Goal: Task Accomplishment & Management: Use online tool/utility

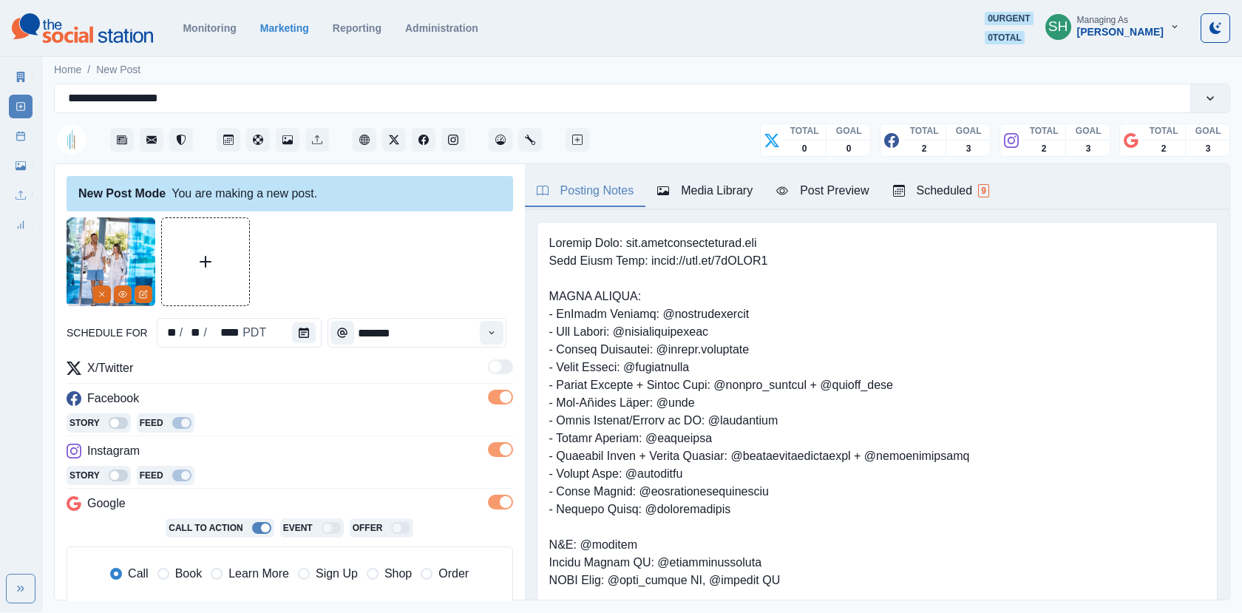
click at [822, 203] on button "Post Preview" at bounding box center [822, 191] width 116 height 31
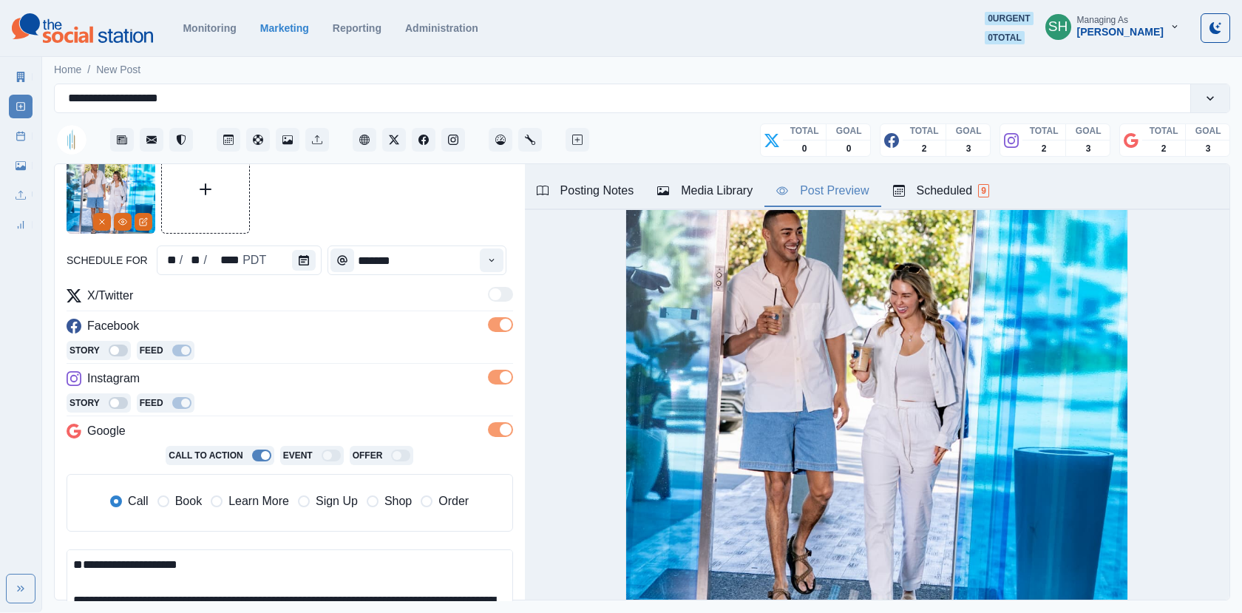
scroll to position [155, 0]
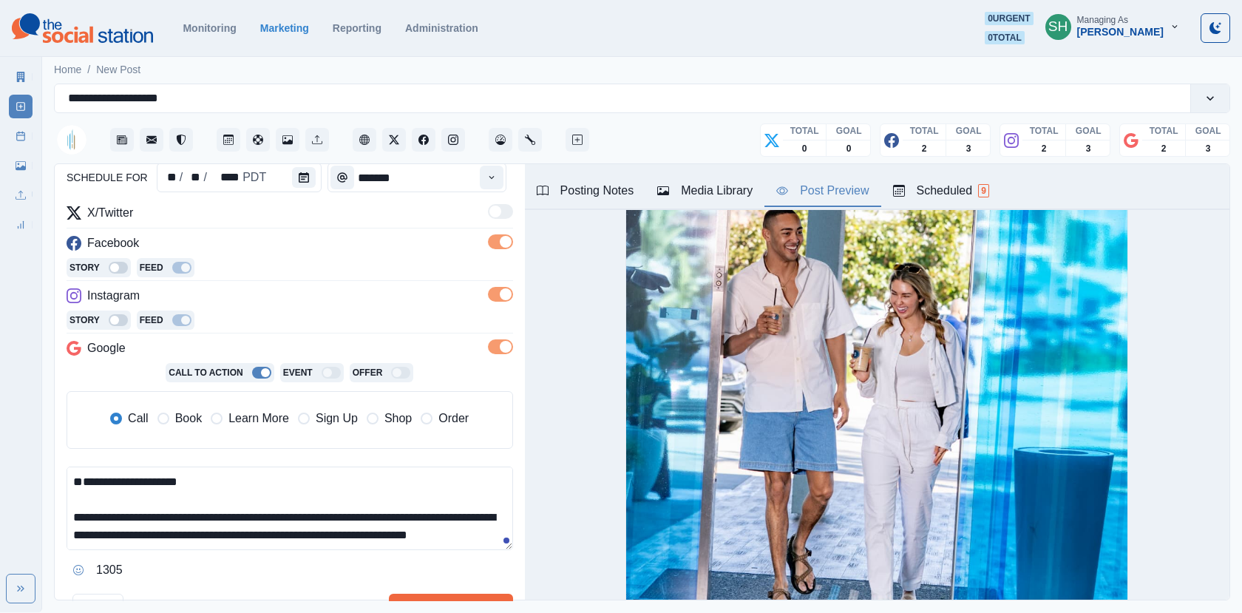
click at [151, 502] on textarea "**********" at bounding box center [290, 508] width 446 height 84
click at [104, 471] on textarea "**********" at bounding box center [290, 508] width 446 height 84
paste textarea "**********"
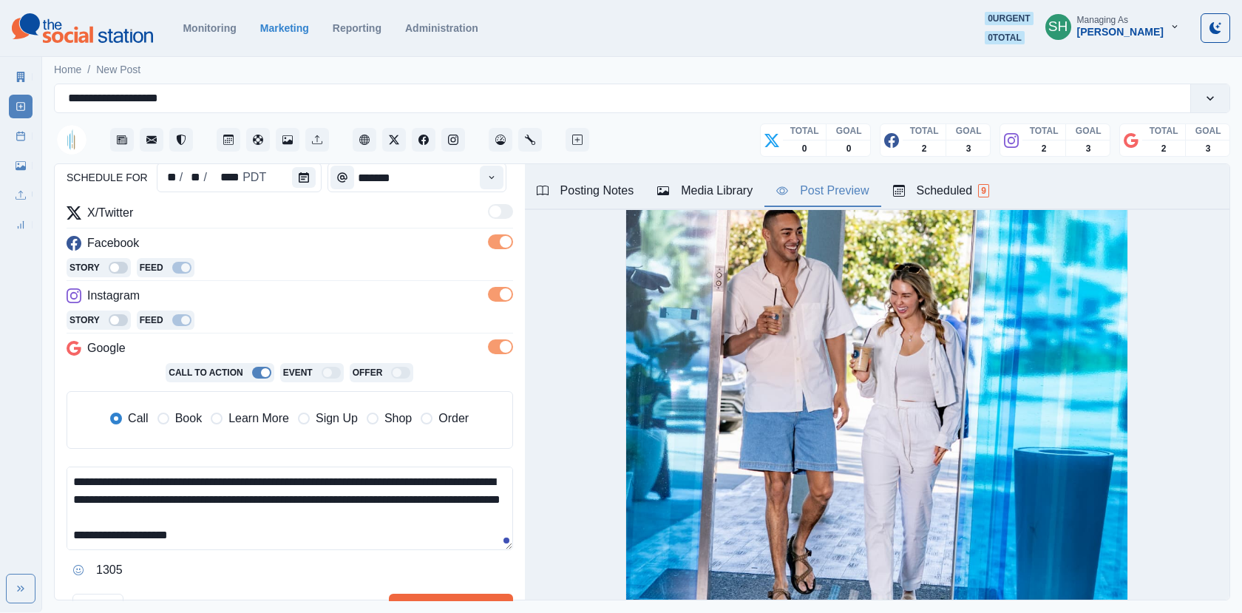
scroll to position [366, 0]
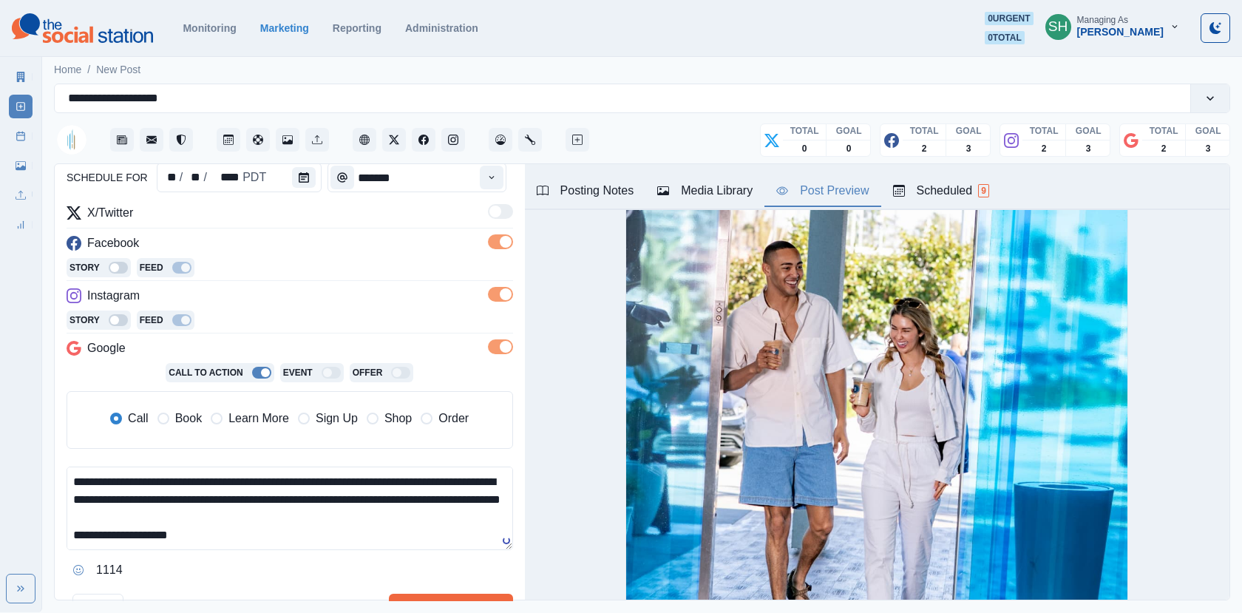
click at [69, 471] on textarea "**********" at bounding box center [290, 508] width 446 height 84
click at [307, 509] on textarea "**********" at bounding box center [290, 508] width 446 height 84
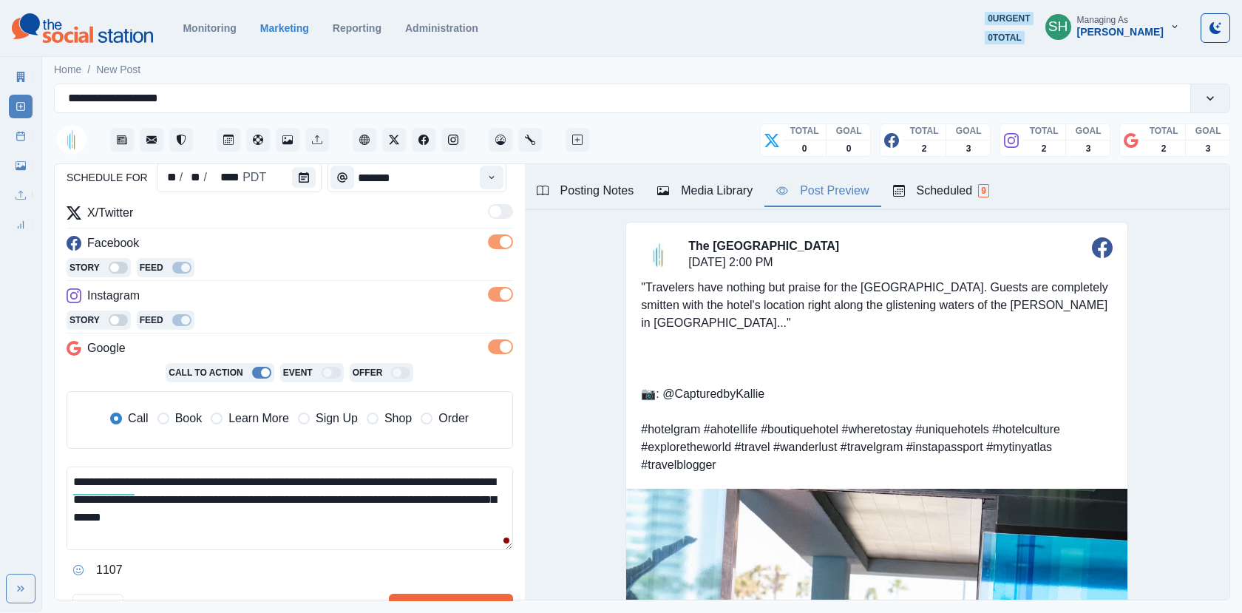
scroll to position [10, 0]
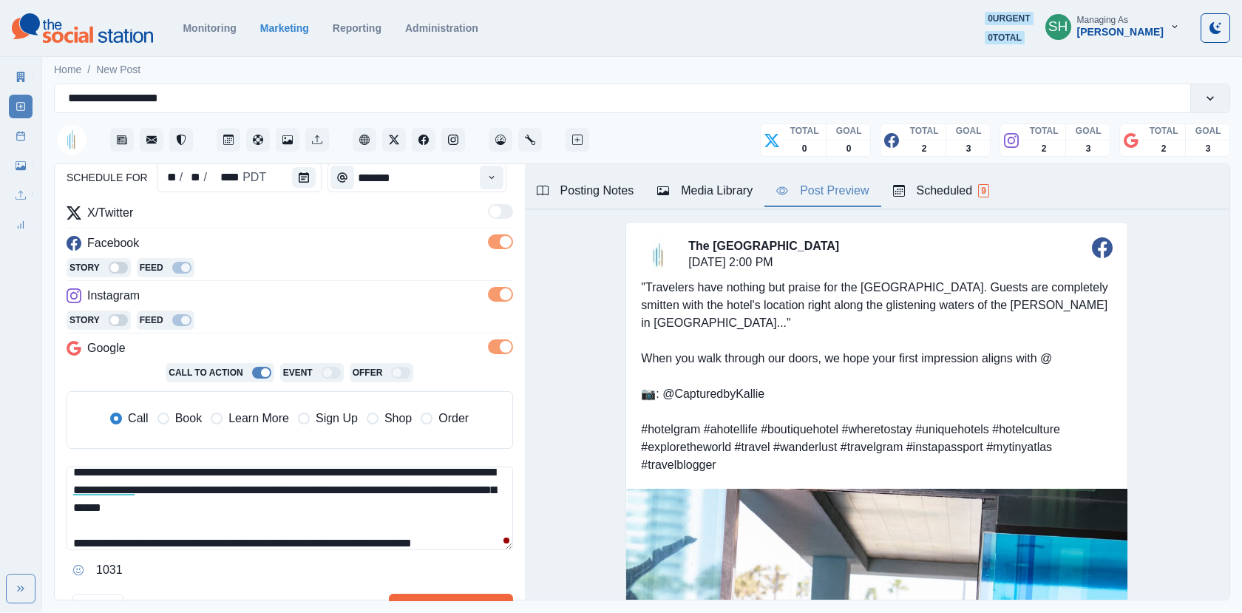
paste textarea "**********"
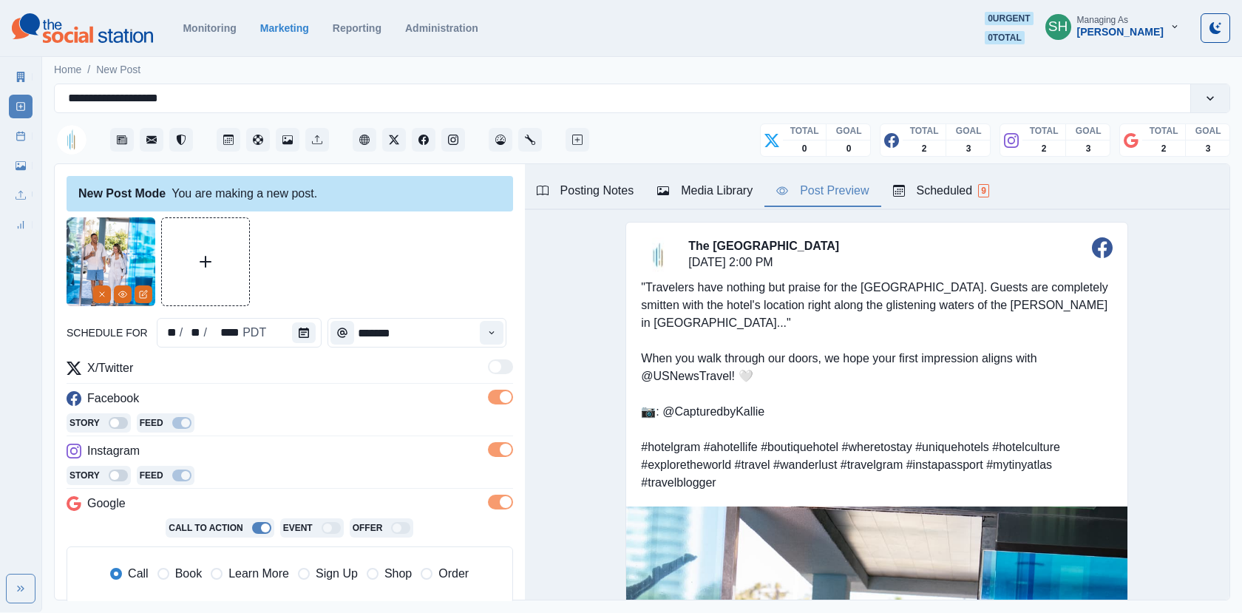
scroll to position [208, 0]
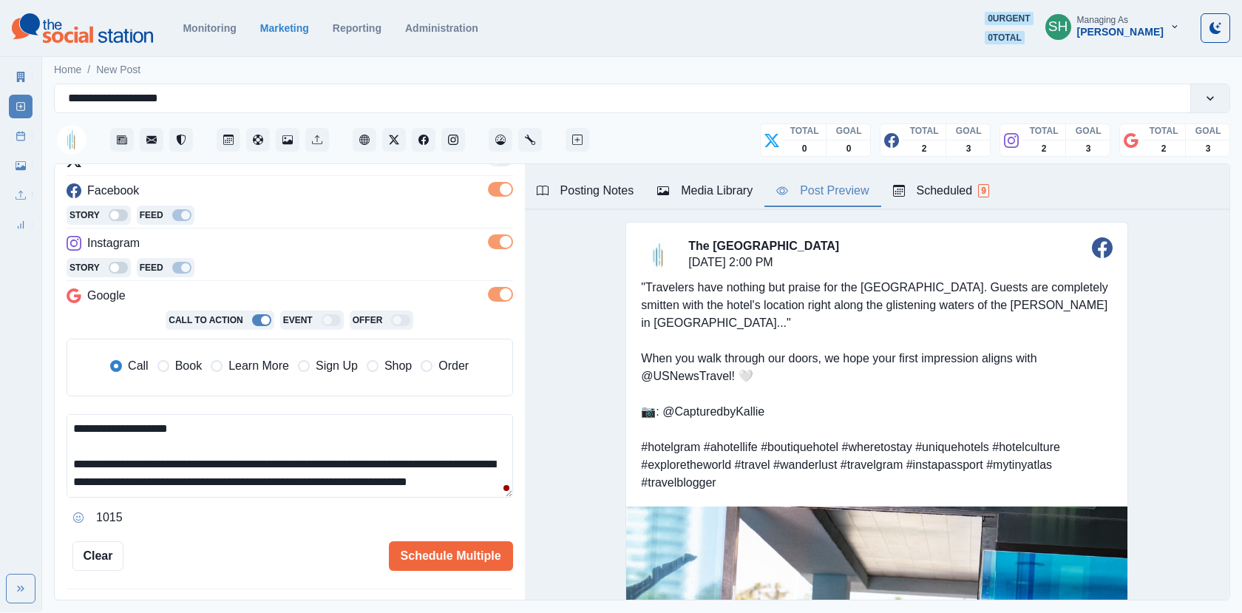
click at [688, 189] on div "Media Library" at bounding box center [704, 191] width 95 height 18
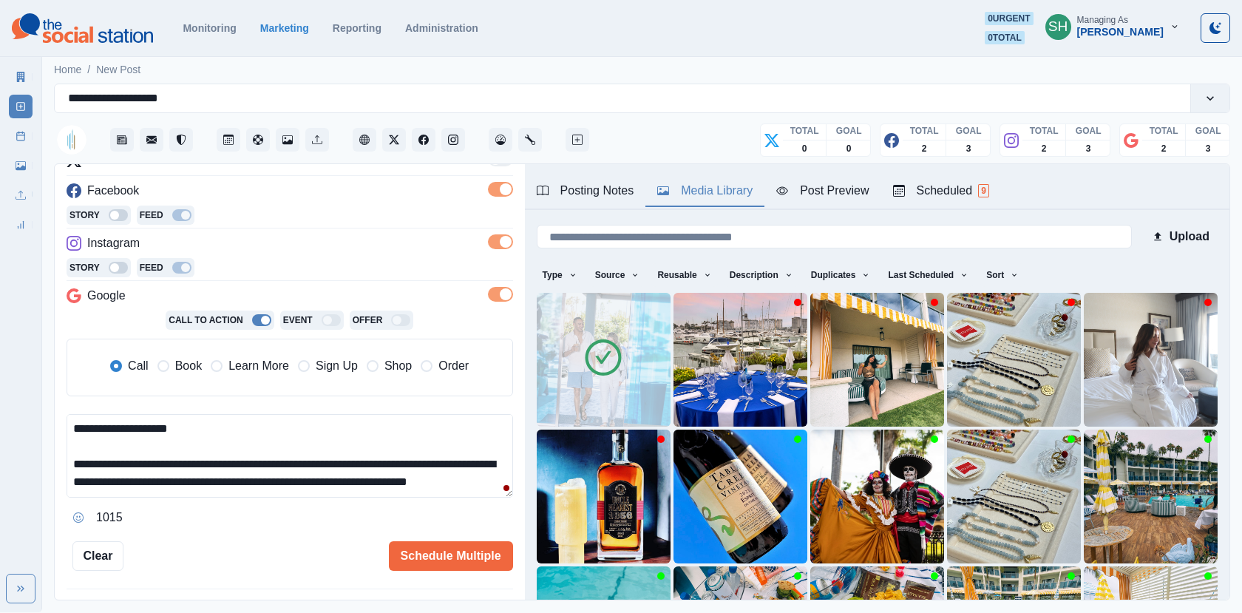
click at [621, 361] on icon at bounding box center [602, 356] width 41 height 41
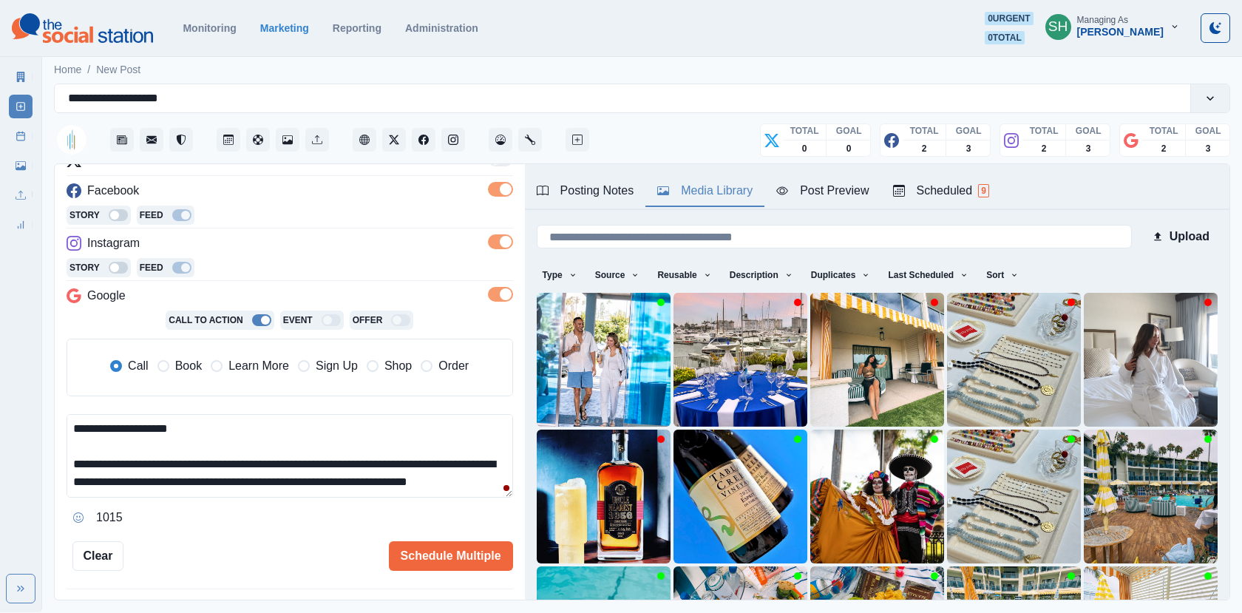
scroll to position [196, 0]
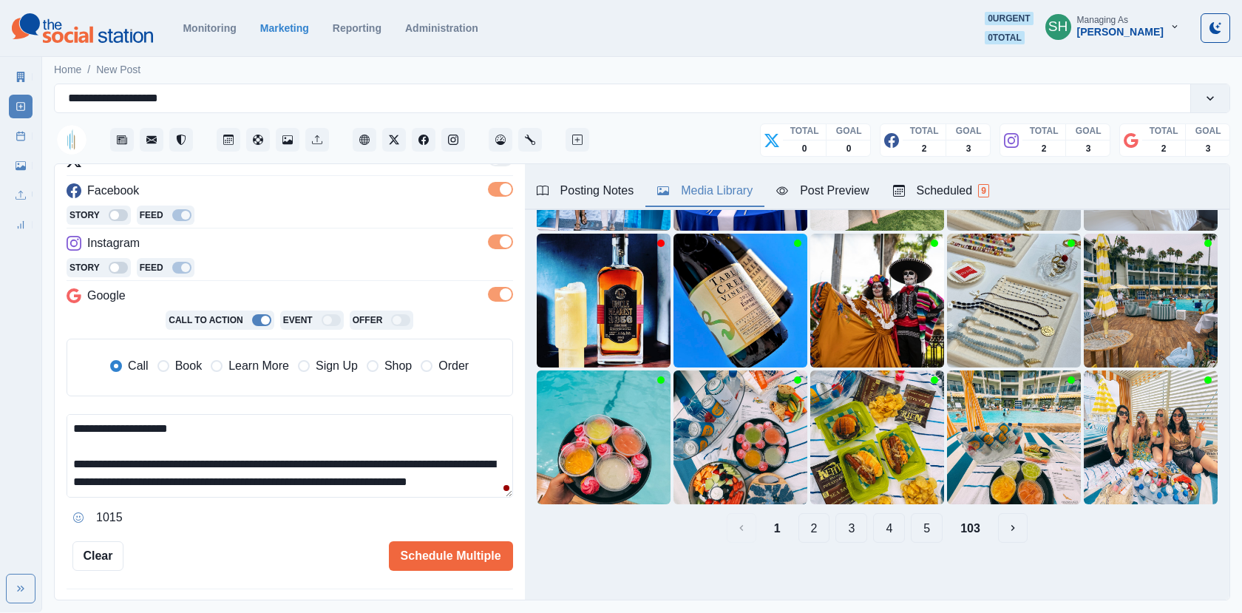
click at [812, 528] on button "2" at bounding box center [814, 528] width 32 height 30
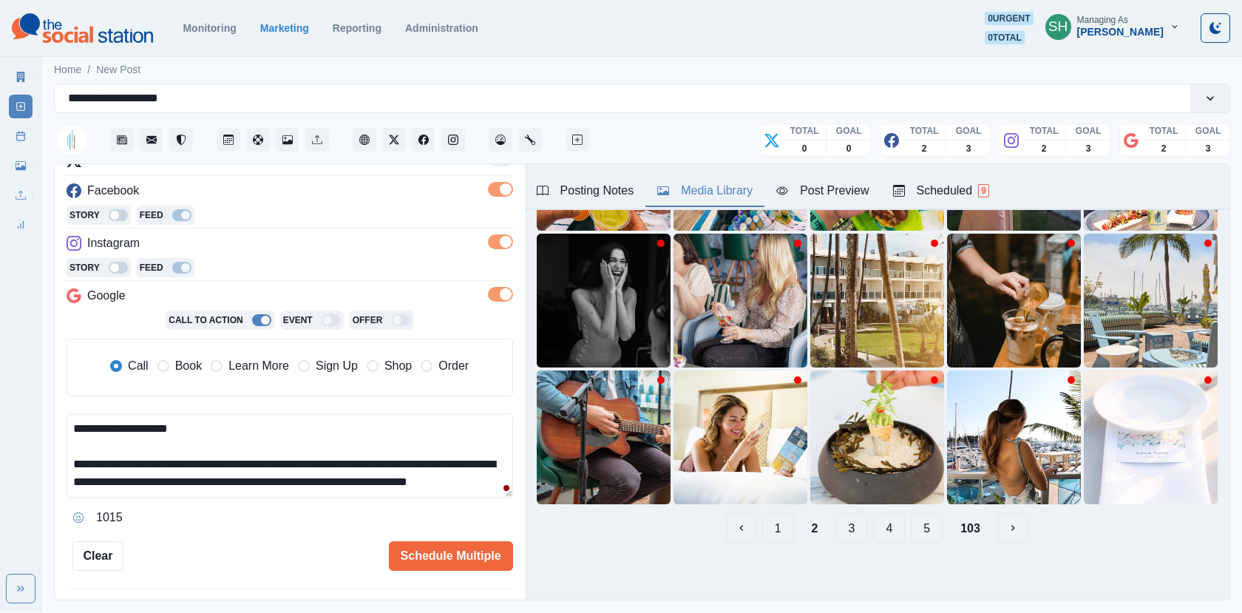
click at [828, 521] on div "1 2 3 4 5 103" at bounding box center [877, 528] width 681 height 30
click at [848, 528] on button "3" at bounding box center [851, 528] width 32 height 30
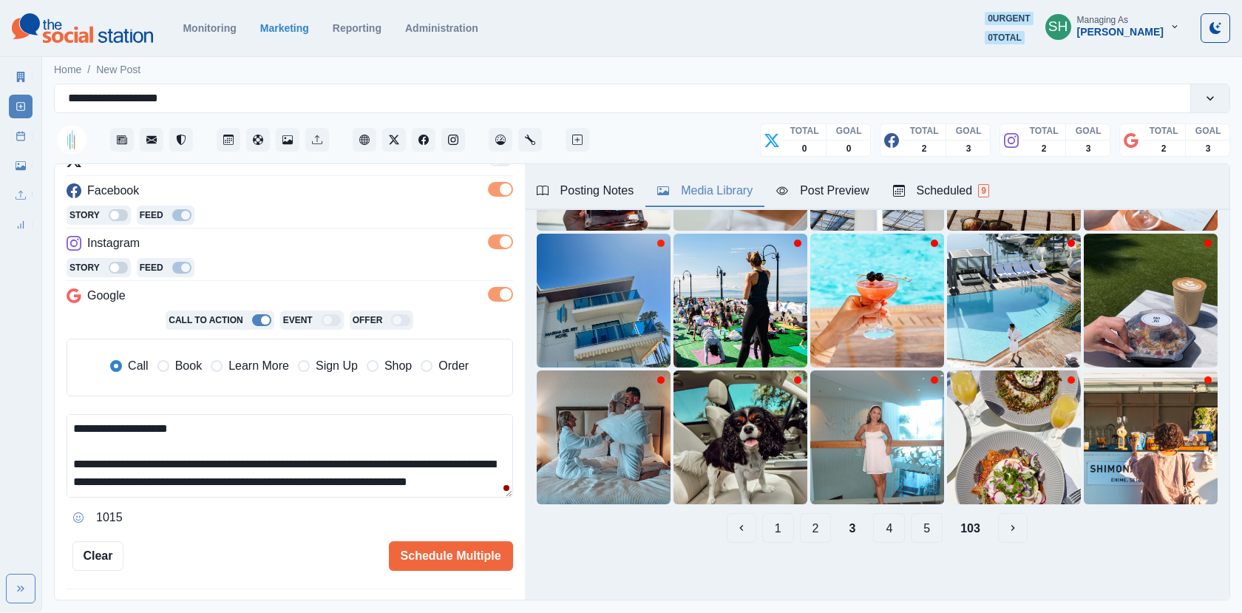
click at [885, 534] on button "4" at bounding box center [889, 528] width 32 height 30
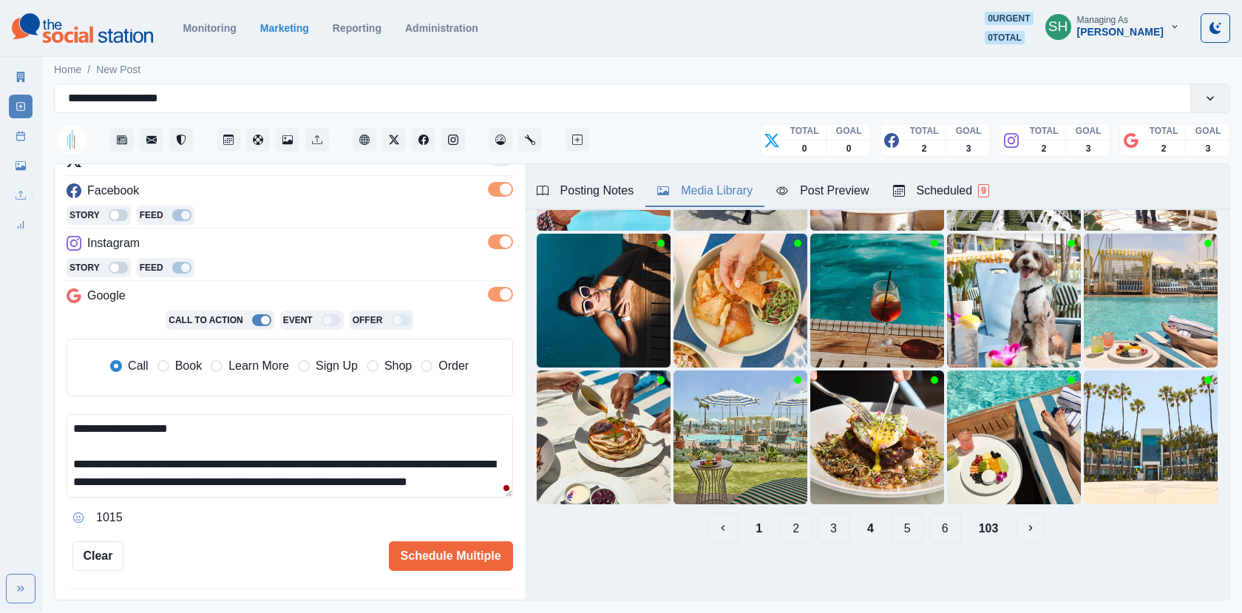
click at [895, 531] on button "5" at bounding box center [907, 528] width 32 height 30
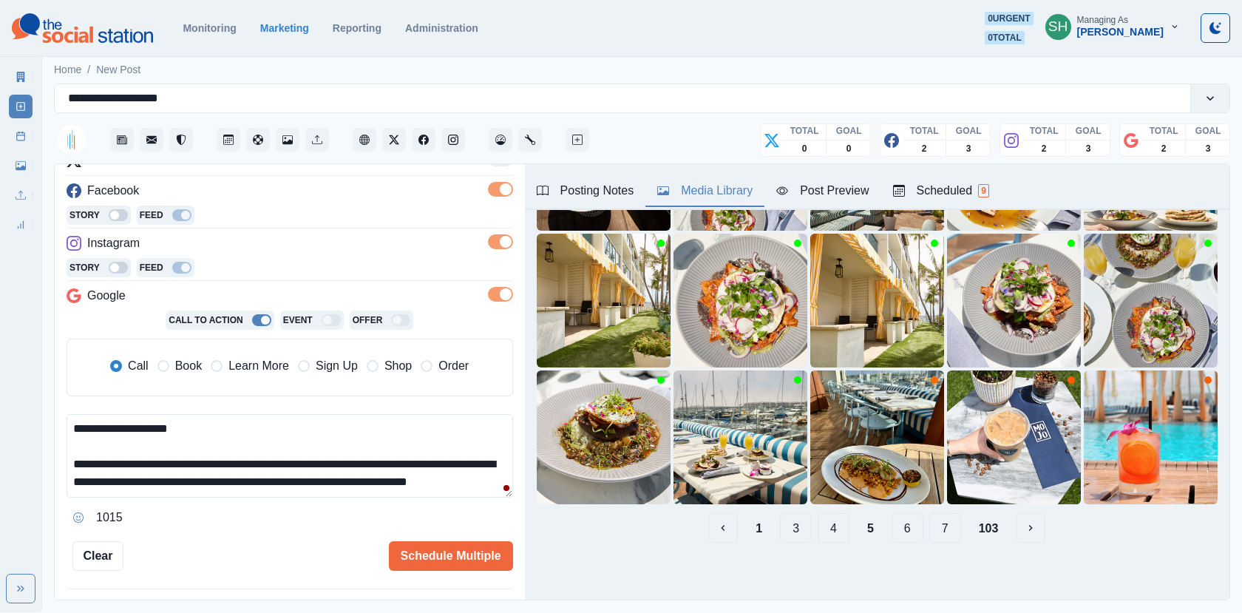
click at [919, 533] on button "6" at bounding box center [907, 528] width 32 height 30
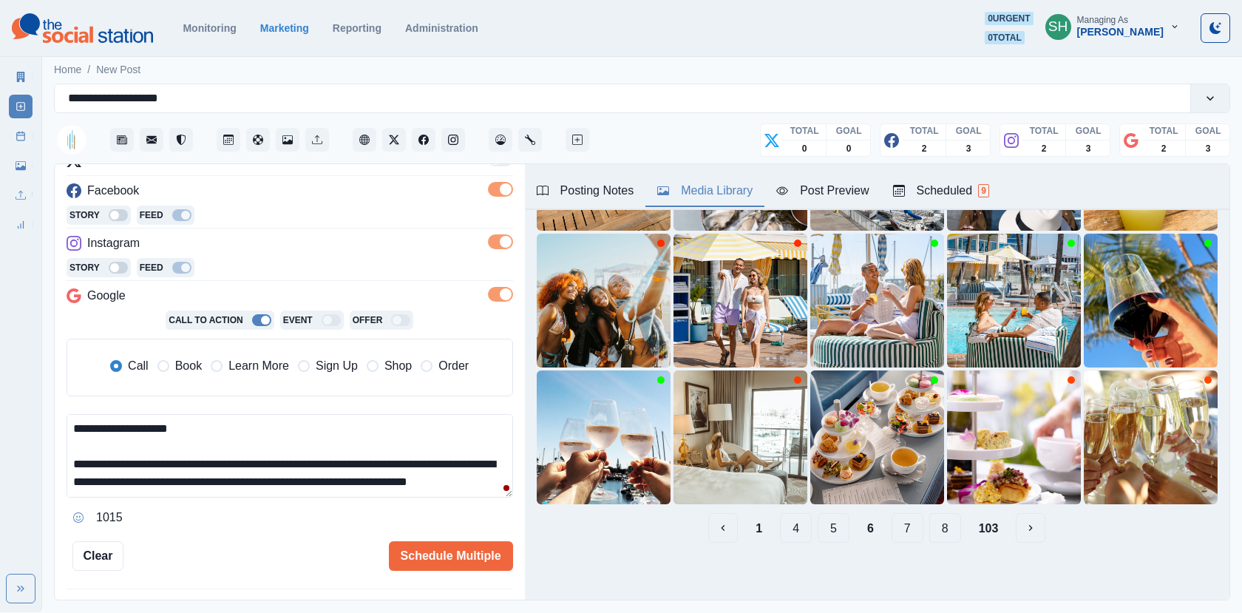
click at [919, 533] on button "7" at bounding box center [907, 528] width 32 height 30
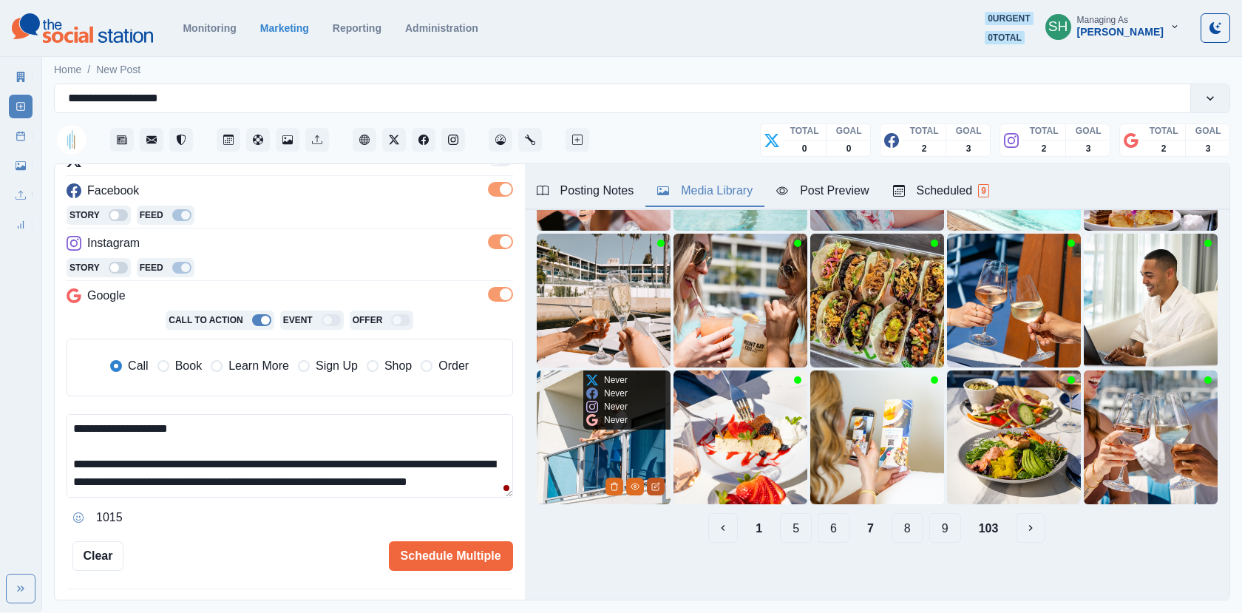
click at [655, 484] on icon "Edit Media" at bounding box center [655, 486] width 9 height 9
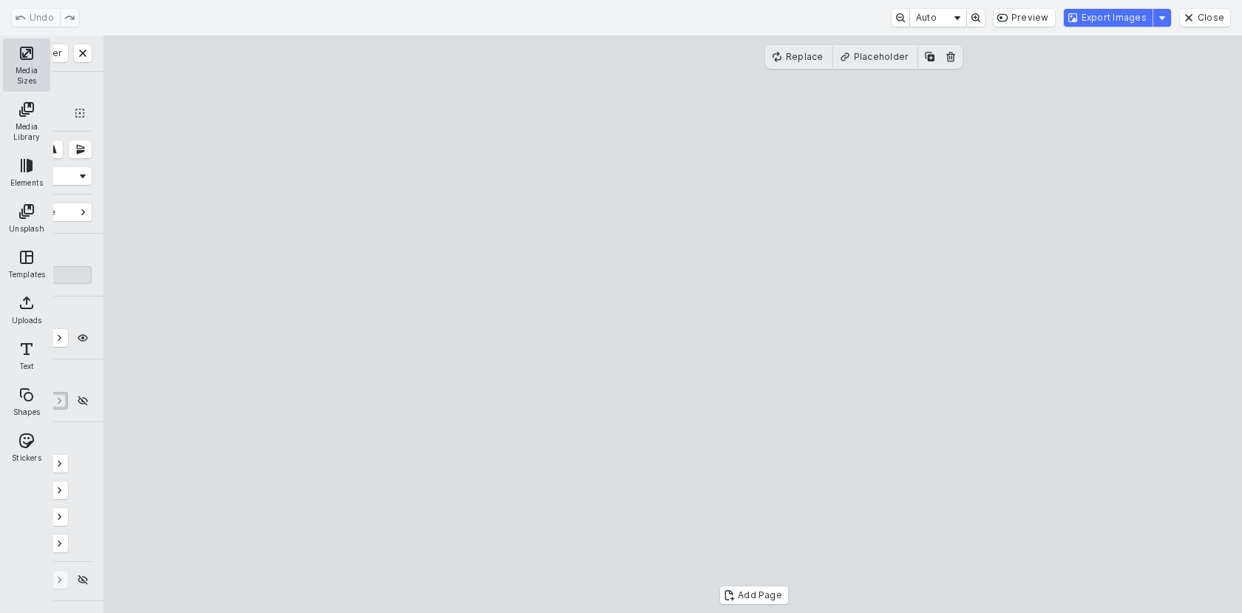
click at [34, 63] on button "Media Sizes" at bounding box center [26, 64] width 47 height 53
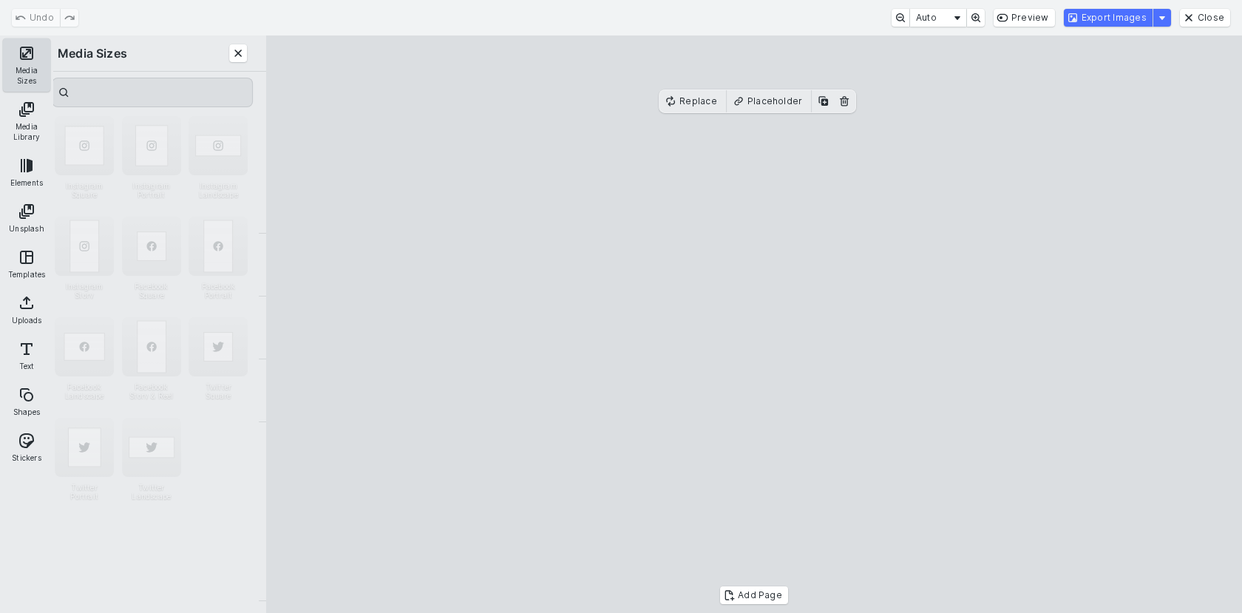
click at [18, 57] on button "Media Sizes" at bounding box center [26, 64] width 47 height 53
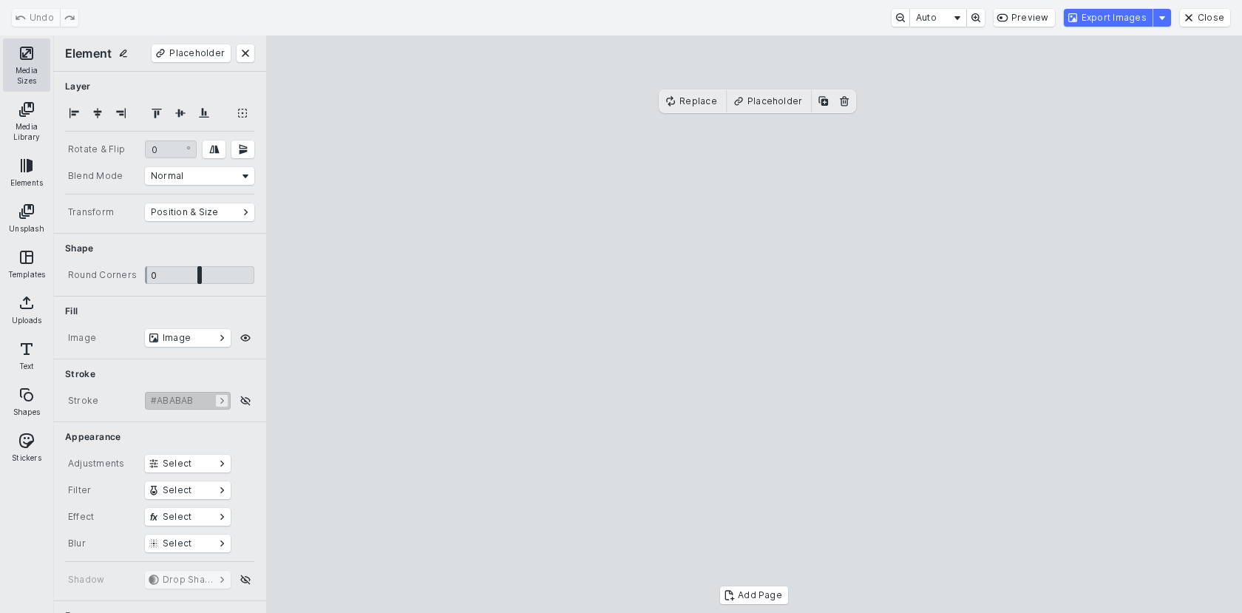
click at [18, 57] on button "Media Sizes" at bounding box center [26, 64] width 47 height 53
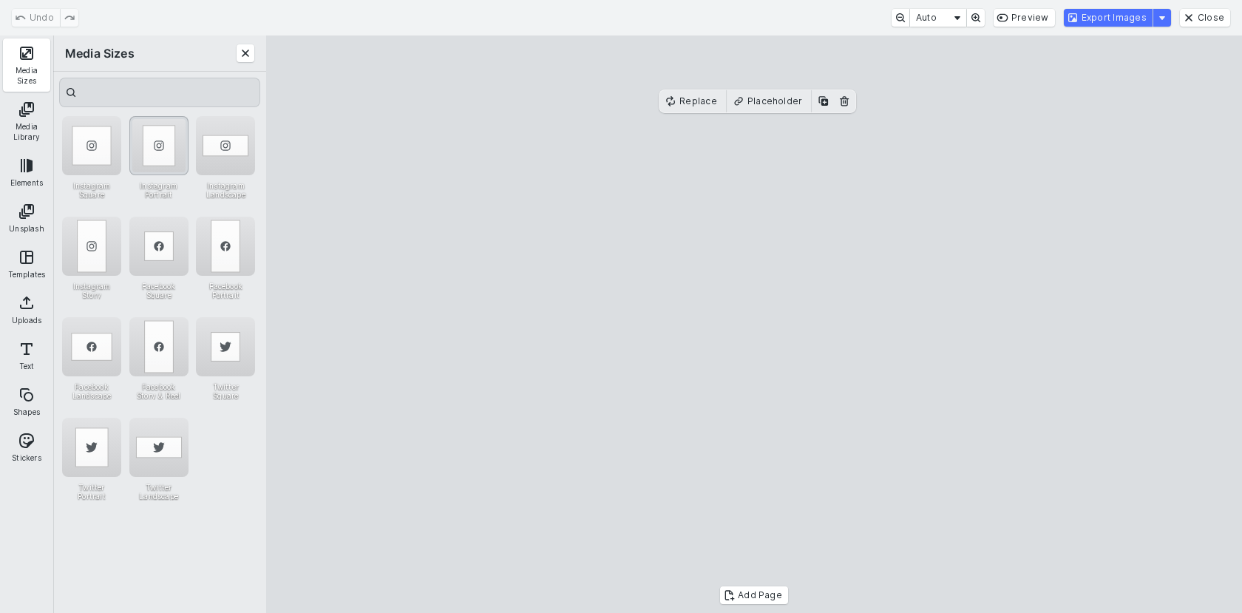
click at [157, 147] on div "Instagram Portrait" at bounding box center [158, 145] width 59 height 59
click at [754, 324] on cesdk-canvas "Editor canvas" at bounding box center [754, 324] width 0 height 0
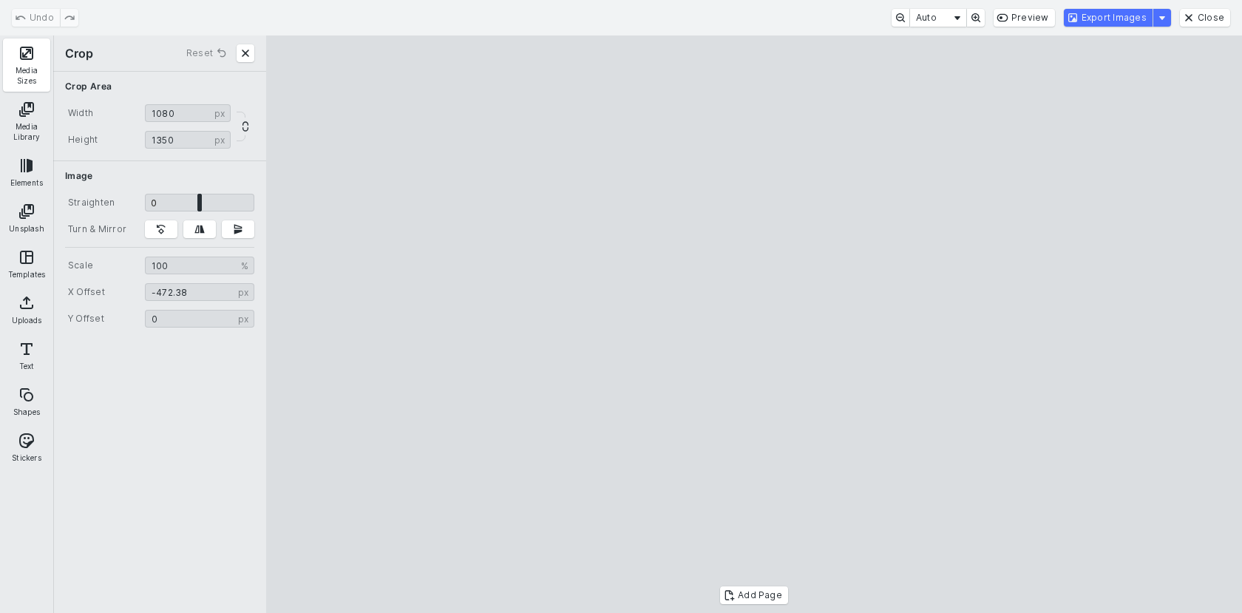
click at [754, 324] on cesdk-canvas "Editor canvas" at bounding box center [754, 324] width 0 height 0
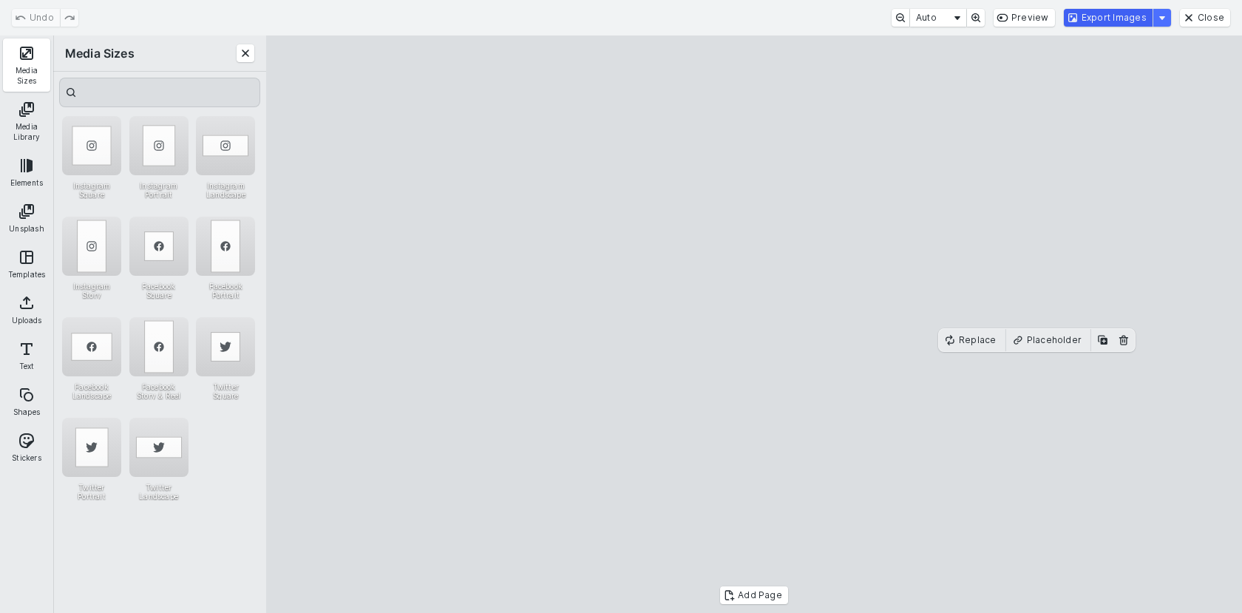
click at [1083, 21] on button "Export Images" at bounding box center [1107, 18] width 89 height 18
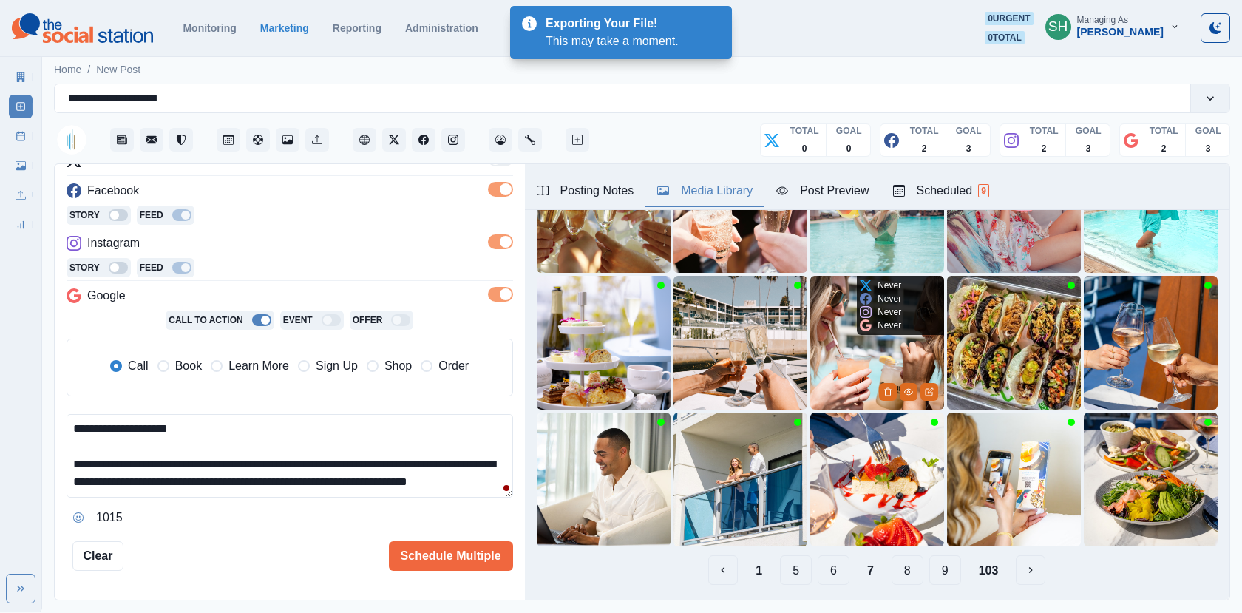
scroll to position [132, 0]
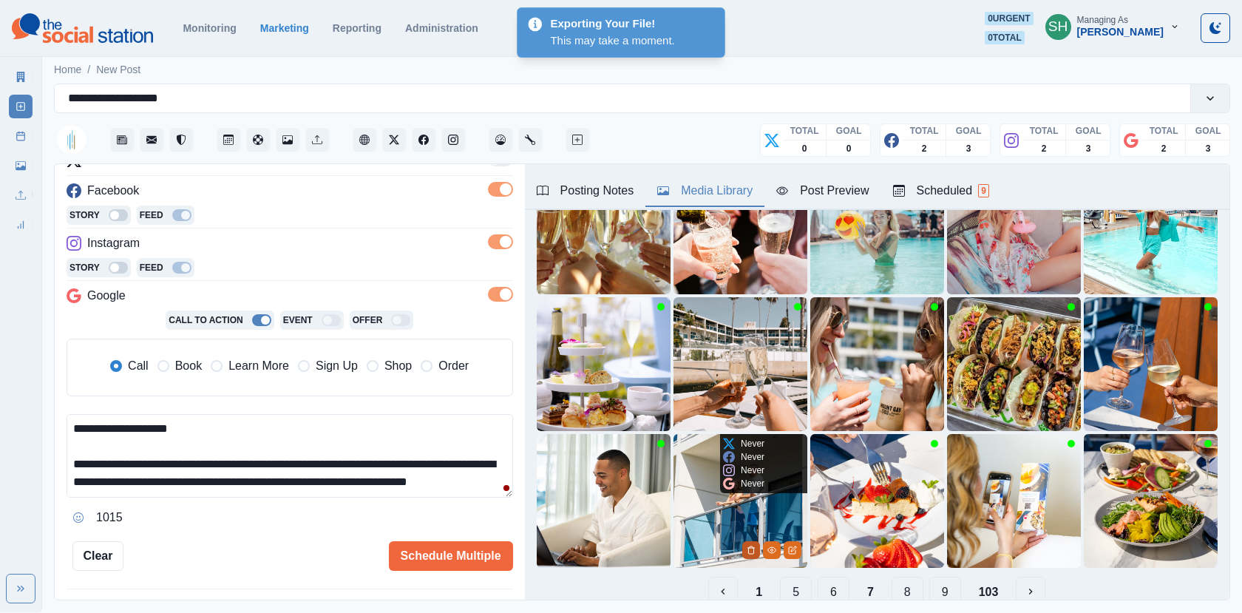
click at [746, 549] on icon "Delete Media" at bounding box center [750, 549] width 9 height 9
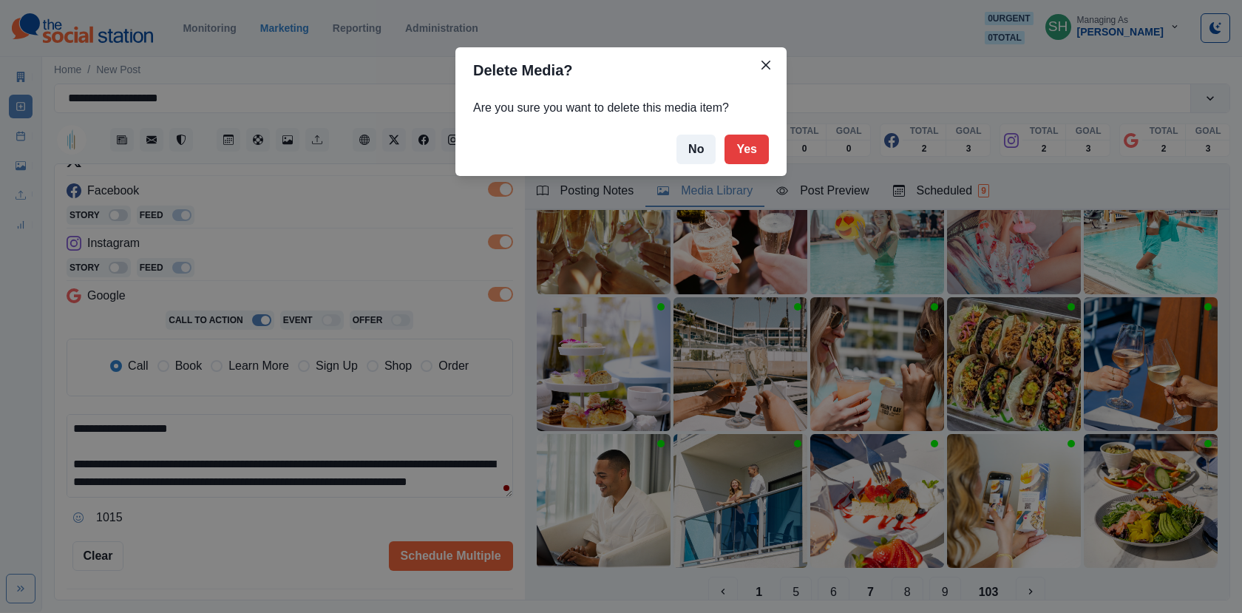
click at [755, 133] on footer "No Yes" at bounding box center [620, 149] width 331 height 53
click at [757, 149] on button "Yes" at bounding box center [746, 149] width 44 height 30
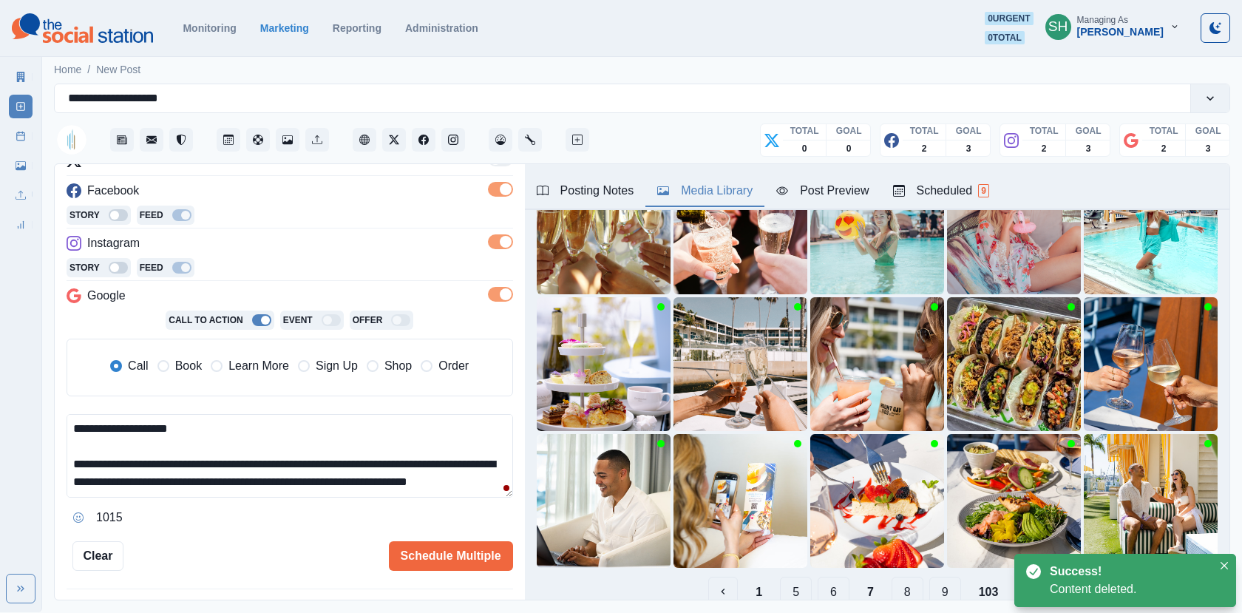
click at [832, 186] on div "Post Preview" at bounding box center [822, 191] width 92 height 18
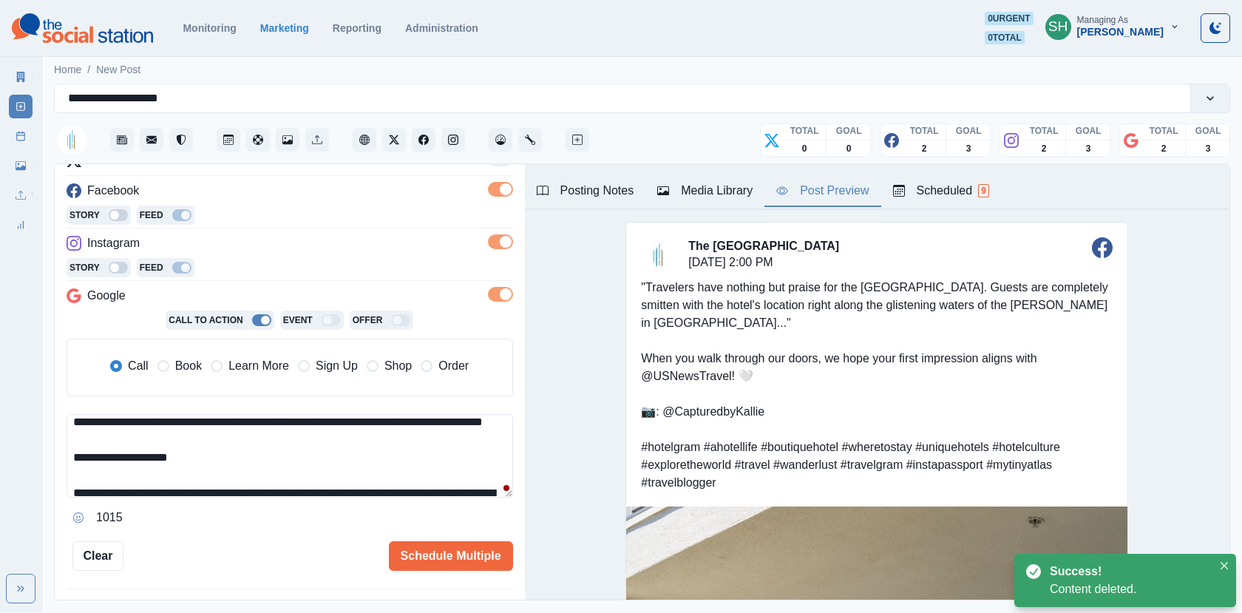
scroll to position [0, 0]
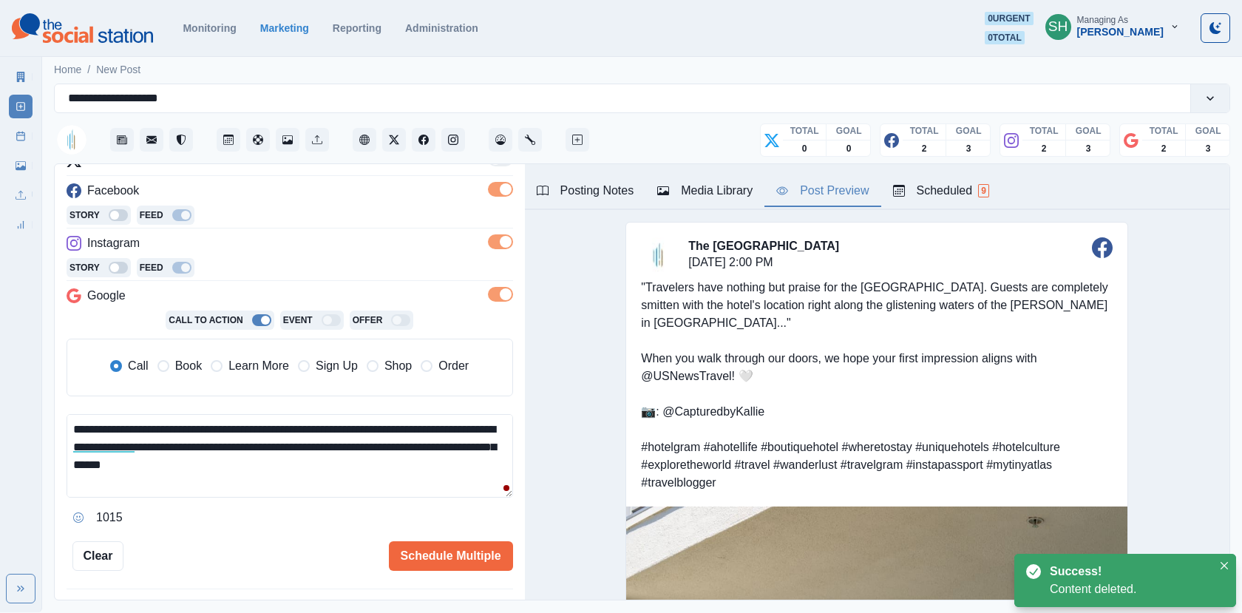
click at [261, 460] on textarea "**********" at bounding box center [290, 456] width 446 height 84
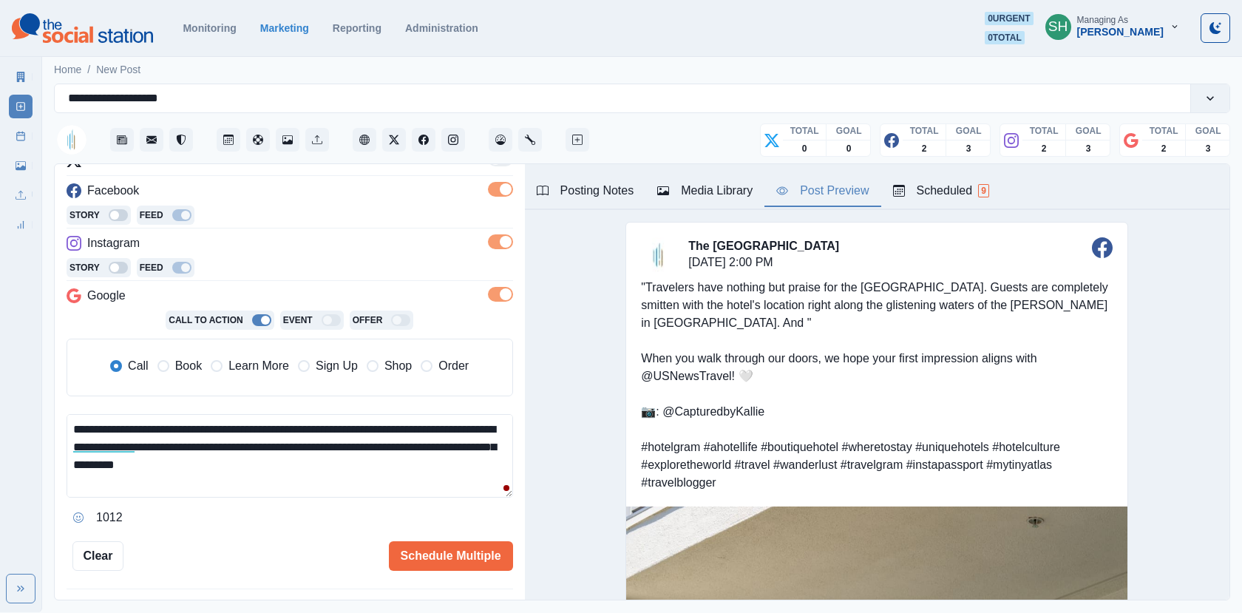
paste textarea "**********"
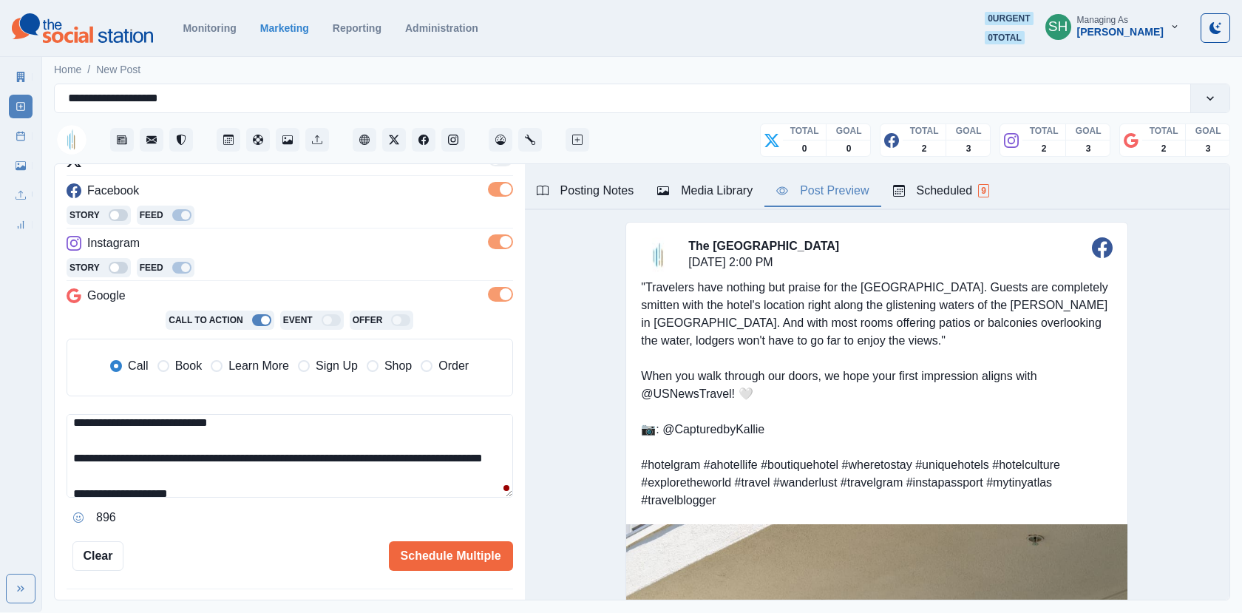
drag, startPoint x: 275, startPoint y: 456, endPoint x: 7, endPoint y: 459, distance: 268.3
click at [7, 459] on div "**********" at bounding box center [621, 306] width 1242 height 612
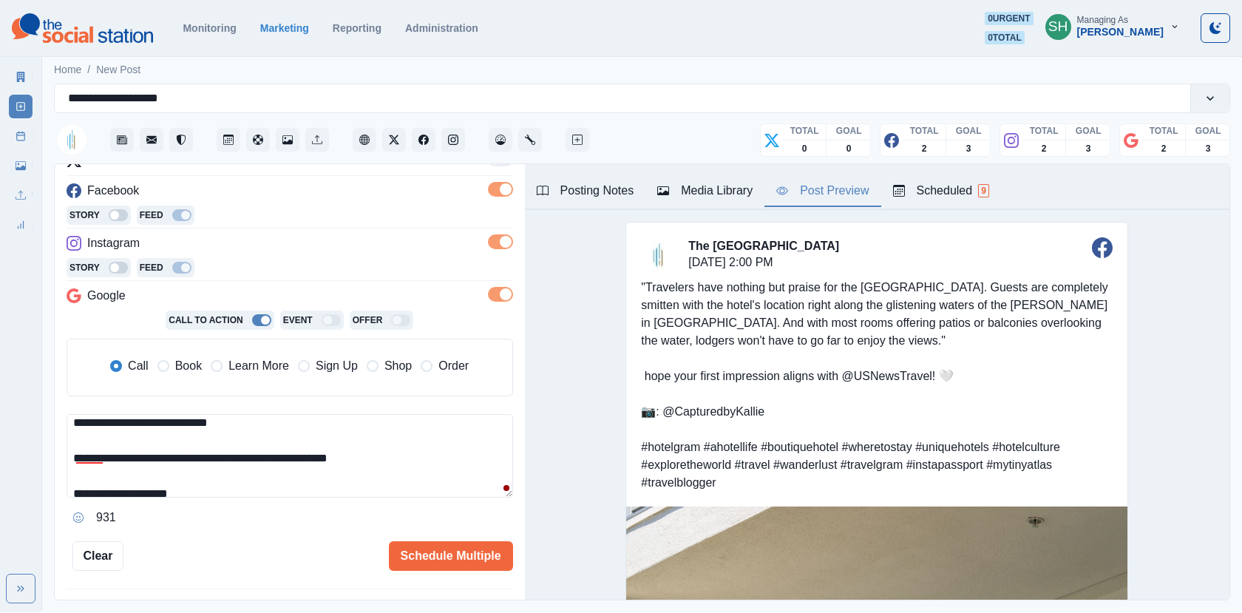
drag, startPoint x: 212, startPoint y: 462, endPoint x: 132, endPoint y: 461, distance: 79.8
click at [133, 462] on textarea "**********" at bounding box center [290, 456] width 446 height 84
click at [253, 455] on textarea "**********" at bounding box center [290, 456] width 446 height 84
click at [69, 458] on textarea "**********" at bounding box center [290, 456] width 446 height 84
click at [152, 460] on textarea "**********" at bounding box center [290, 456] width 446 height 84
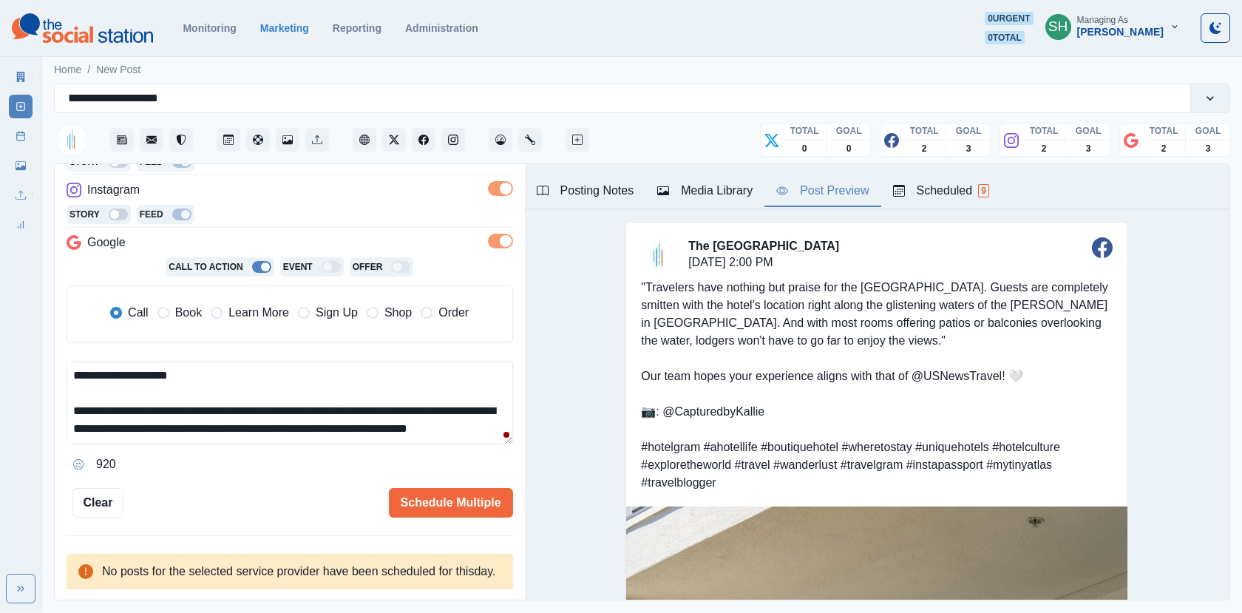
scroll to position [276, 0]
click at [253, 304] on span "Learn More" at bounding box center [258, 313] width 61 height 18
type textarea "**********"
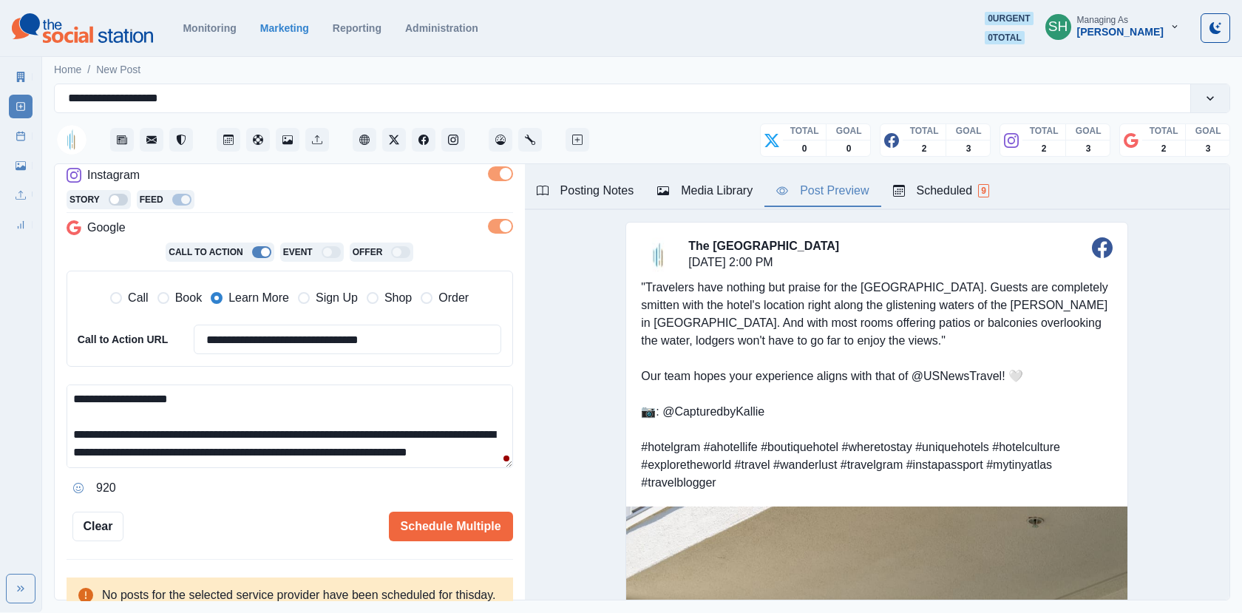
click at [223, 321] on div "**********" at bounding box center [294, 318] width 433 height 83
click at [223, 335] on input "**********" at bounding box center [348, 339] width 308 height 30
paste input "**********"
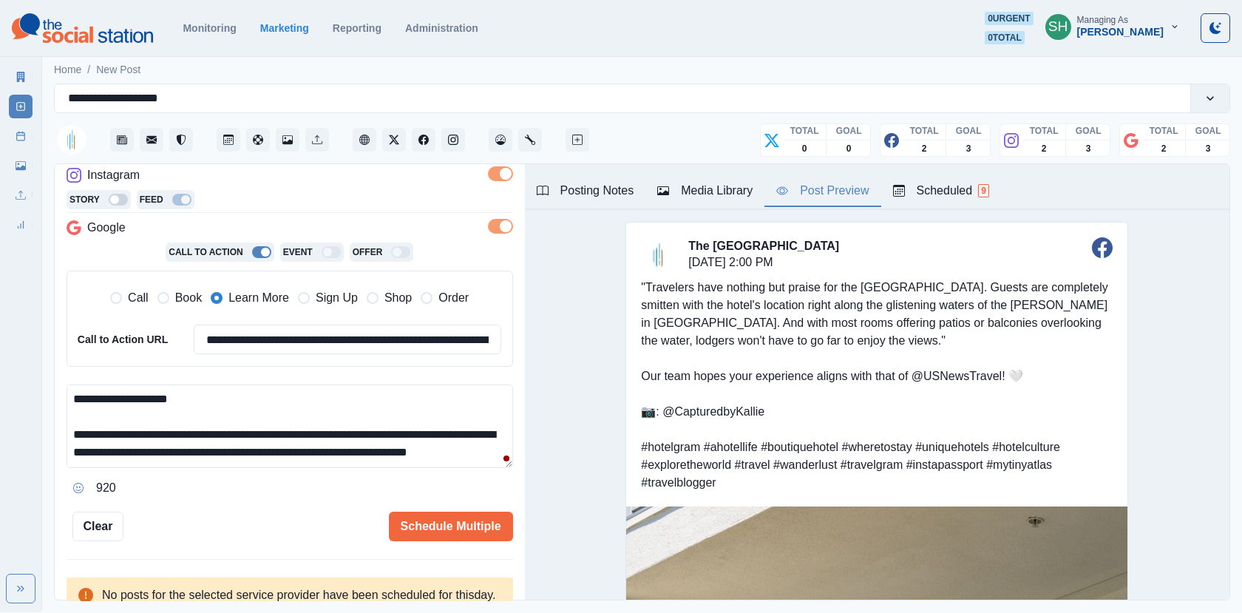
scroll to position [0, 229]
type input "**********"
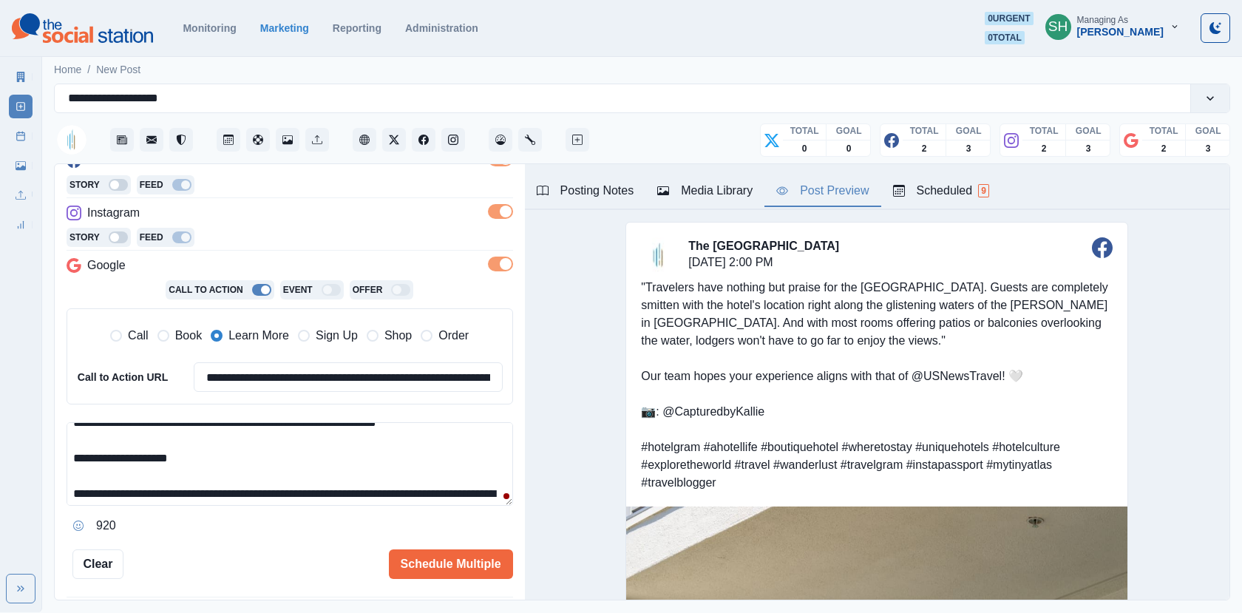
scroll to position [43, 0]
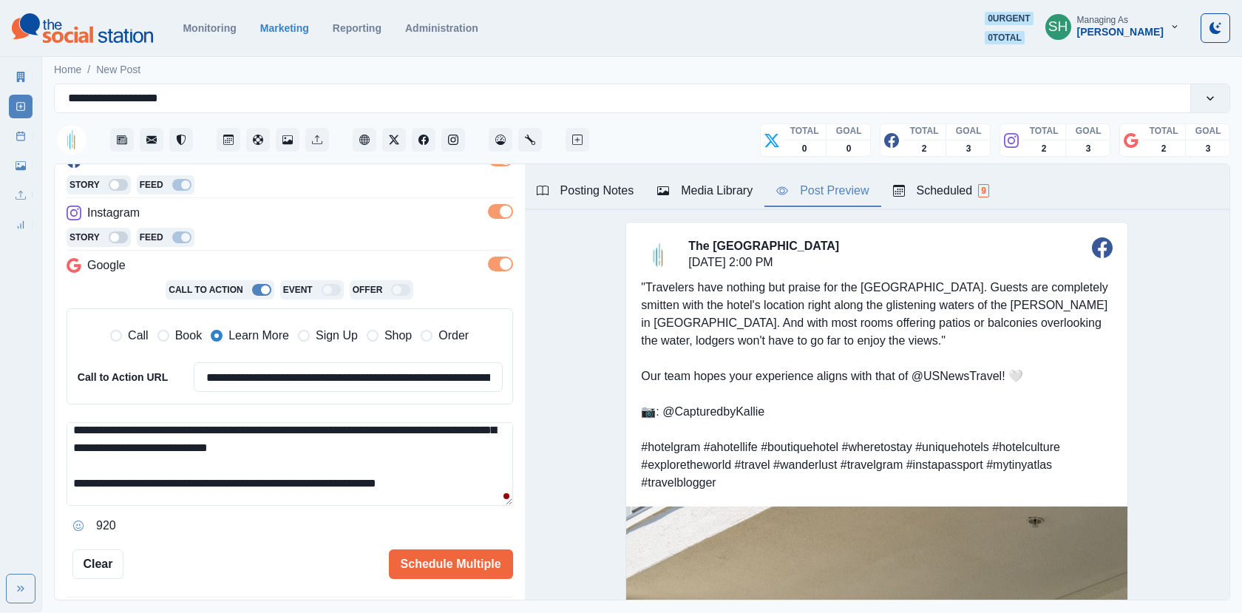
click at [440, 485] on textarea "**********" at bounding box center [290, 464] width 446 height 84
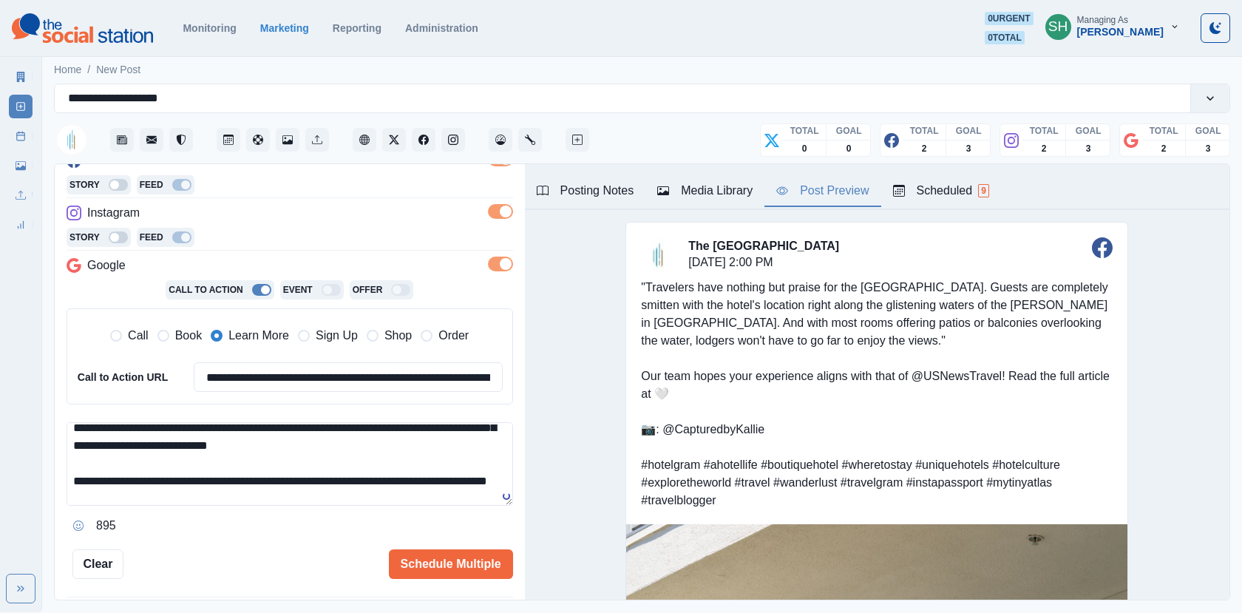
paste textarea "**********"
drag, startPoint x: 182, startPoint y: 492, endPoint x: 145, endPoint y: 492, distance: 36.9
click at [145, 492] on textarea "**********" at bounding box center [290, 464] width 446 height 84
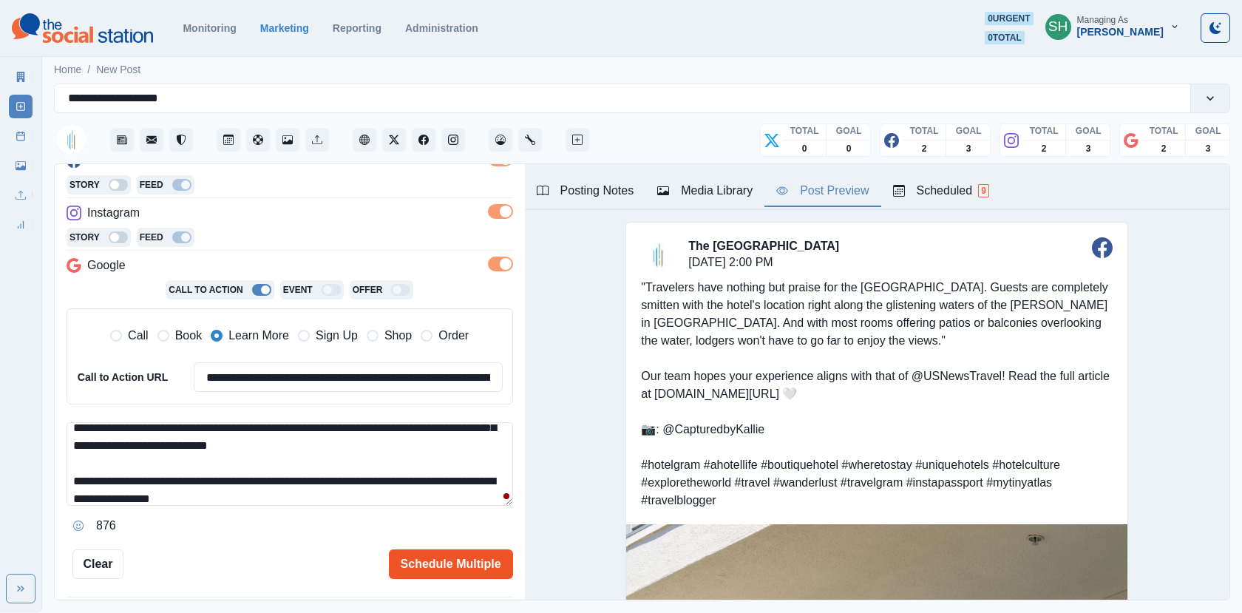
type textarea "**********"
click at [409, 567] on button "Schedule Multiple" at bounding box center [451, 564] width 124 height 30
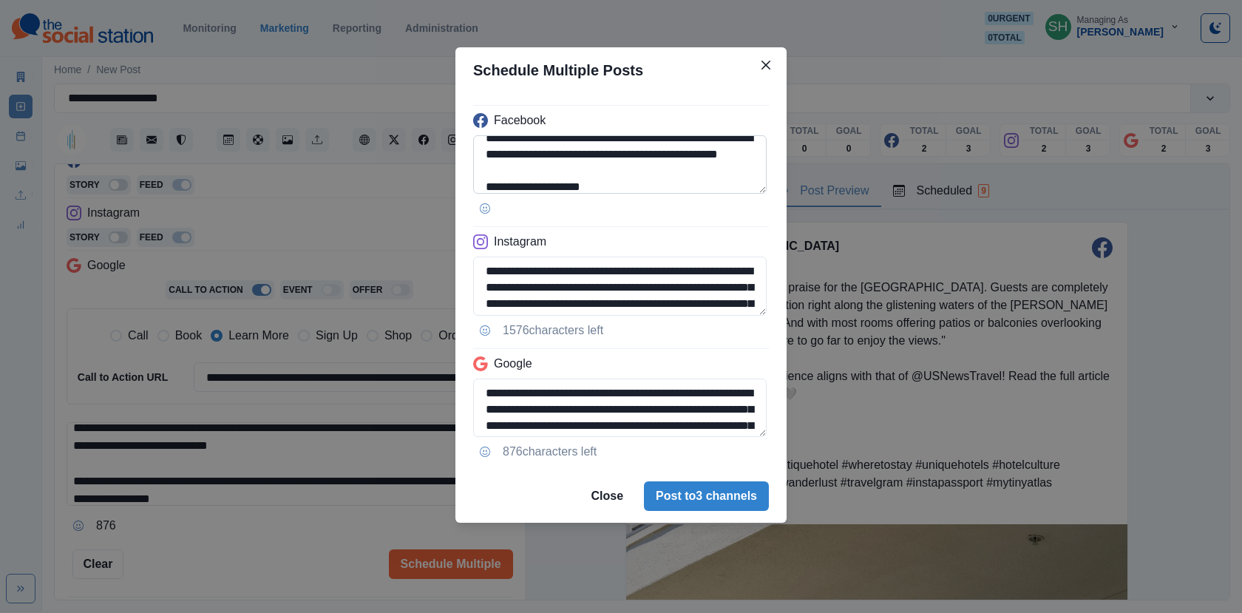
scroll to position [135, 0]
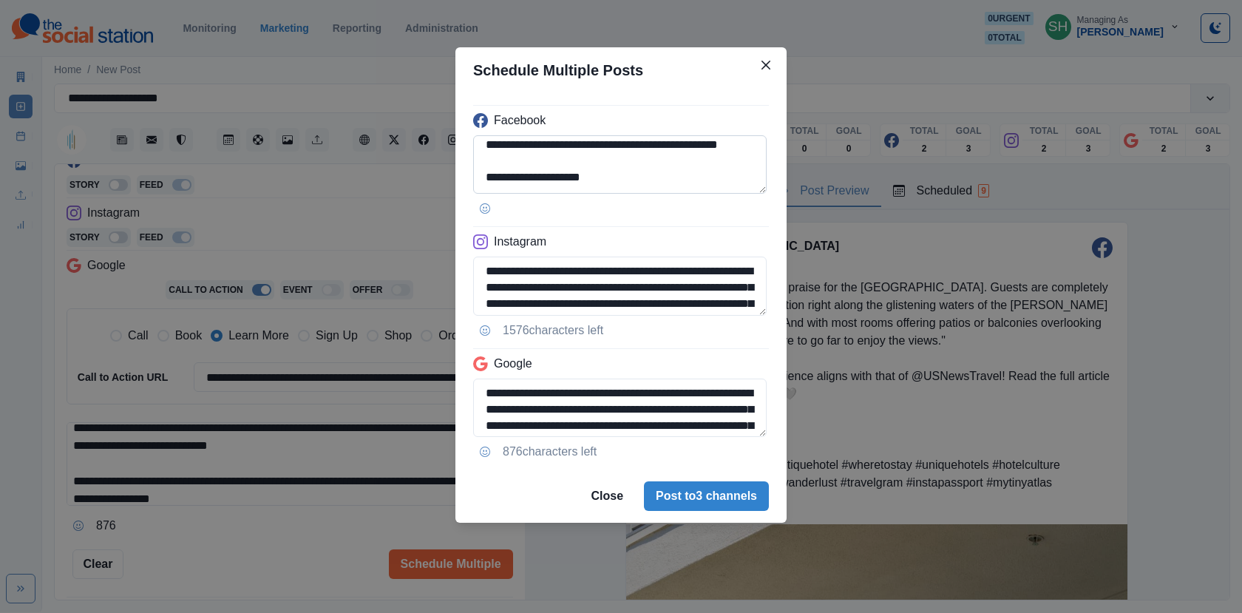
drag, startPoint x: 586, startPoint y: 158, endPoint x: 508, endPoint y: 159, distance: 78.3
click at [508, 159] on textarea "**********" at bounding box center [619, 164] width 293 height 58
paste textarea "**********"
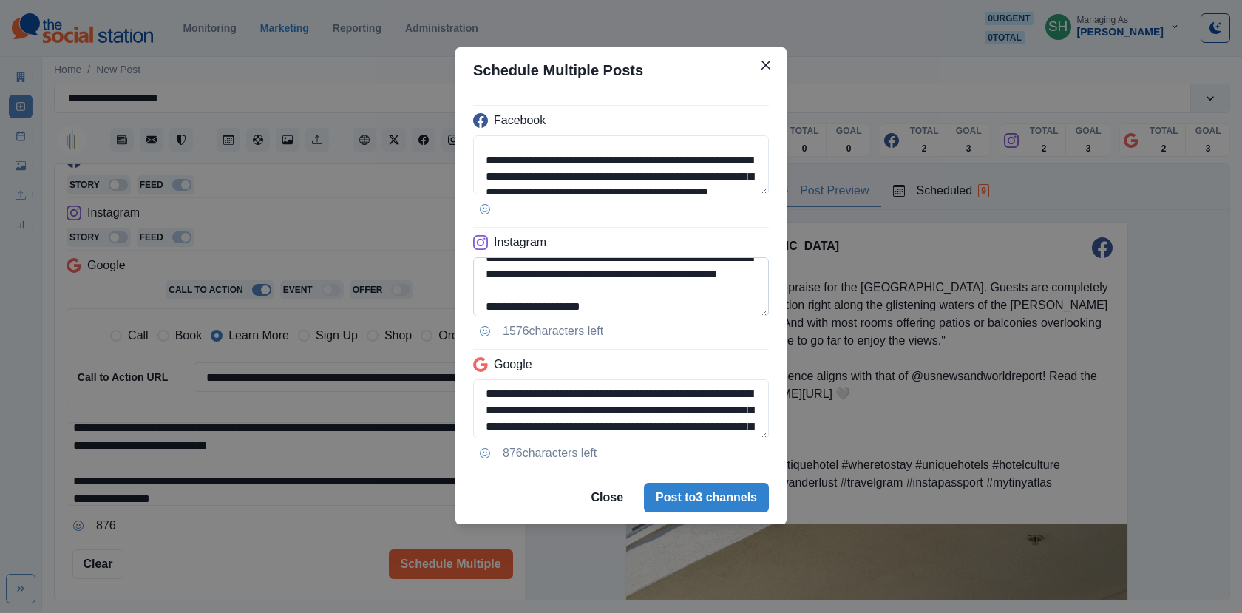
scroll to position [140, 0]
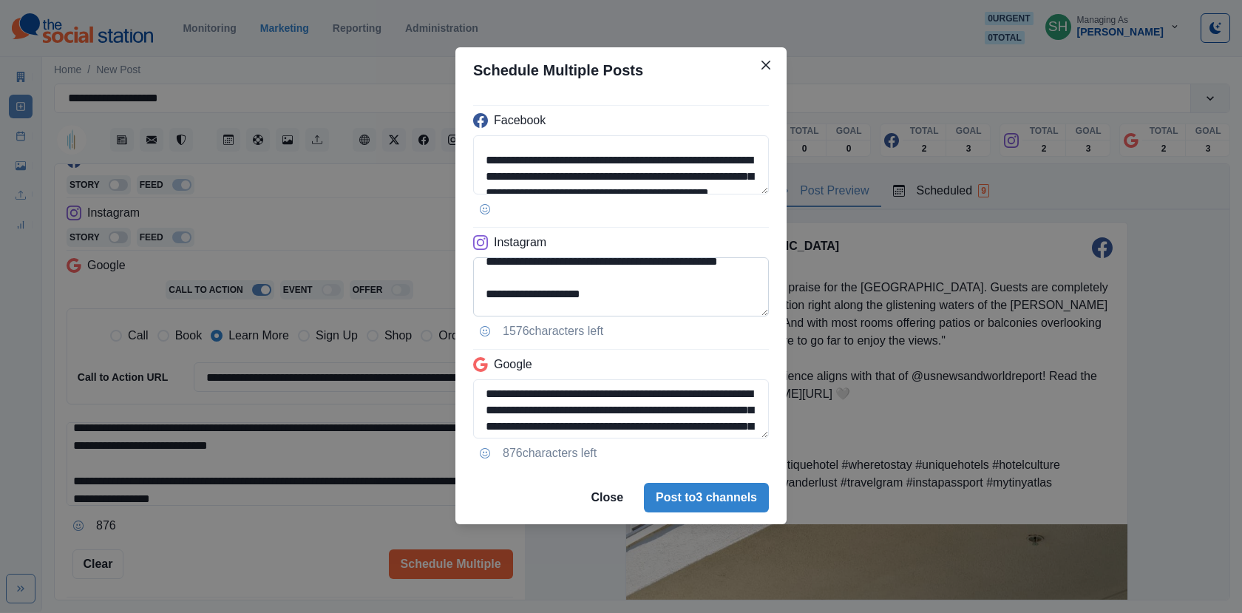
type textarea "**********"
click at [603, 292] on textarea "**********" at bounding box center [621, 286] width 296 height 59
drag, startPoint x: 603, startPoint y: 292, endPoint x: 592, endPoint y: 274, distance: 20.9
click at [592, 274] on textarea "**********" at bounding box center [621, 286] width 296 height 59
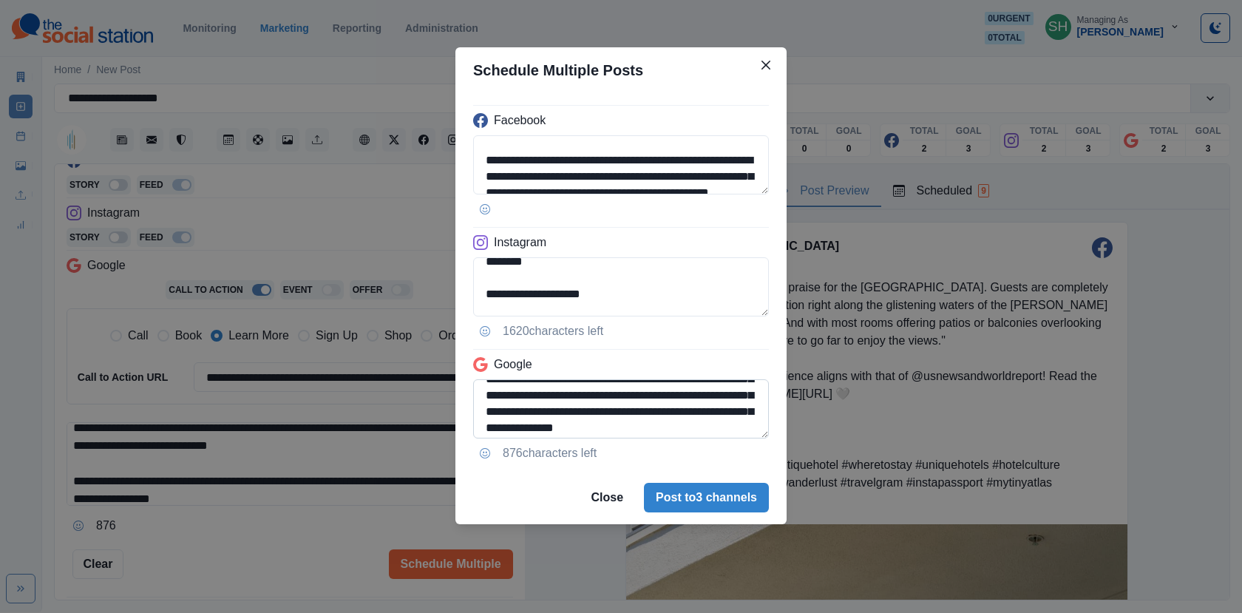
scroll to position [144, 0]
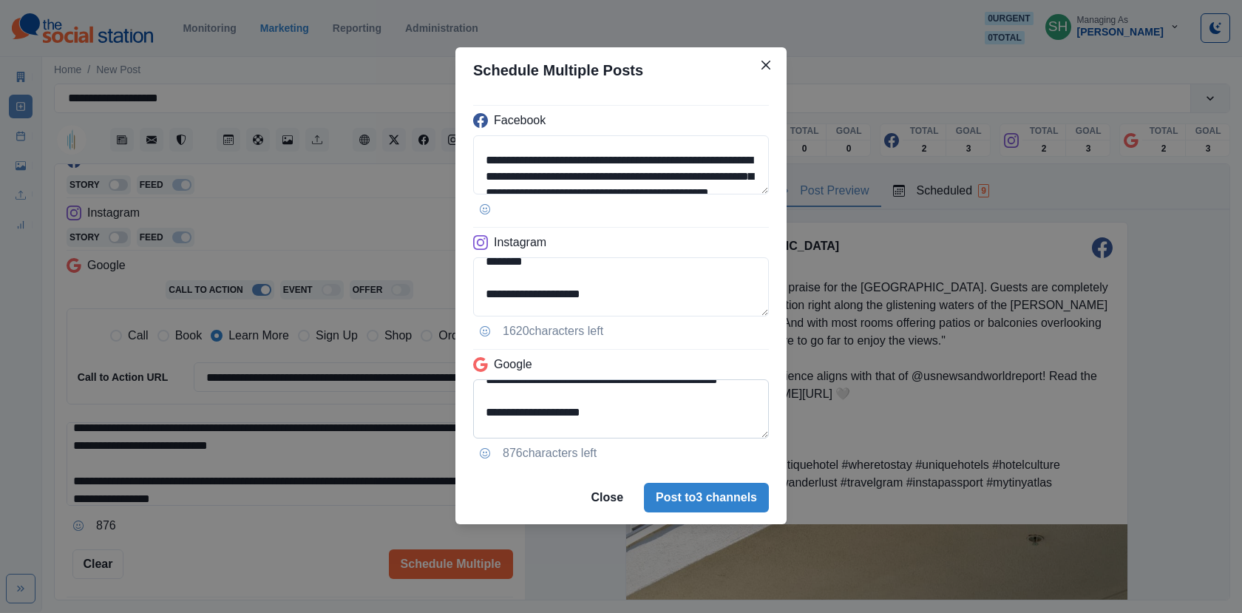
type textarea "**********"
drag, startPoint x: 597, startPoint y: 406, endPoint x: 701, endPoint y: 399, distance: 103.7
click at [701, 399] on textarea "**********" at bounding box center [621, 408] width 296 height 59
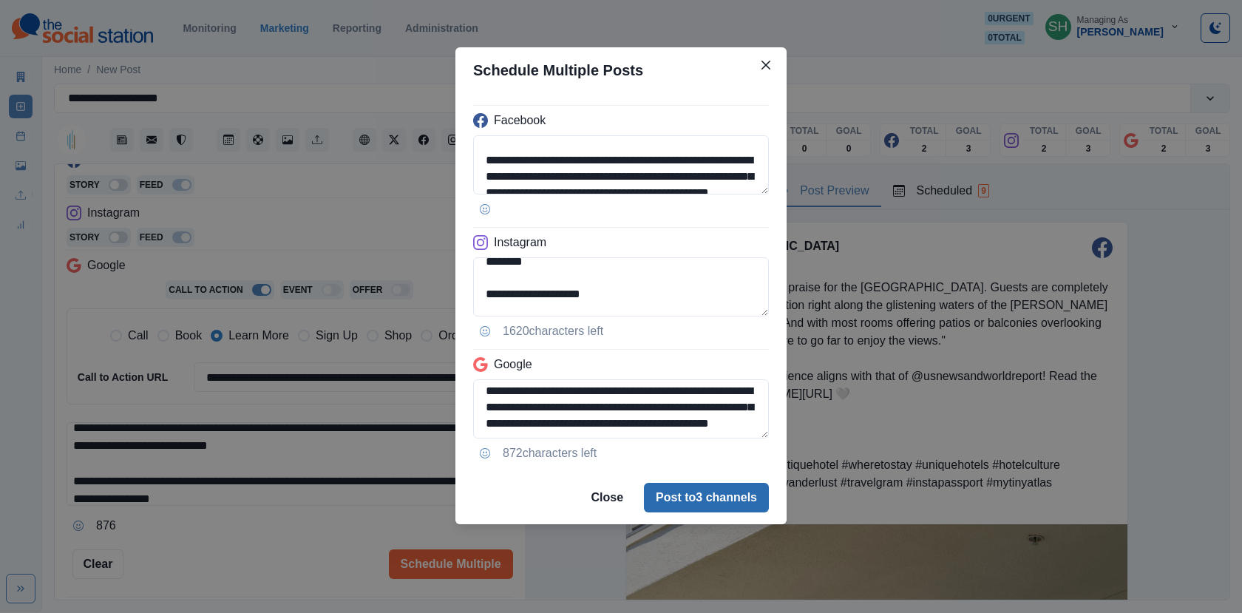
drag, startPoint x: 528, startPoint y: 393, endPoint x: 754, endPoint y: 510, distance: 254.5
click at [754, 510] on section "**********" at bounding box center [620, 285] width 331 height 477
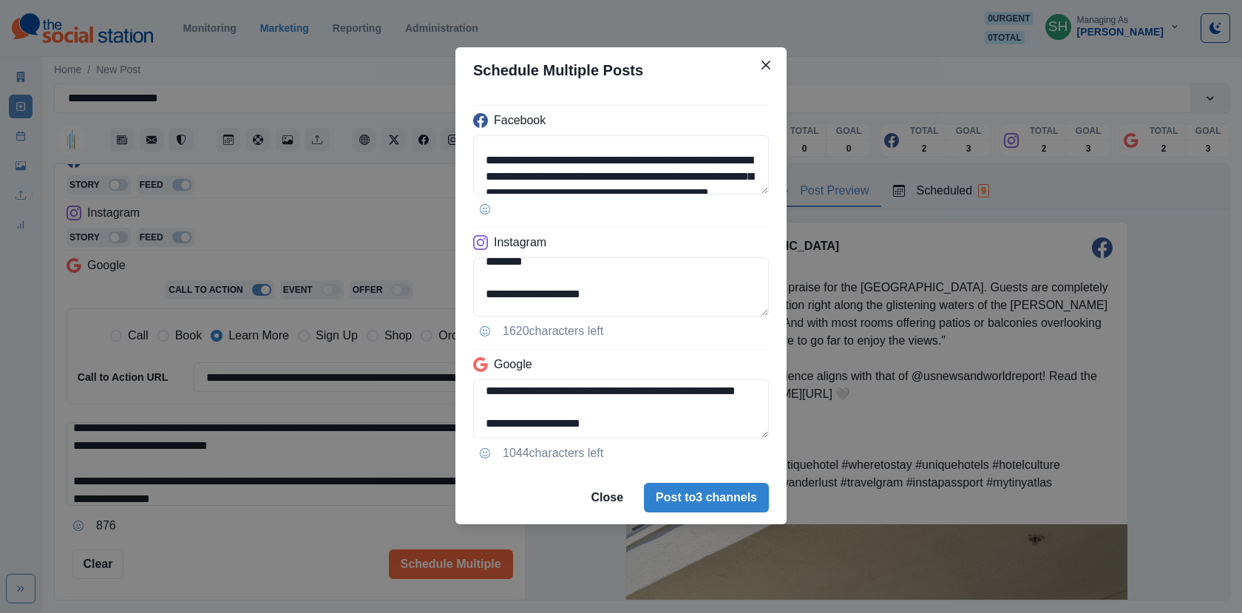
type textarea "**********"
click at [706, 514] on footer "Close Post to 3 channels" at bounding box center [620, 497] width 331 height 53
click at [704, 514] on footer "Close Post to 3 channels" at bounding box center [620, 497] width 331 height 53
click at [677, 498] on button "Post to 3 channels" at bounding box center [706, 498] width 125 height 30
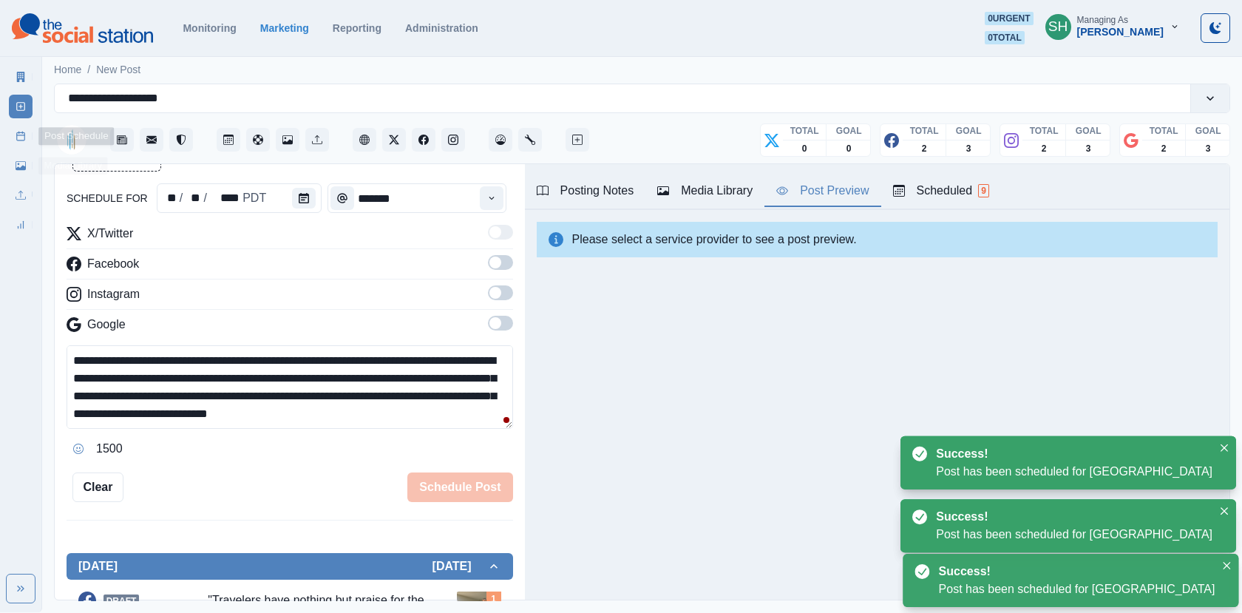
scroll to position [238, 0]
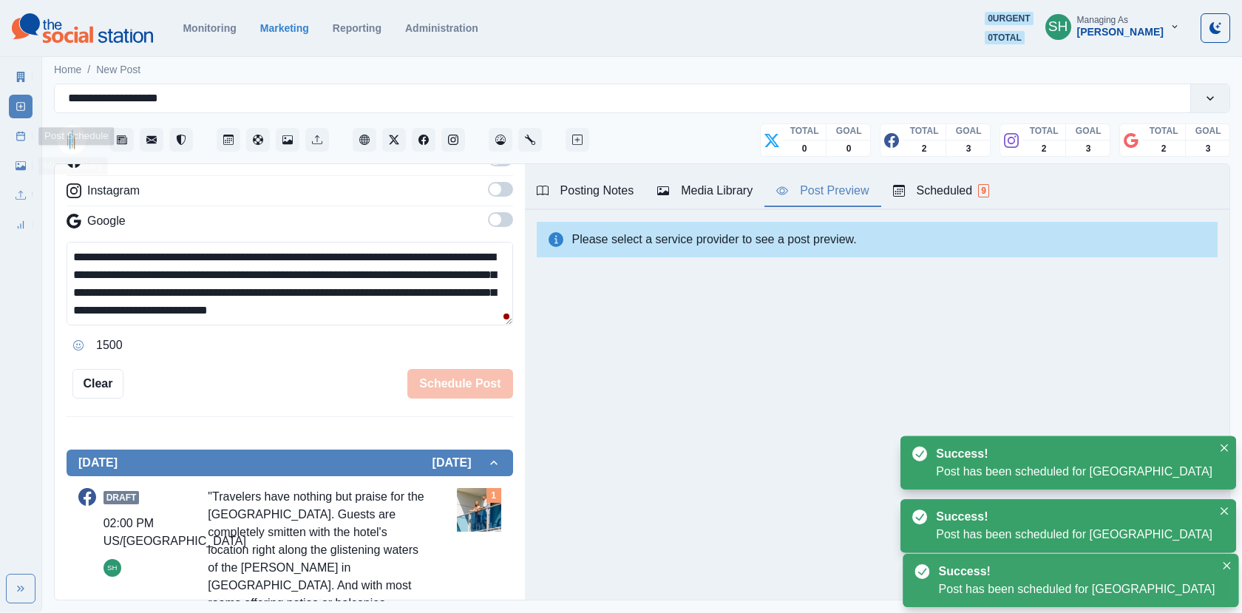
click at [18, 140] on rect at bounding box center [21, 136] width 8 height 8
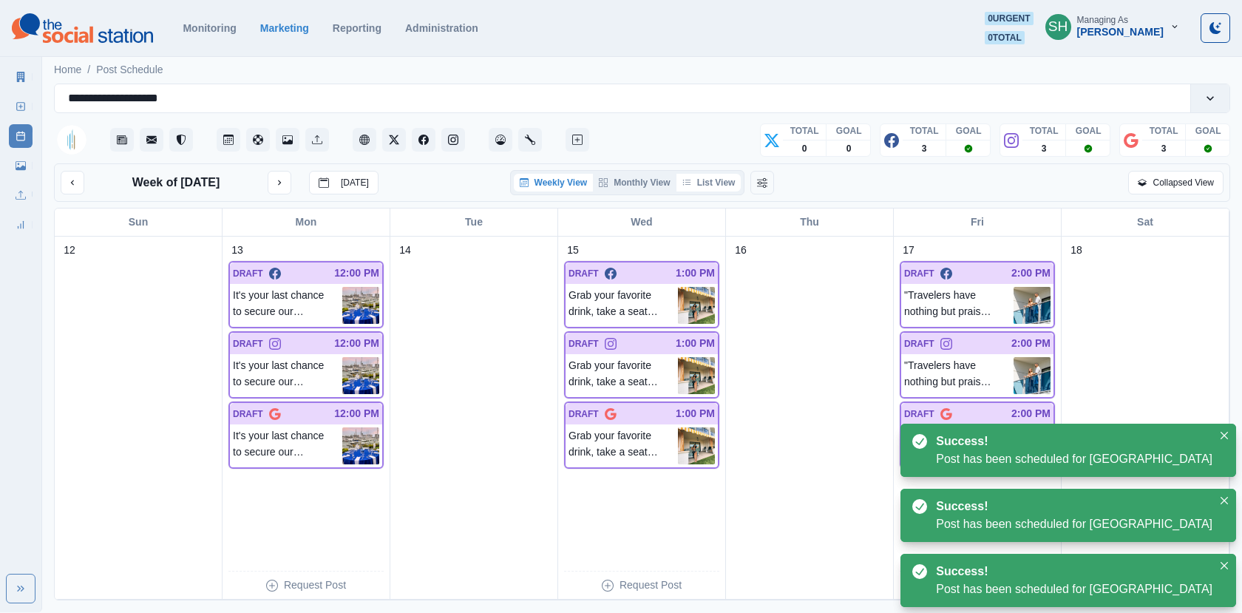
click at [706, 180] on button "List View" at bounding box center [708, 183] width 65 height 18
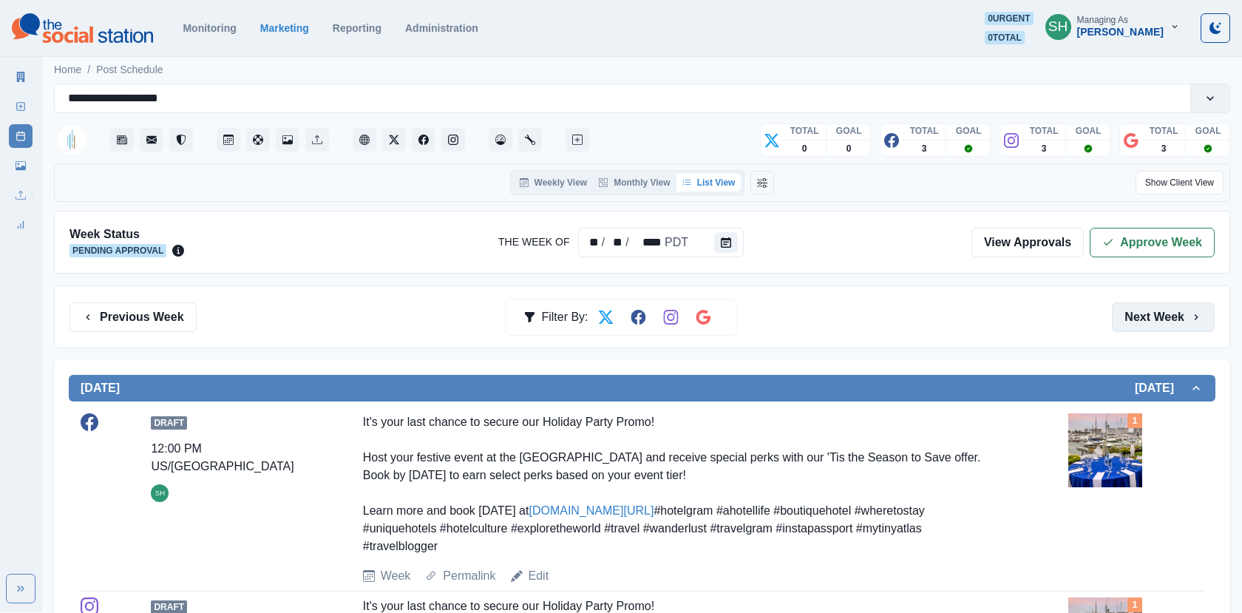
click at [1133, 327] on button "Next Week" at bounding box center [1162, 317] width 103 height 30
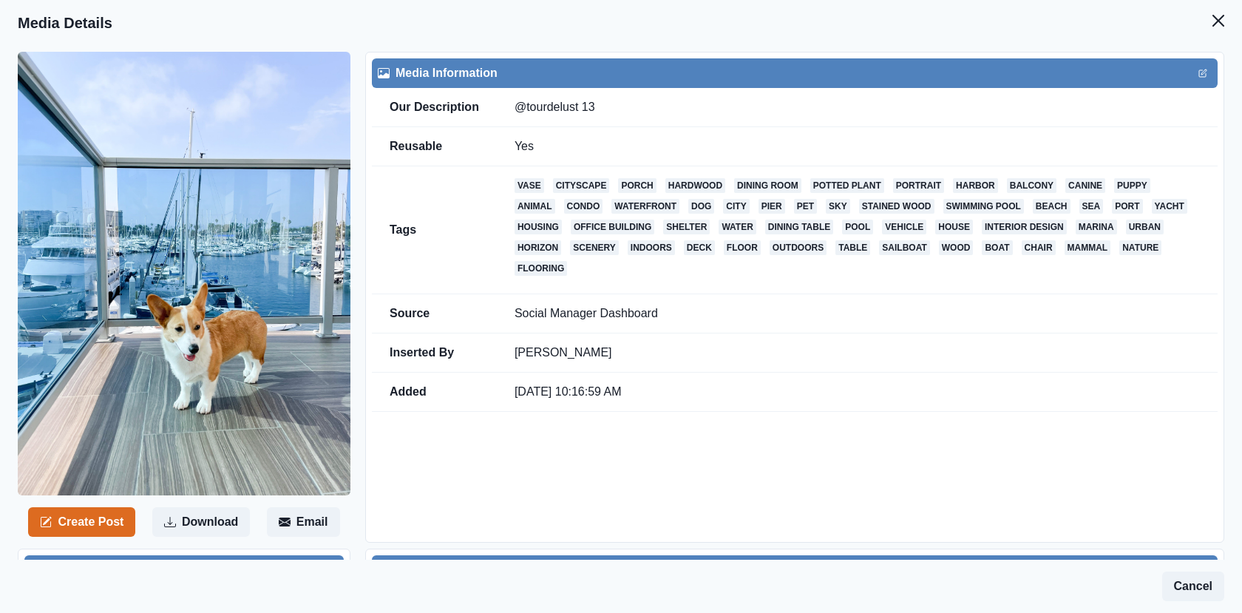
click at [701, 111] on td "@tourdelust 13" at bounding box center [857, 107] width 721 height 39
drag, startPoint x: 580, startPoint y: 108, endPoint x: 503, endPoint y: 106, distance: 76.9
click at [503, 106] on td "@tourdelust 13" at bounding box center [857, 107] width 721 height 39
copy td "@tourdelust"
click at [102, 535] on button "Create Post" at bounding box center [81, 522] width 107 height 30
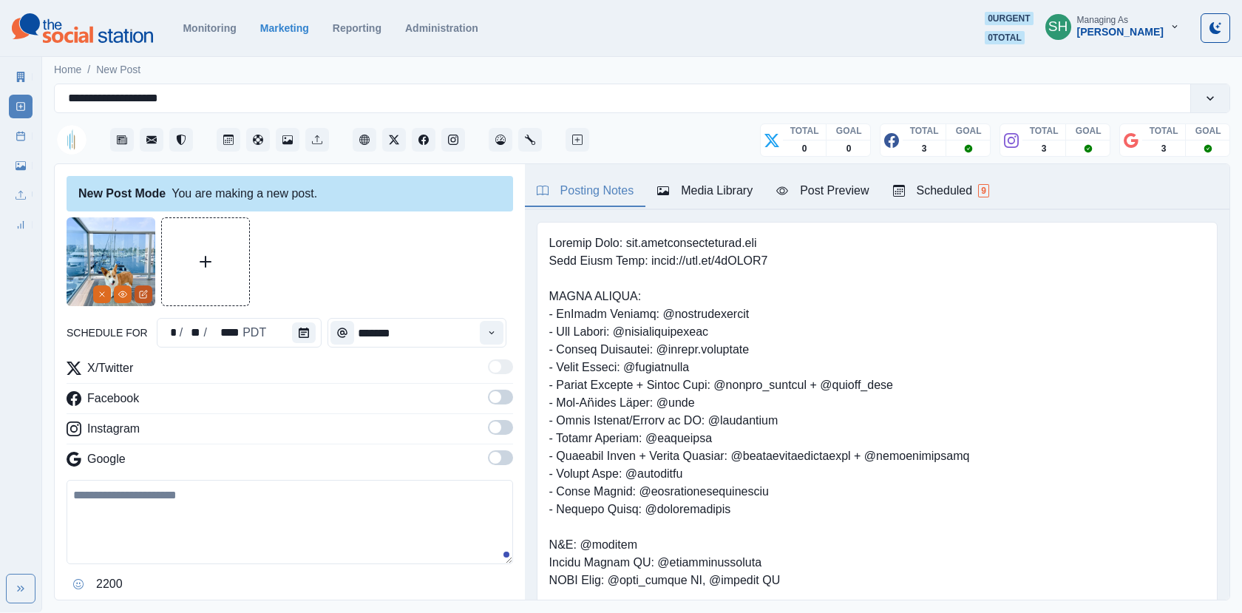
click at [146, 294] on icon "Edit Media" at bounding box center [143, 294] width 9 height 9
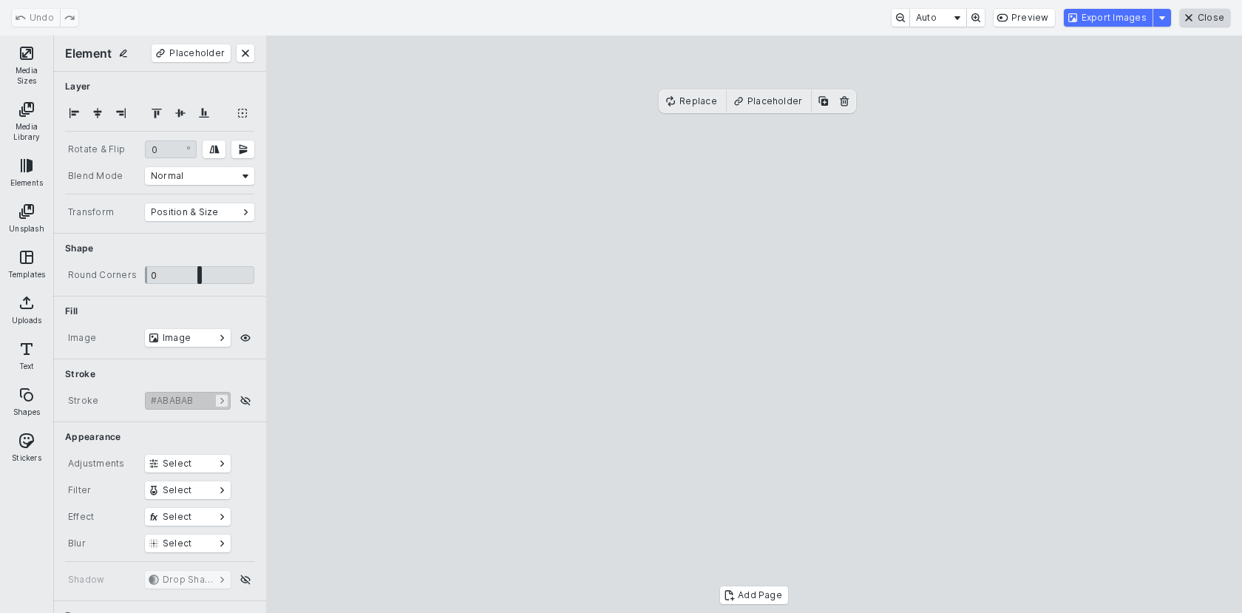
click at [1203, 13] on button "Close" at bounding box center [1204, 18] width 50 height 18
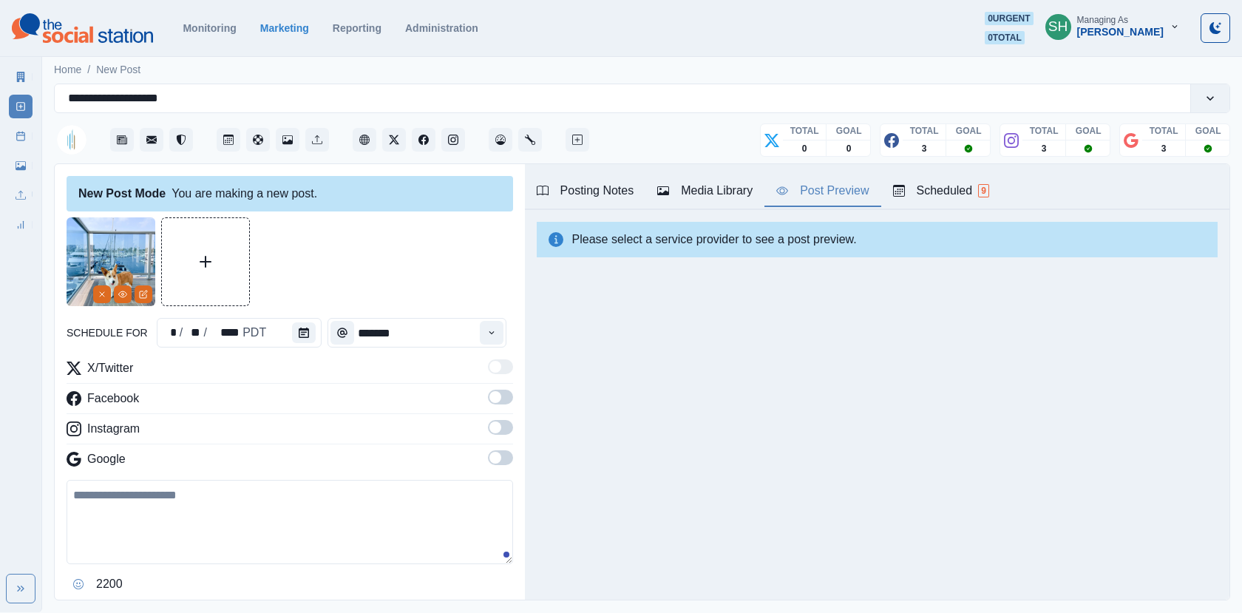
click at [827, 196] on div "Post Preview" at bounding box center [822, 191] width 92 height 18
click at [706, 179] on button "Media Library" at bounding box center [704, 191] width 119 height 31
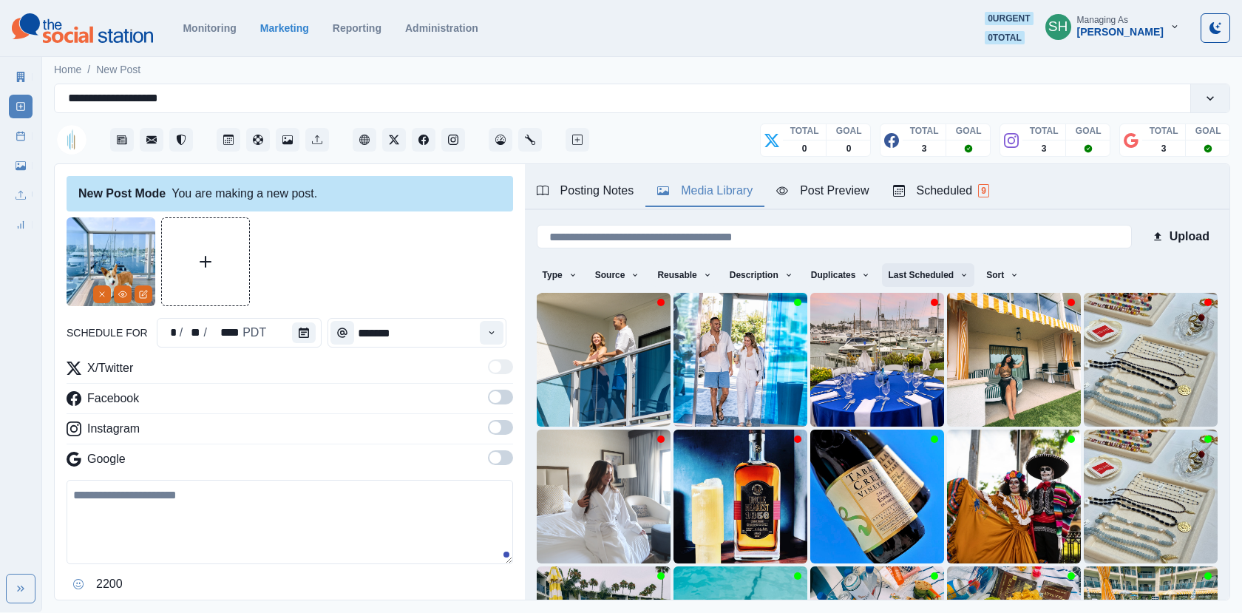
click at [905, 269] on button "Last Scheduled" at bounding box center [928, 275] width 92 height 24
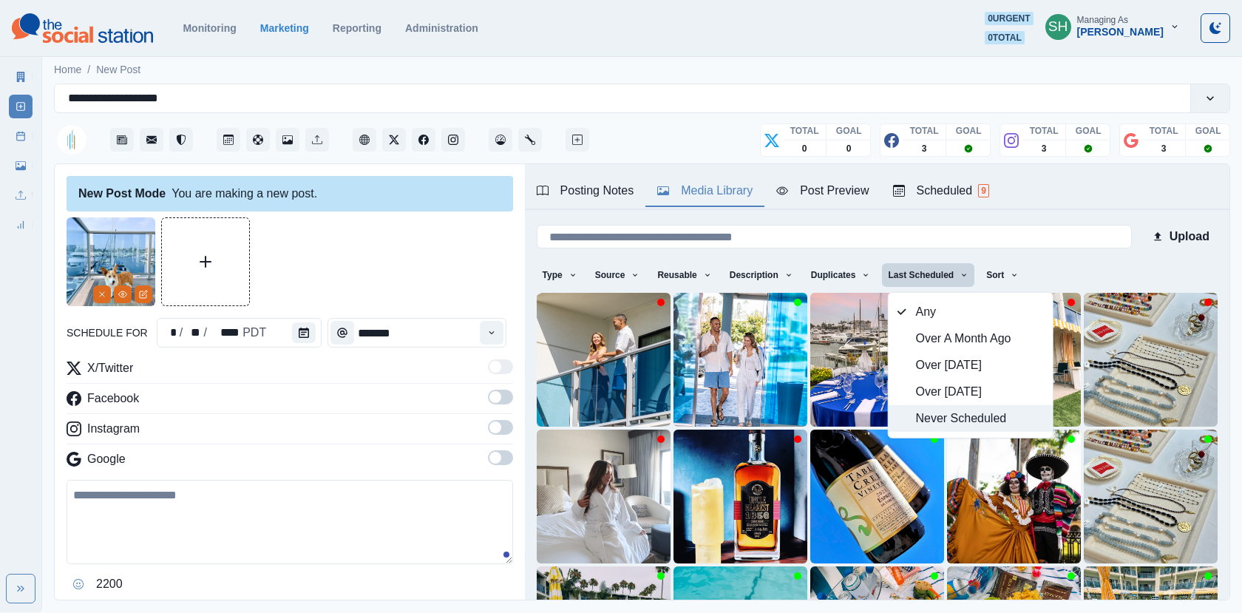
click at [918, 412] on span "Never Scheduled" at bounding box center [979, 418] width 128 height 18
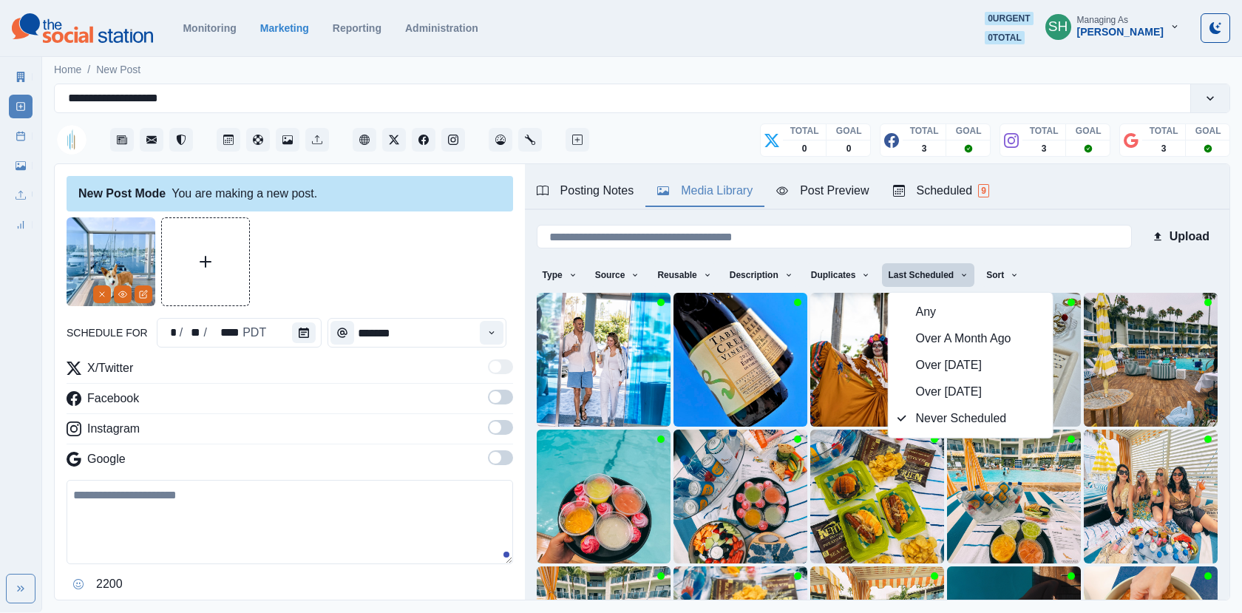
click at [1039, 211] on div "Upload Type Any Image Video Source Any Upload Social Manager Found: Instagram F…" at bounding box center [877, 480] width 704 height 540
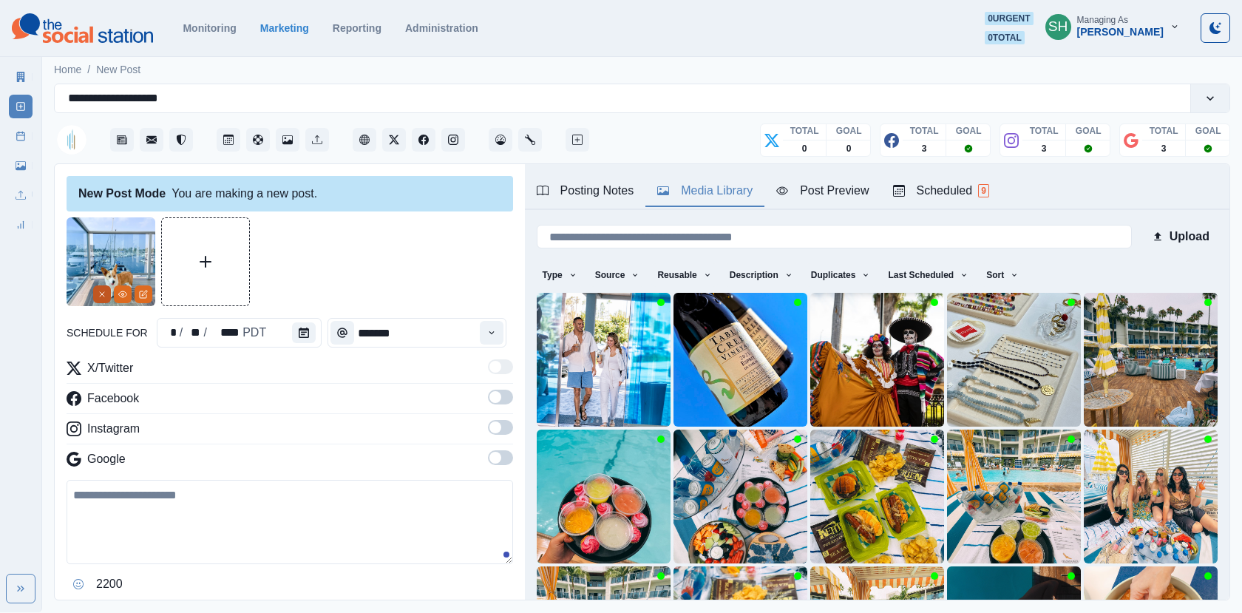
click at [100, 290] on icon "Remove" at bounding box center [102, 294] width 9 height 9
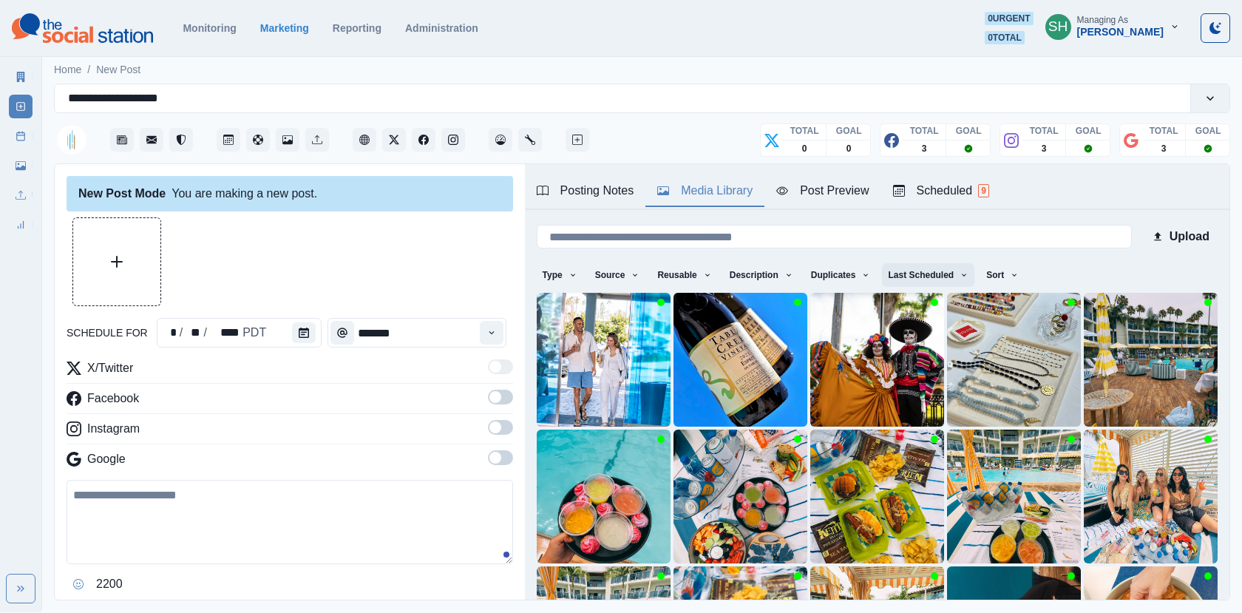
click at [917, 266] on button "Last Scheduled" at bounding box center [928, 275] width 92 height 24
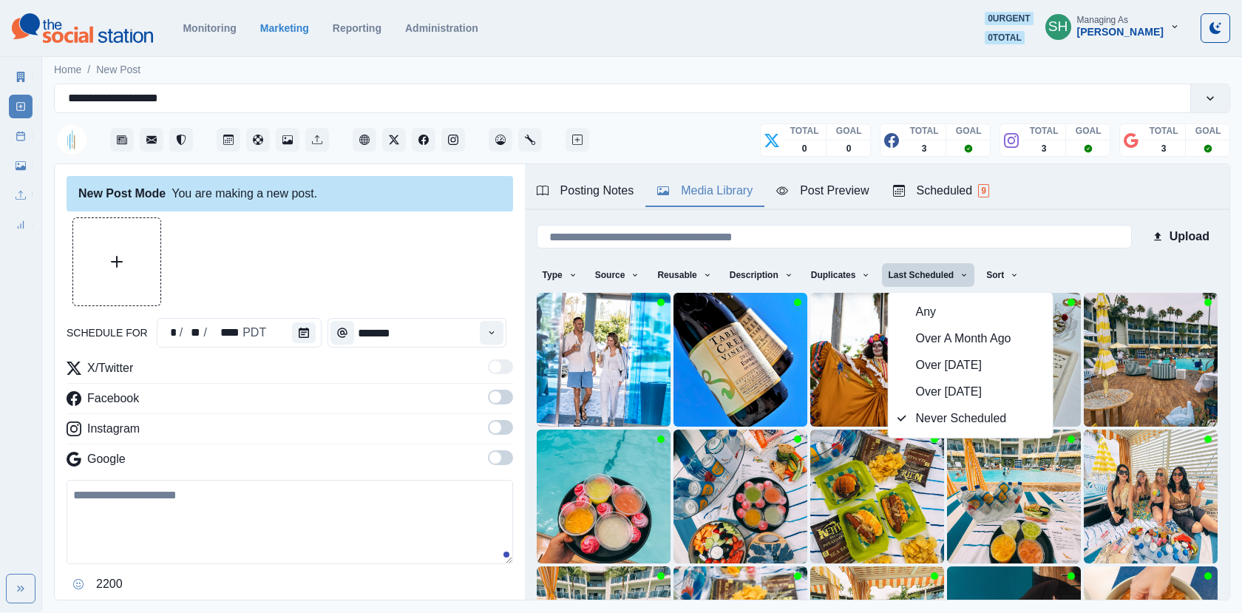
click at [917, 266] on button "Last Scheduled" at bounding box center [928, 275] width 92 height 24
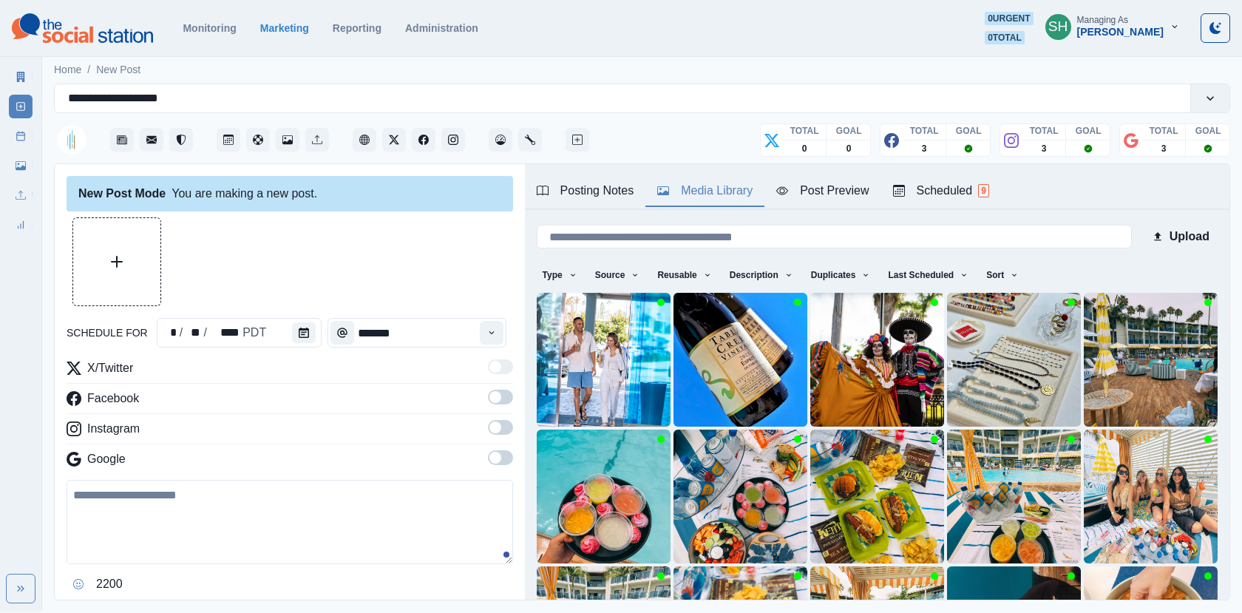
scroll to position [196, 0]
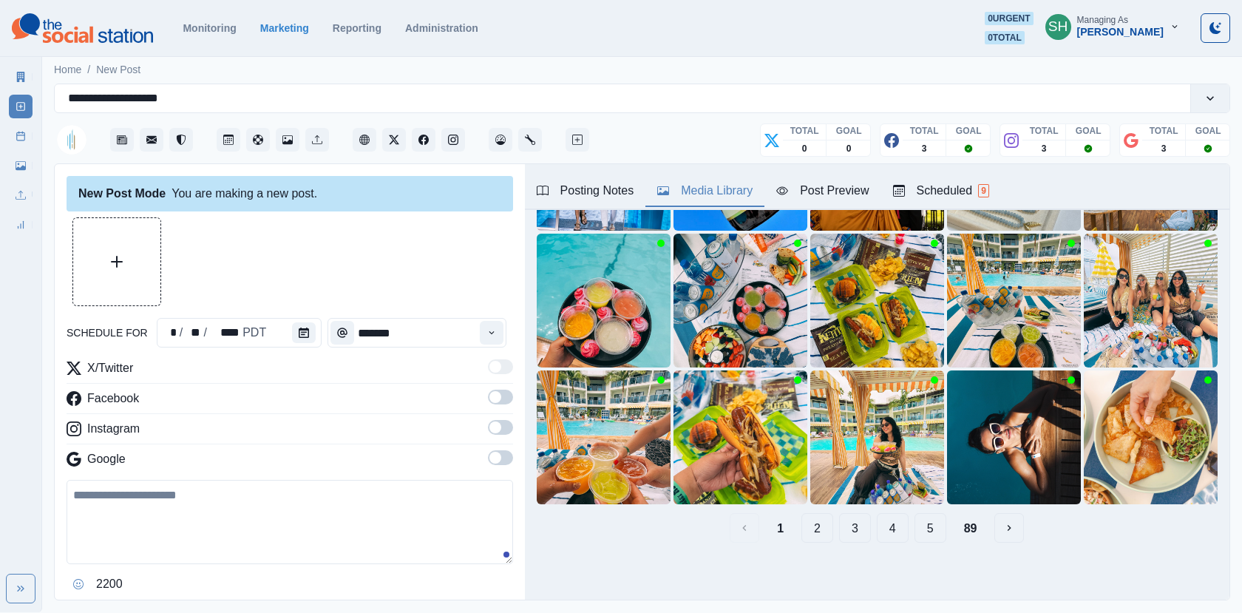
click at [938, 529] on button "5" at bounding box center [930, 528] width 32 height 30
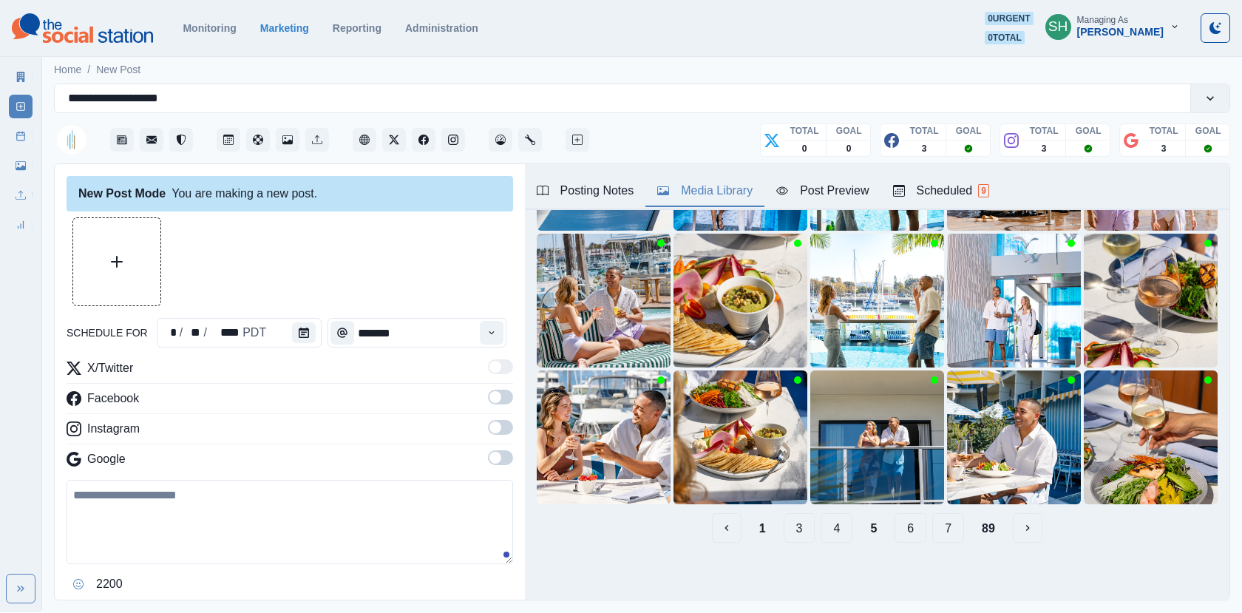
click at [916, 528] on button "6" at bounding box center [910, 528] width 32 height 30
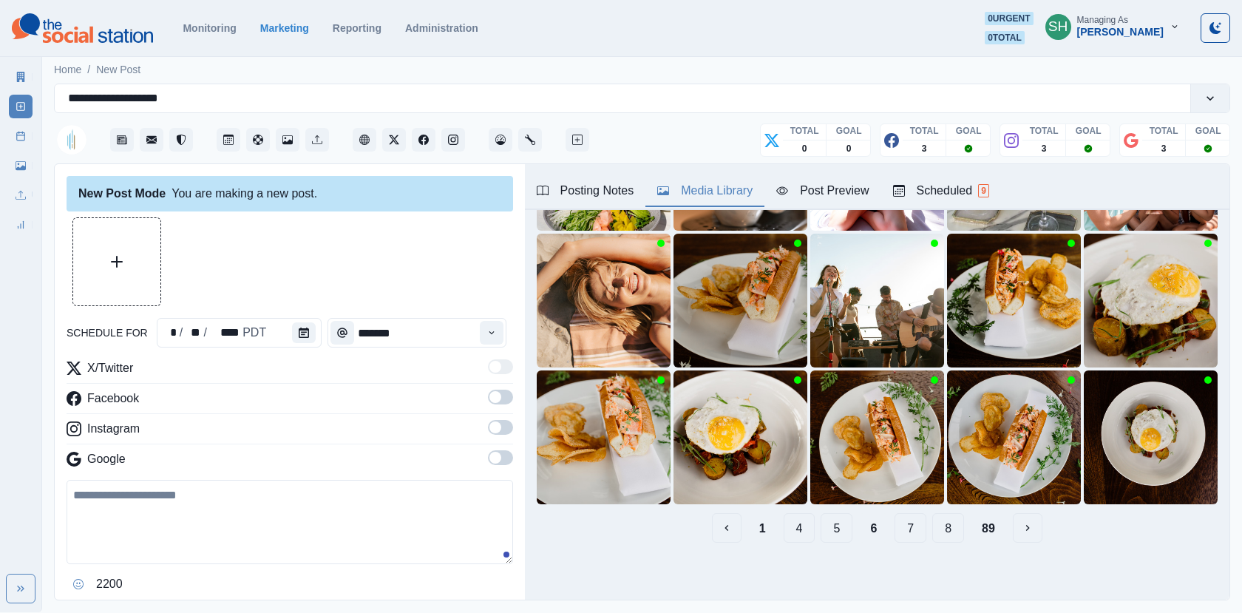
click at [943, 536] on button "8" at bounding box center [948, 528] width 32 height 30
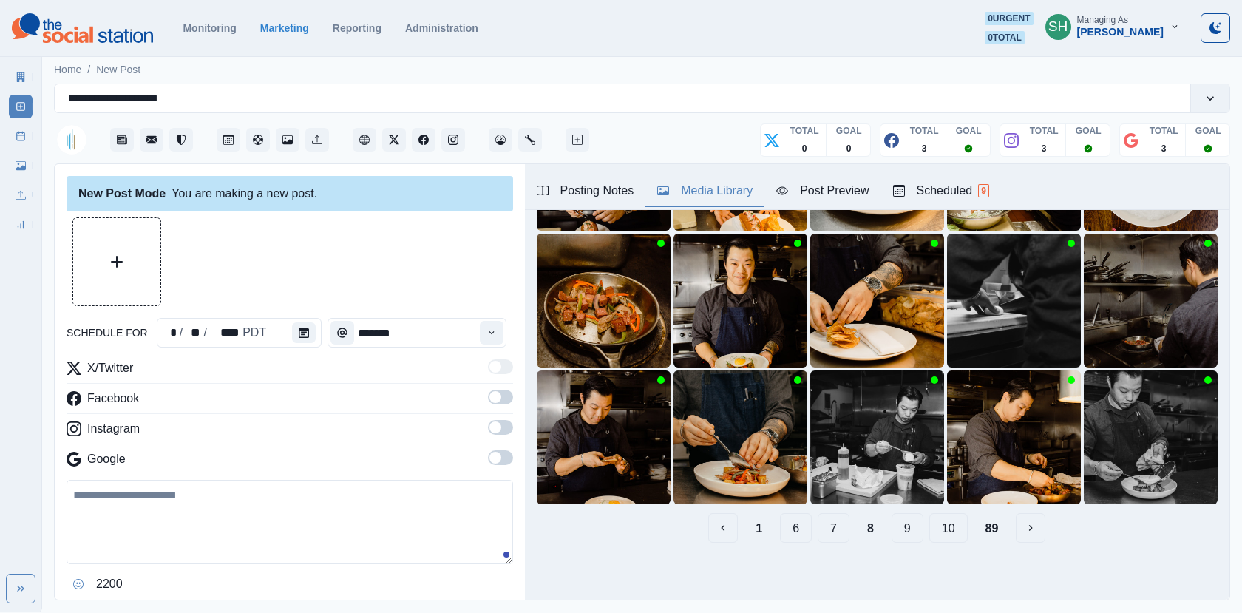
click at [961, 520] on button "10" at bounding box center [948, 528] width 38 height 30
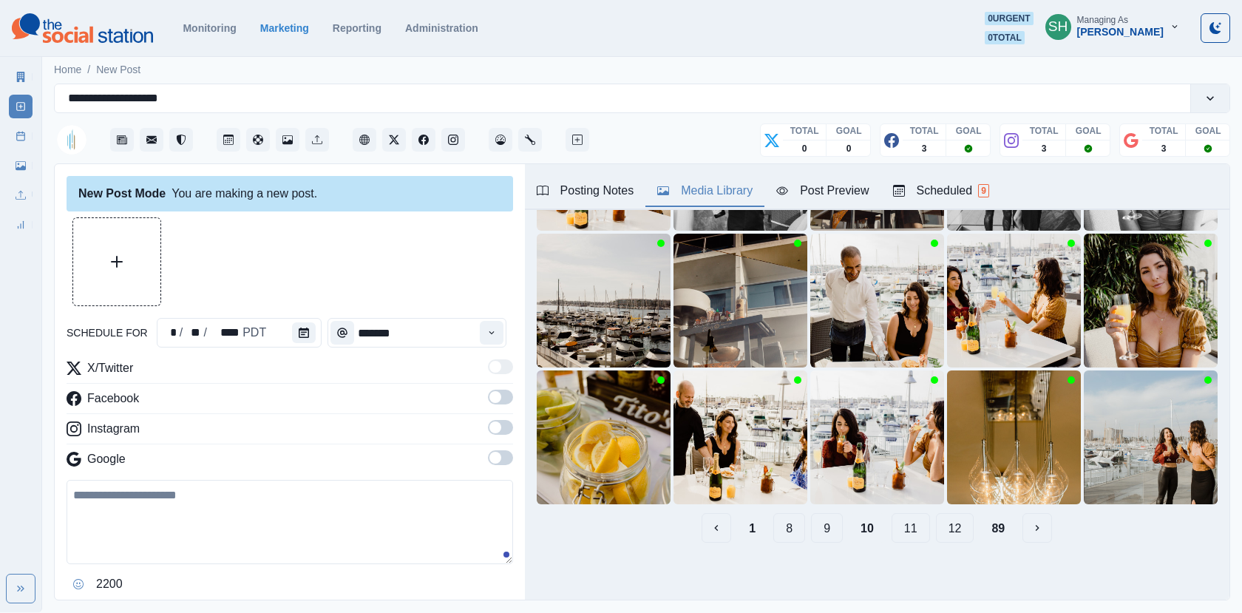
click at [956, 534] on button "12" at bounding box center [955, 528] width 38 height 30
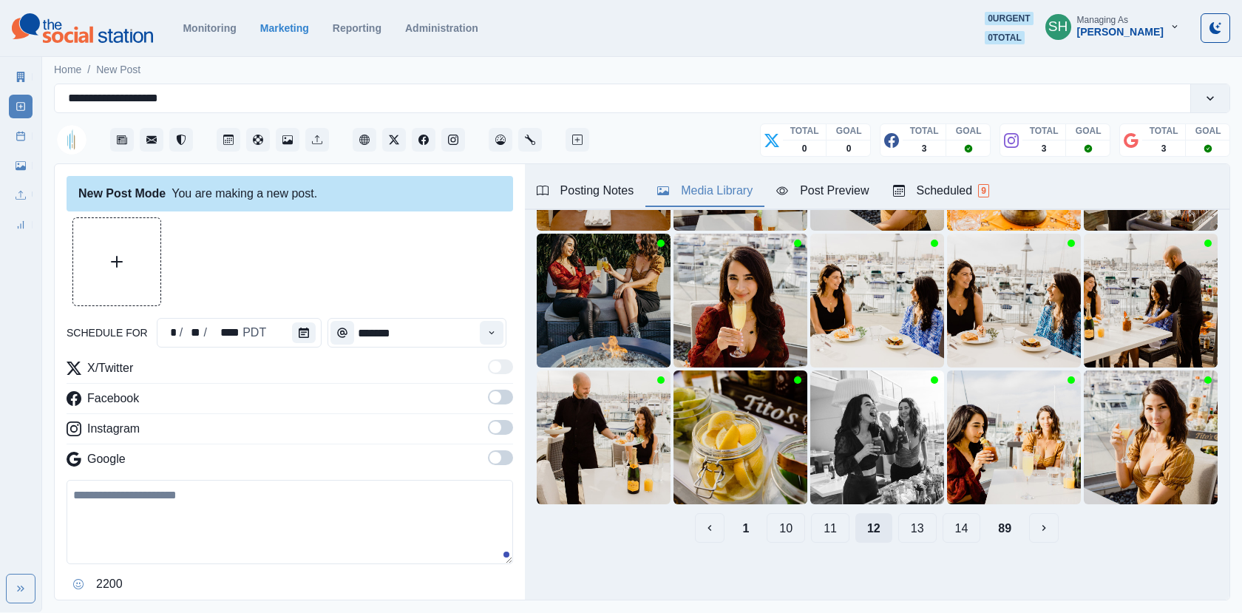
click at [956, 534] on button "14" at bounding box center [961, 528] width 38 height 30
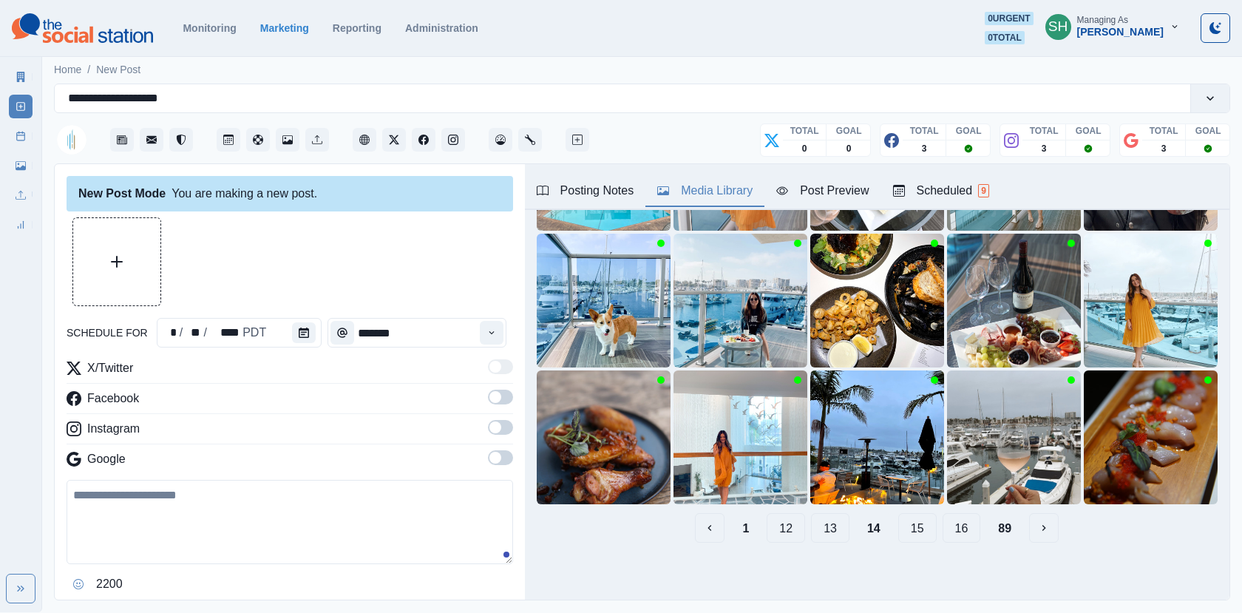
click at [913, 524] on button "15" at bounding box center [917, 528] width 38 height 30
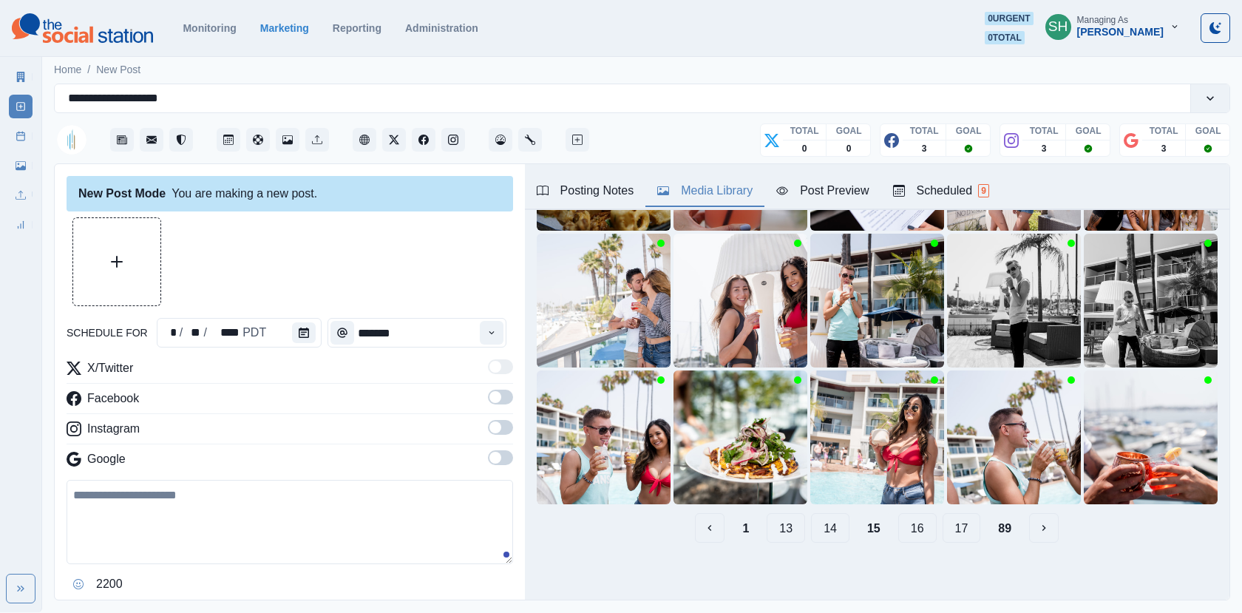
click at [912, 526] on button "16" at bounding box center [917, 528] width 38 height 30
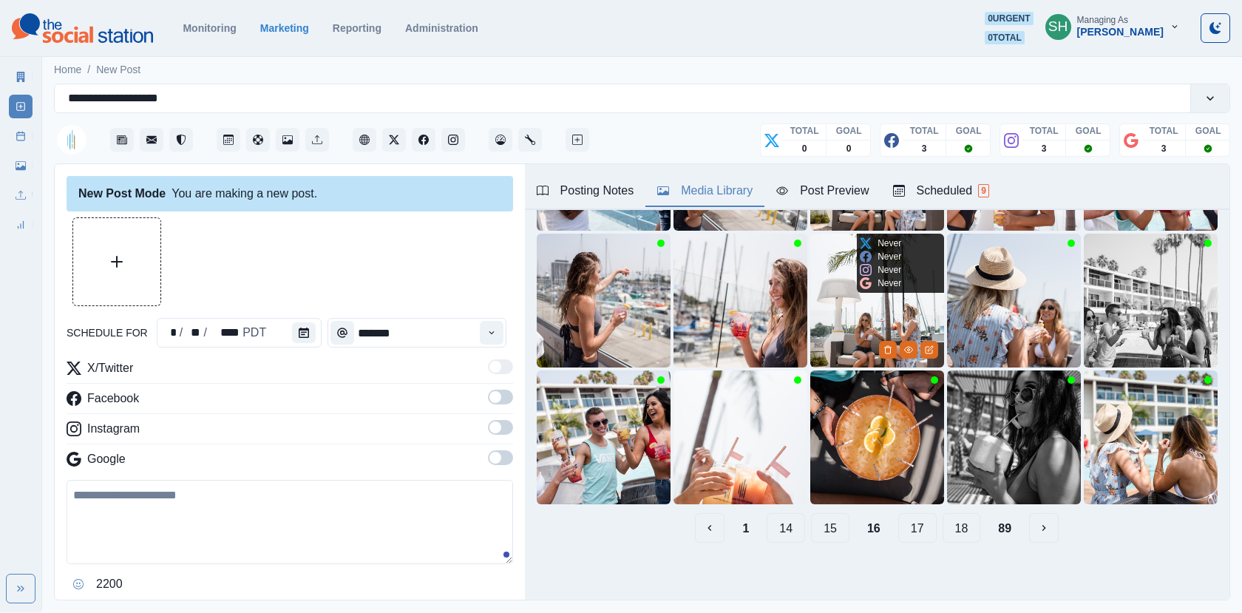
click at [915, 528] on button "17" at bounding box center [917, 528] width 38 height 30
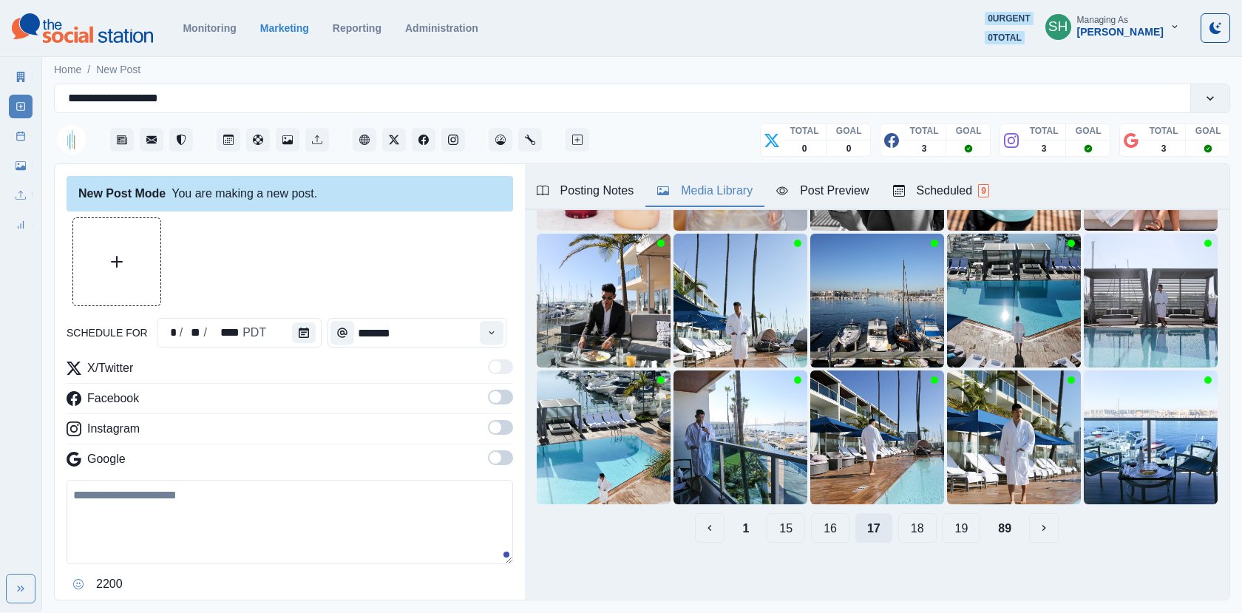
click at [915, 528] on button "18" at bounding box center [917, 528] width 38 height 30
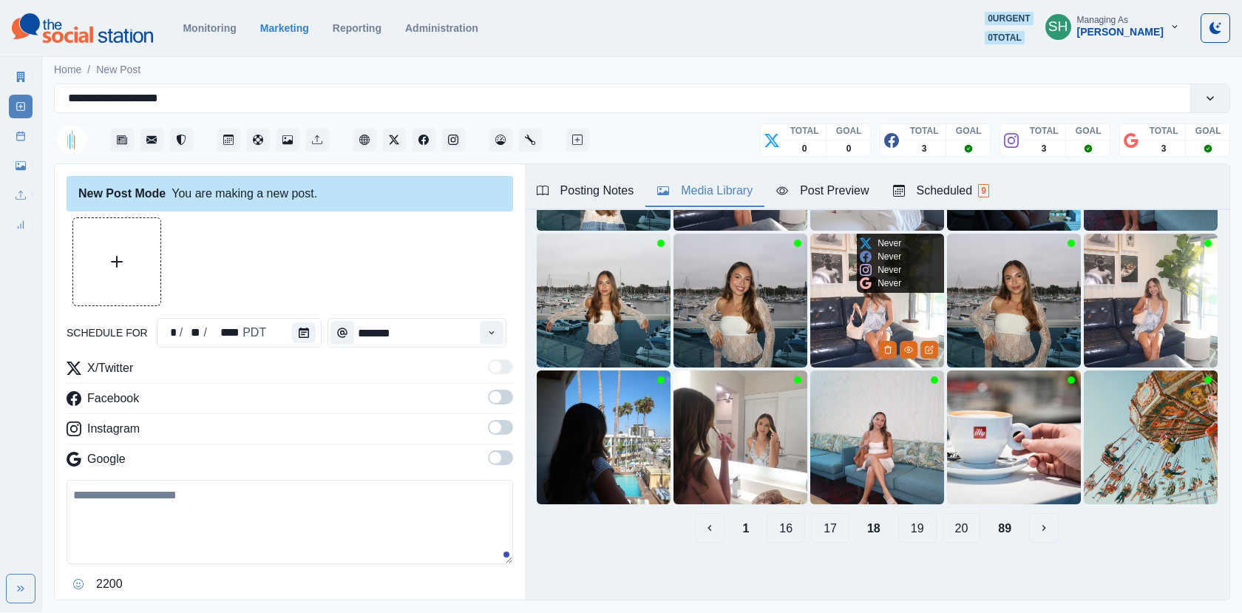
click at [915, 528] on button "19" at bounding box center [917, 528] width 38 height 30
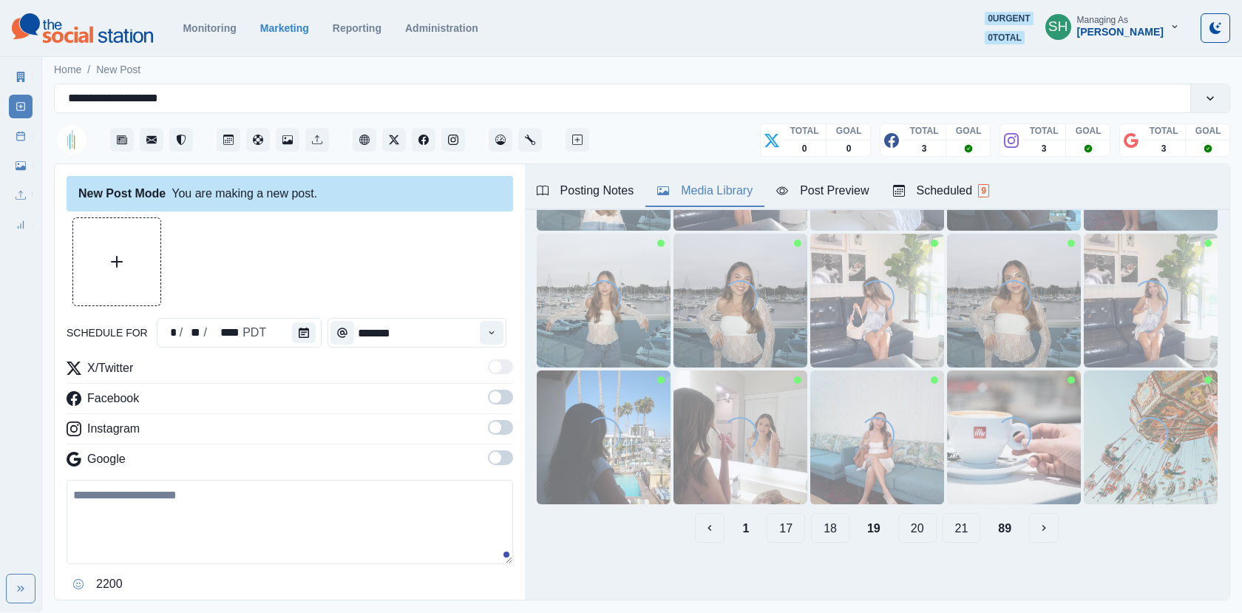
scroll to position [0, 0]
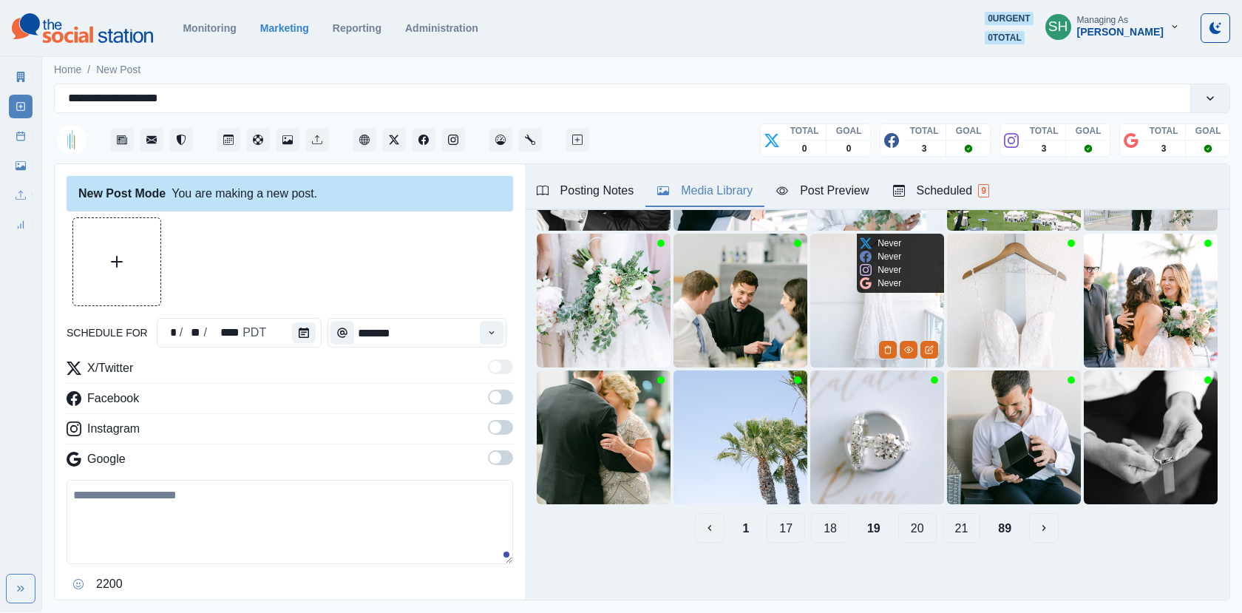
click at [915, 528] on button "20" at bounding box center [917, 528] width 38 height 30
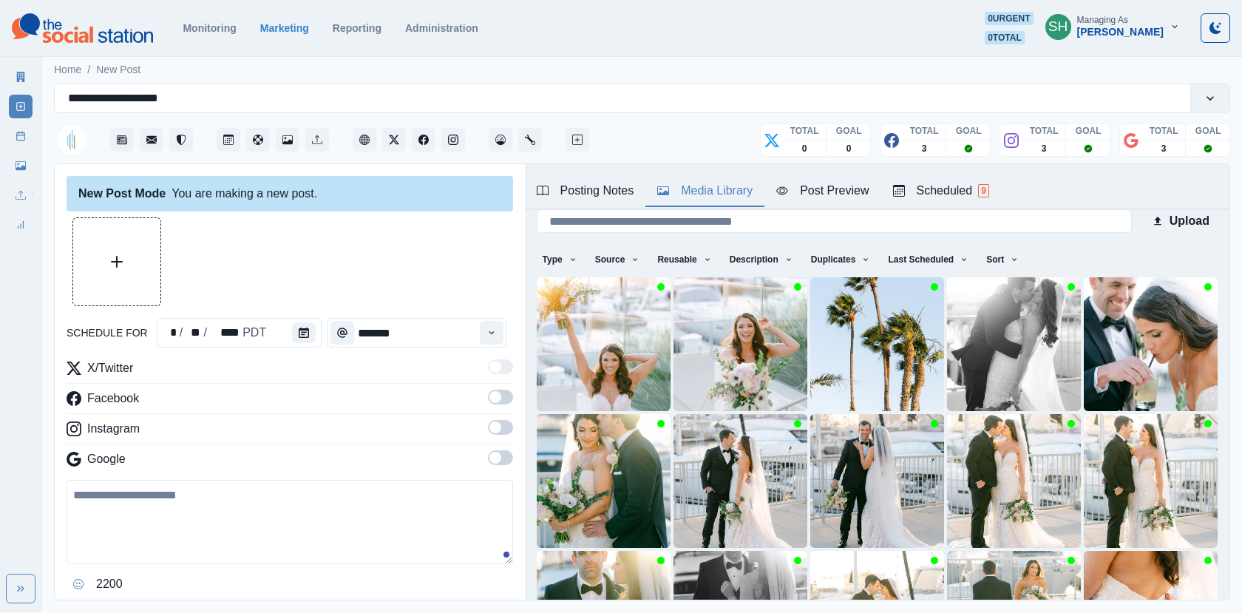
scroll to position [196, 0]
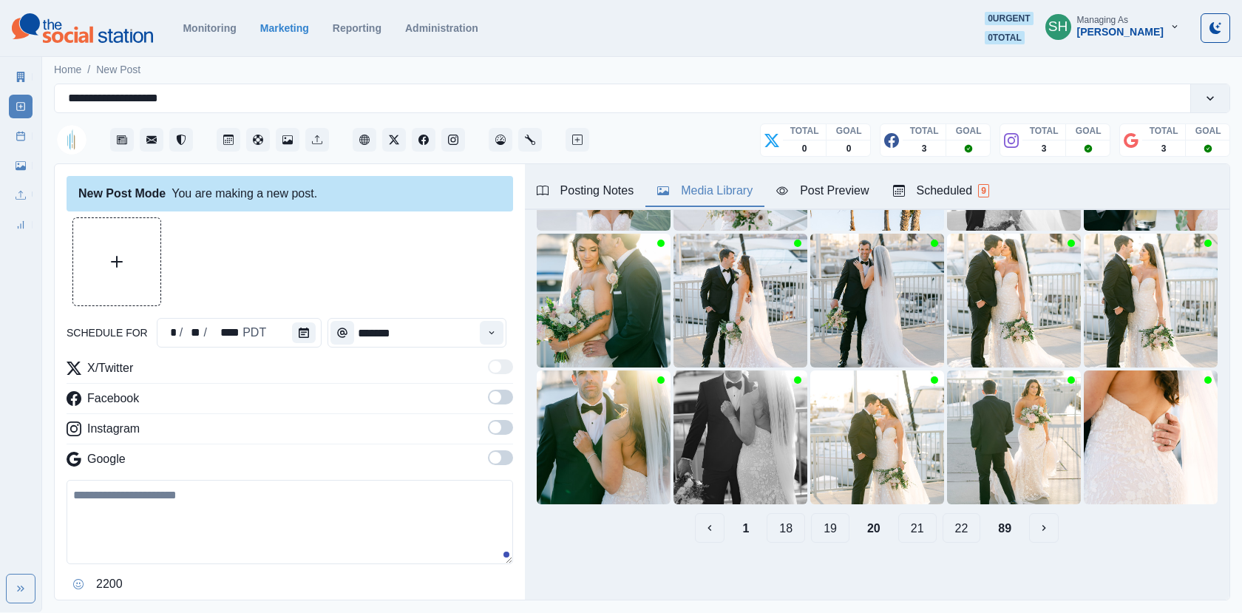
click at [915, 528] on button "21" at bounding box center [917, 528] width 38 height 30
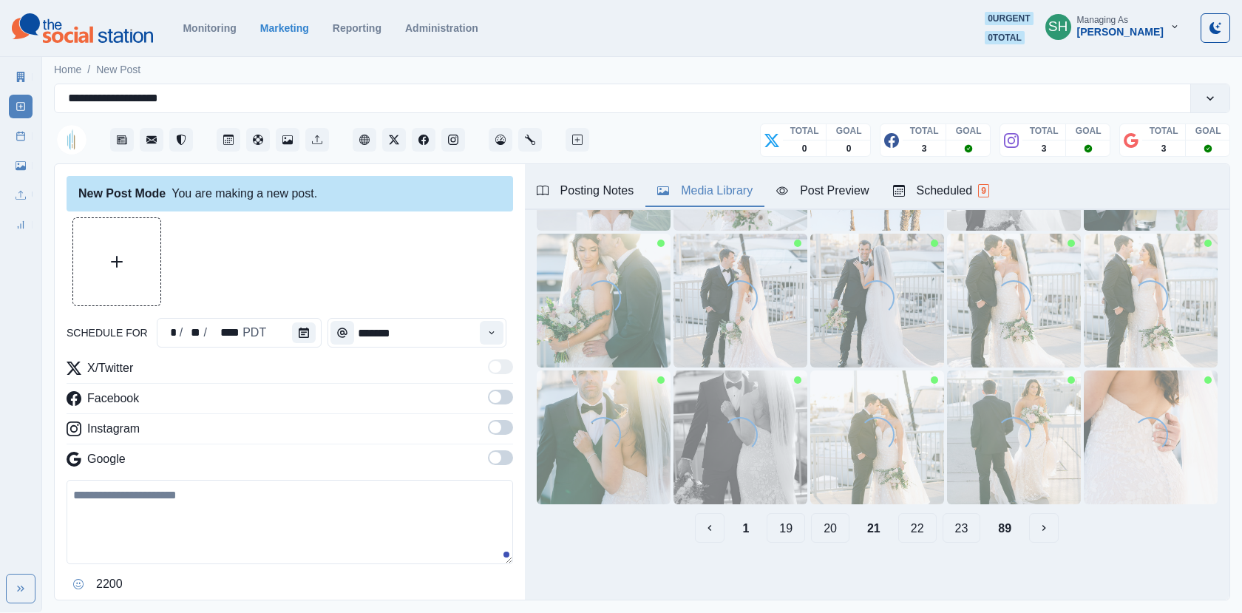
scroll to position [0, 0]
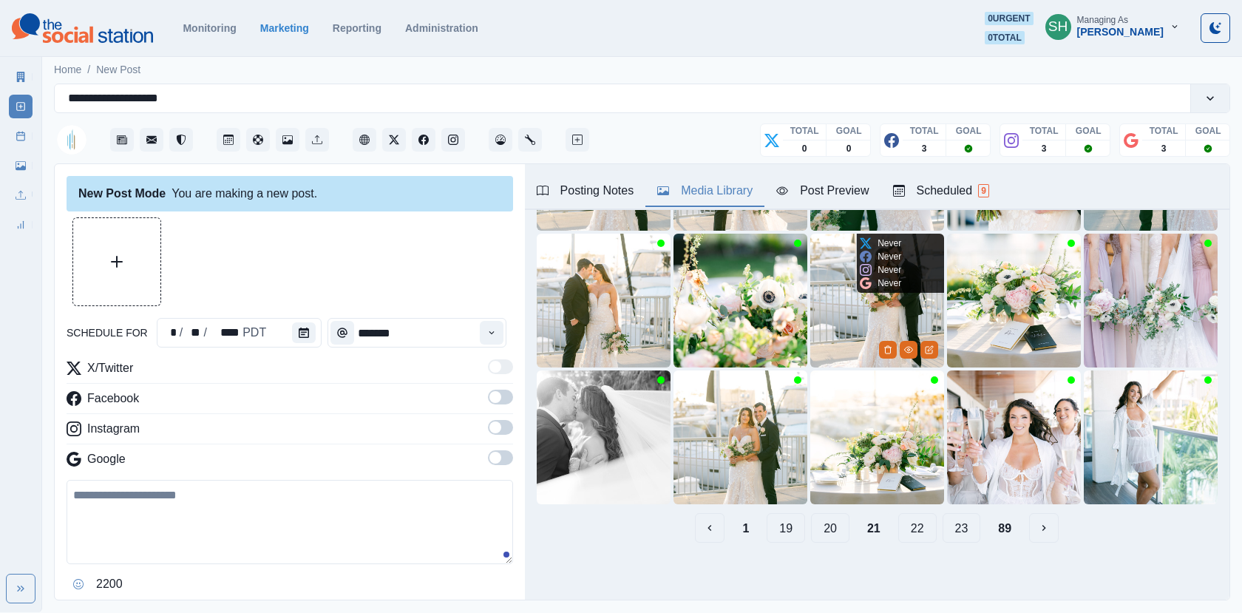
click at [915, 528] on button "22" at bounding box center [917, 528] width 38 height 30
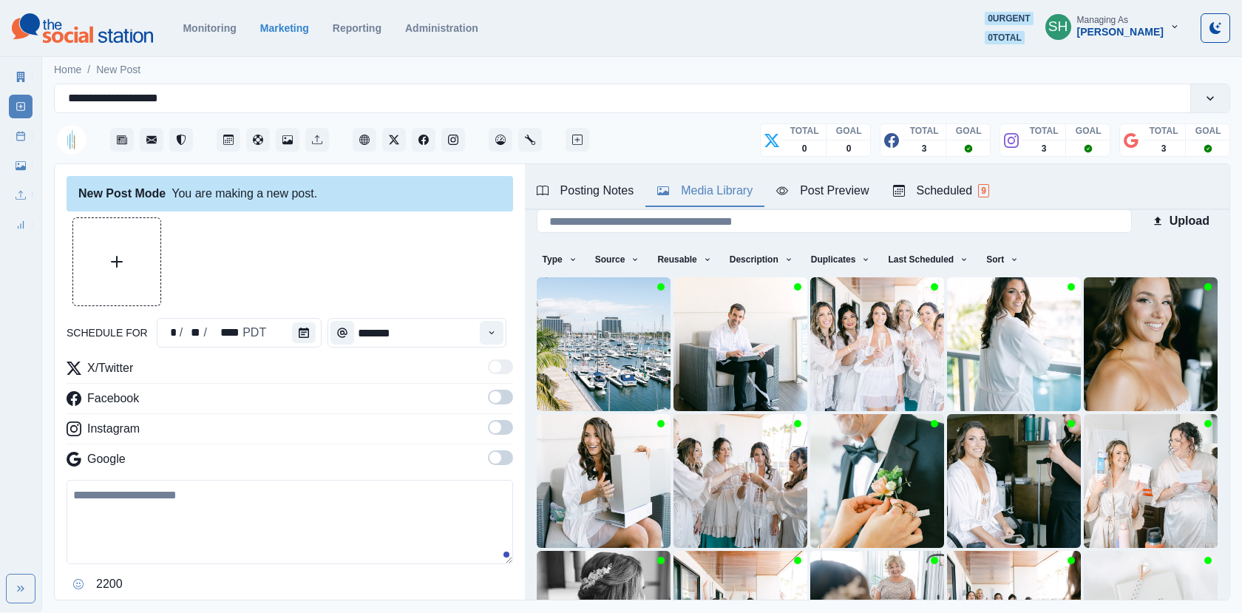
scroll to position [196, 0]
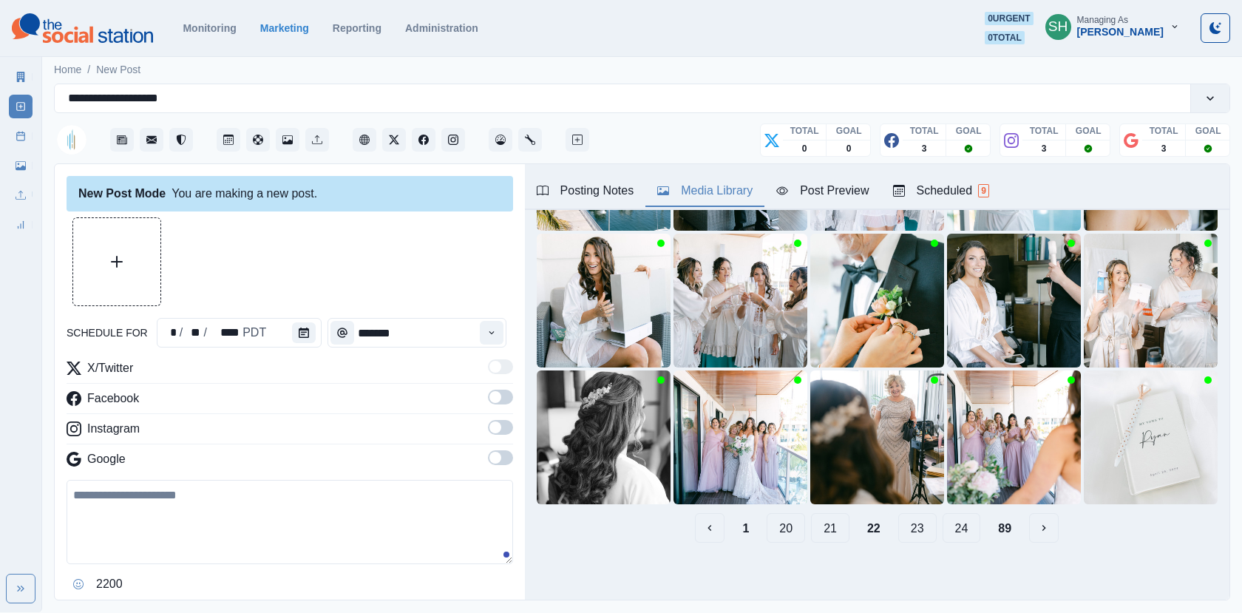
click at [915, 528] on button "23" at bounding box center [917, 528] width 38 height 30
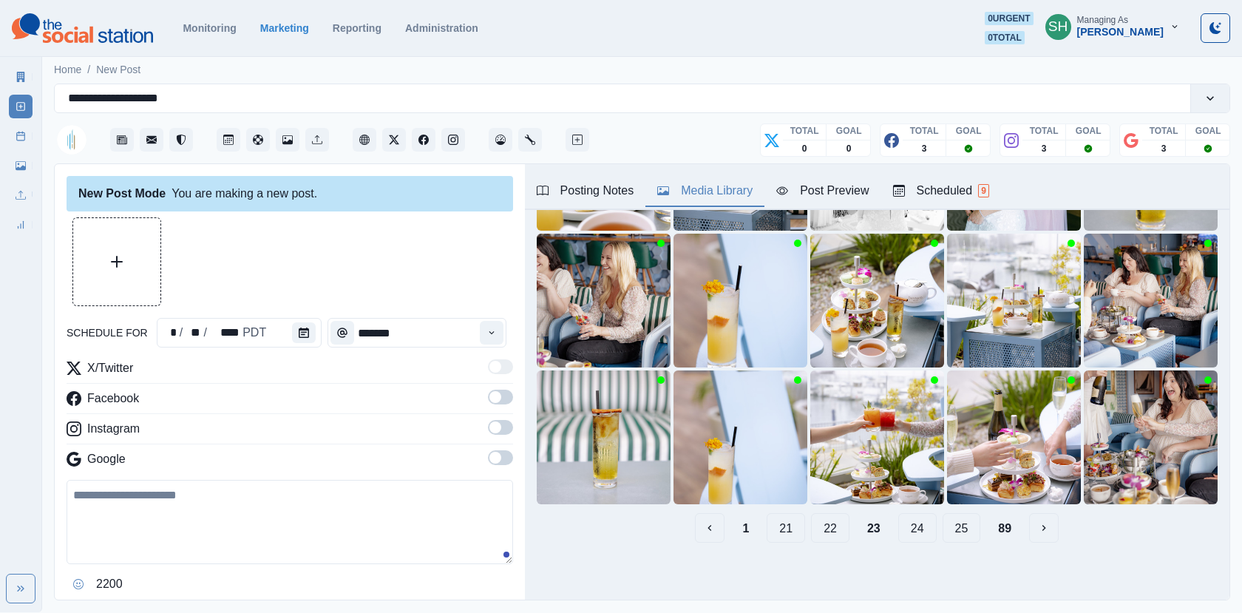
click at [915, 528] on button "24" at bounding box center [917, 528] width 38 height 30
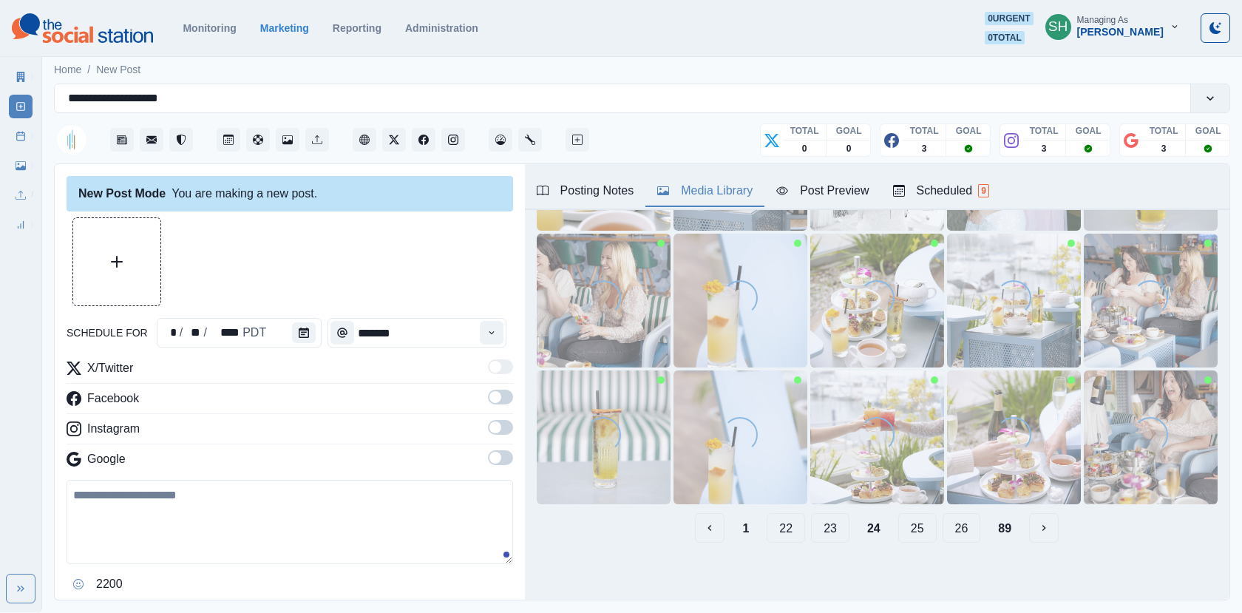
scroll to position [0, 0]
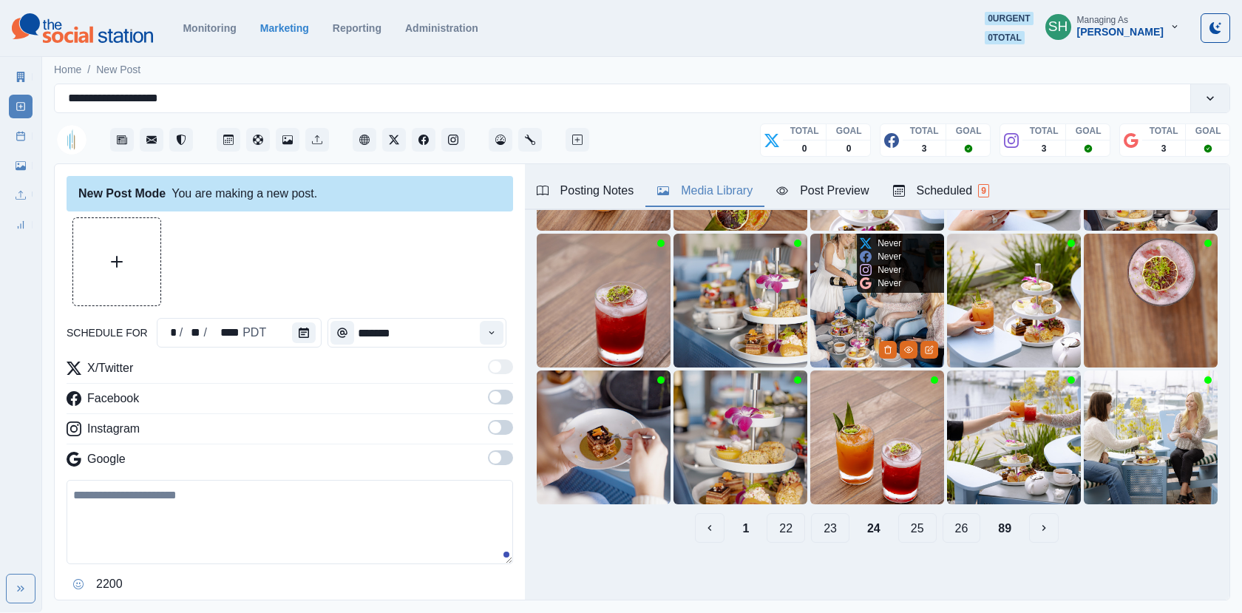
click at [915, 528] on button "25" at bounding box center [917, 528] width 38 height 30
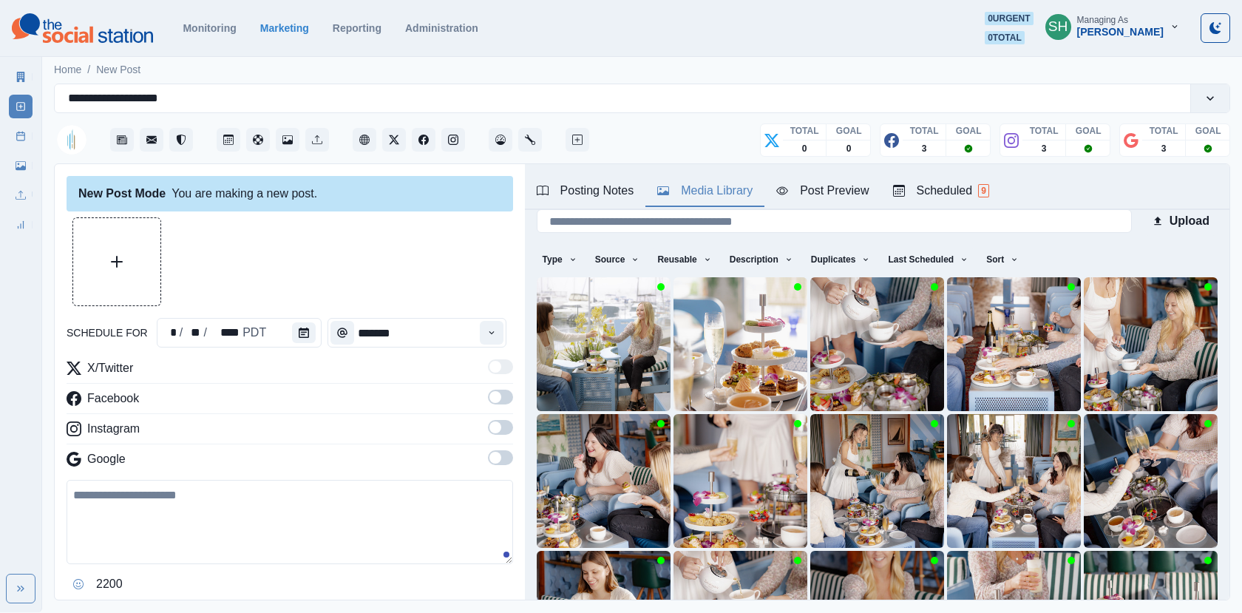
scroll to position [196, 0]
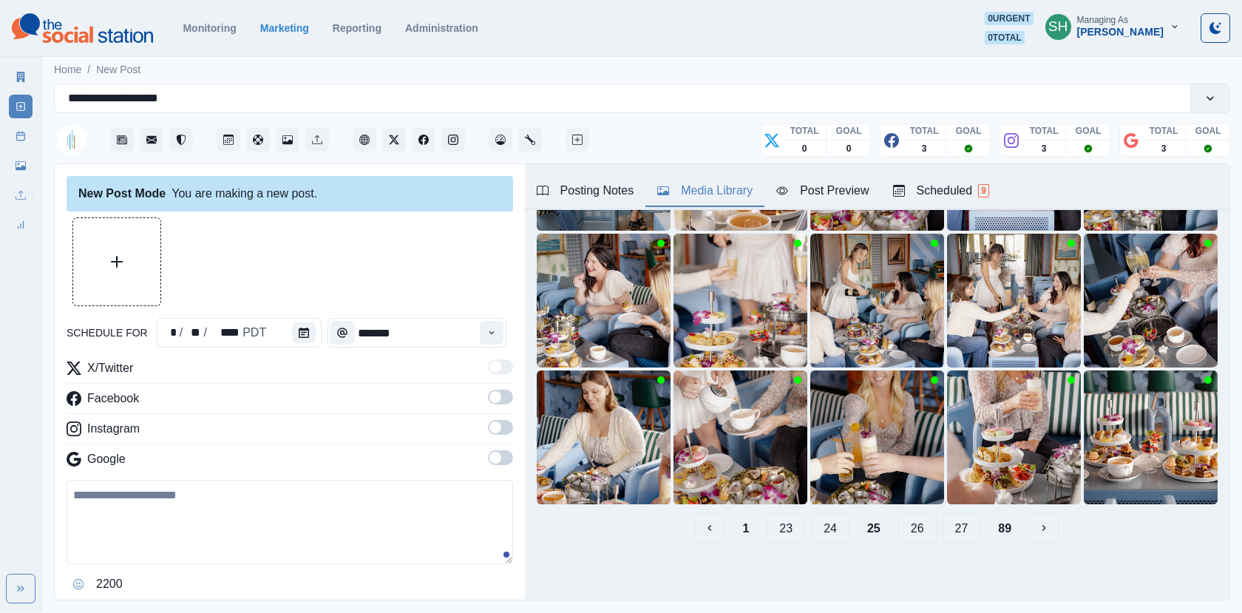
click at [915, 528] on button "26" at bounding box center [917, 528] width 38 height 30
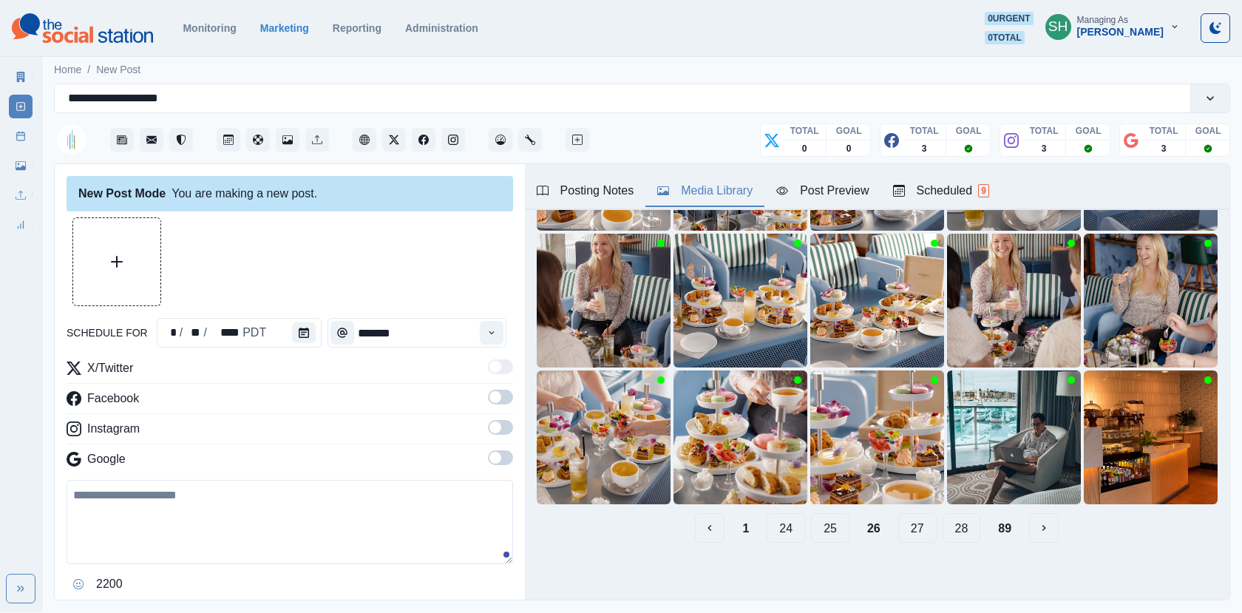
click at [915, 528] on button "27" at bounding box center [917, 528] width 38 height 30
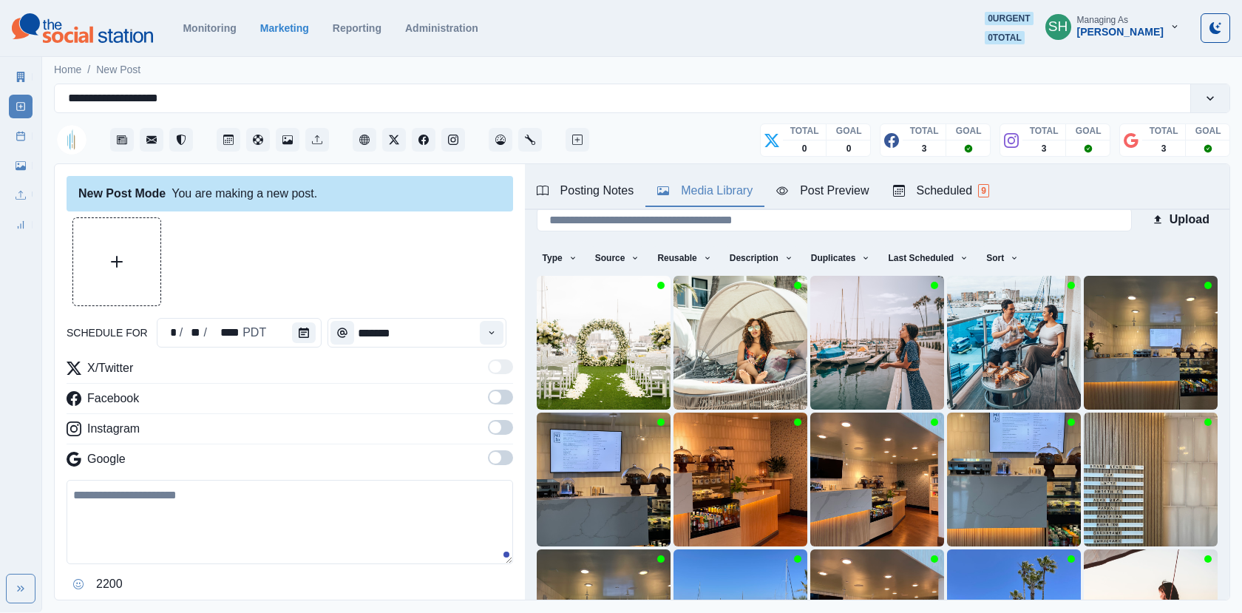
scroll to position [0, 0]
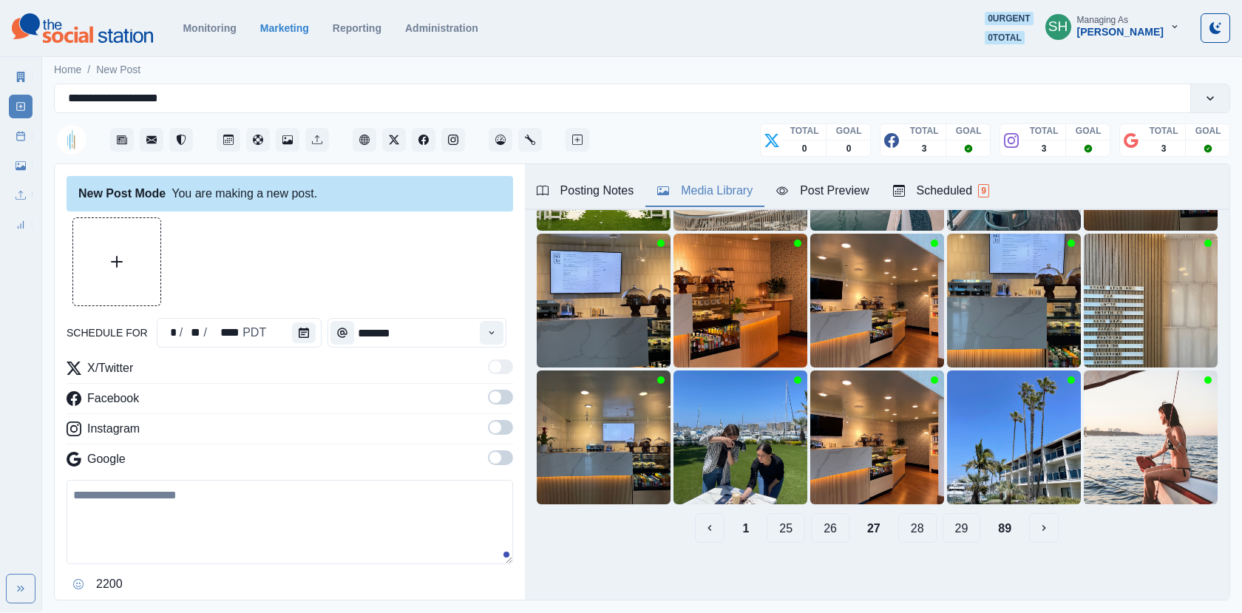
click at [915, 528] on button "28" at bounding box center [917, 528] width 38 height 30
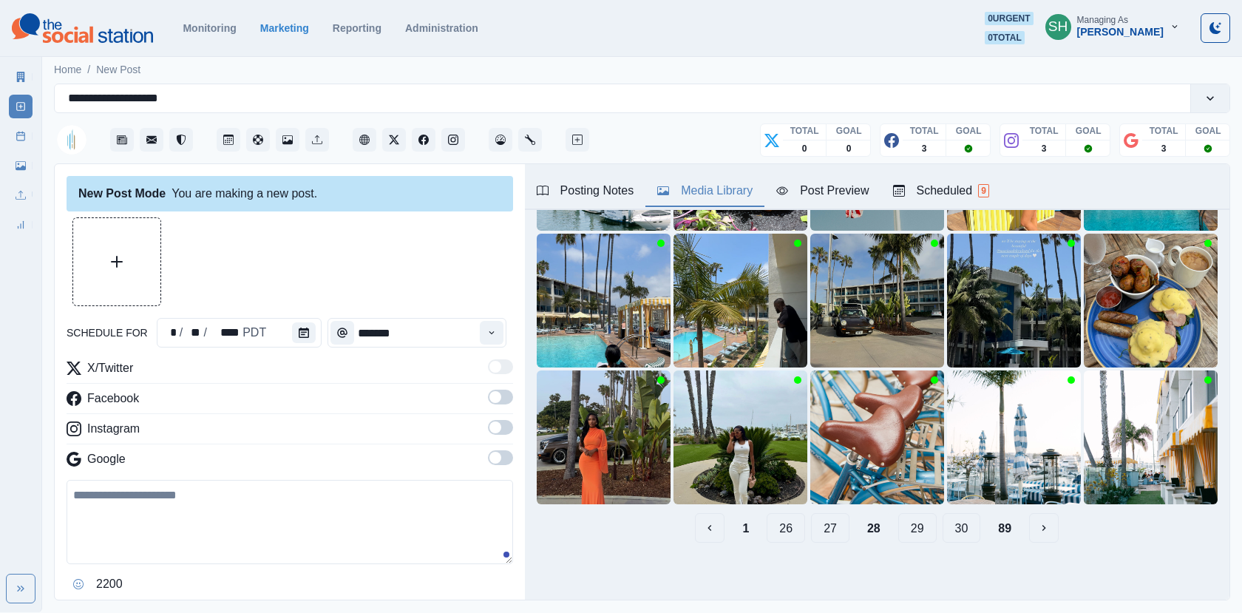
click at [915, 528] on button "29" at bounding box center [917, 528] width 38 height 30
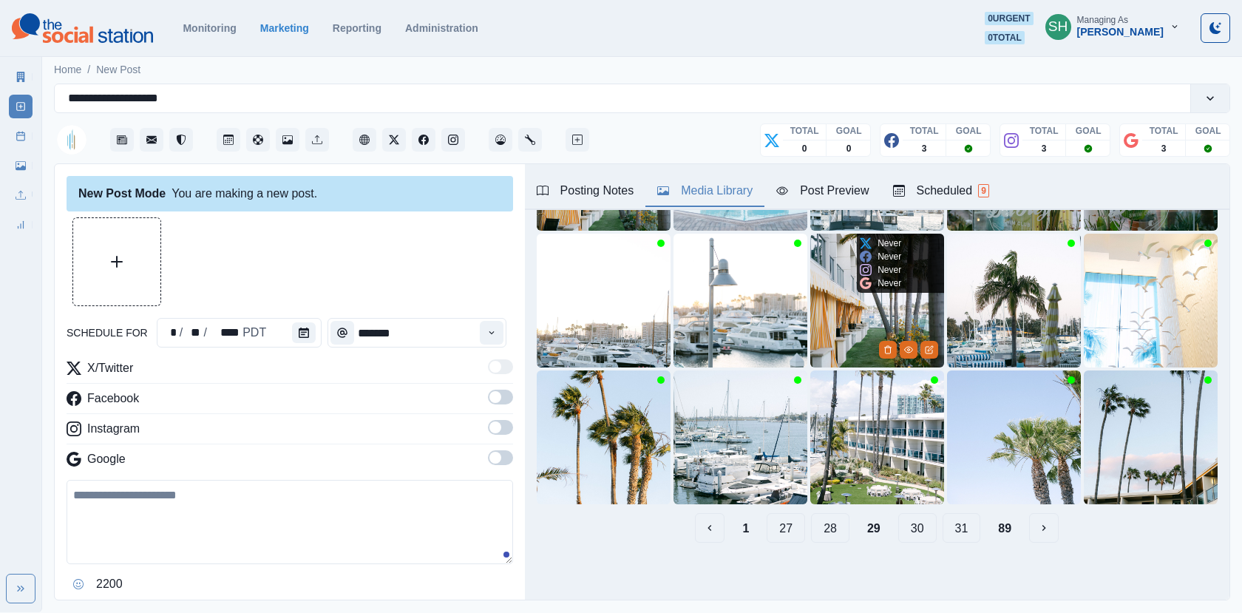
click at [915, 528] on button "30" at bounding box center [917, 528] width 38 height 30
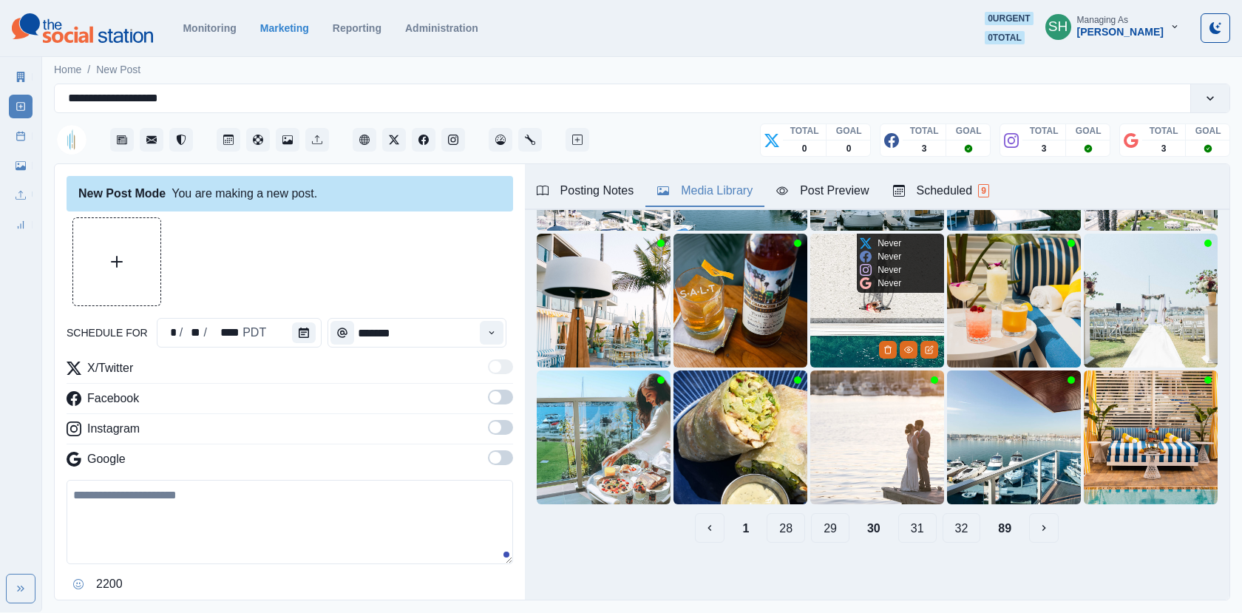
click at [915, 528] on button "31" at bounding box center [917, 528] width 38 height 30
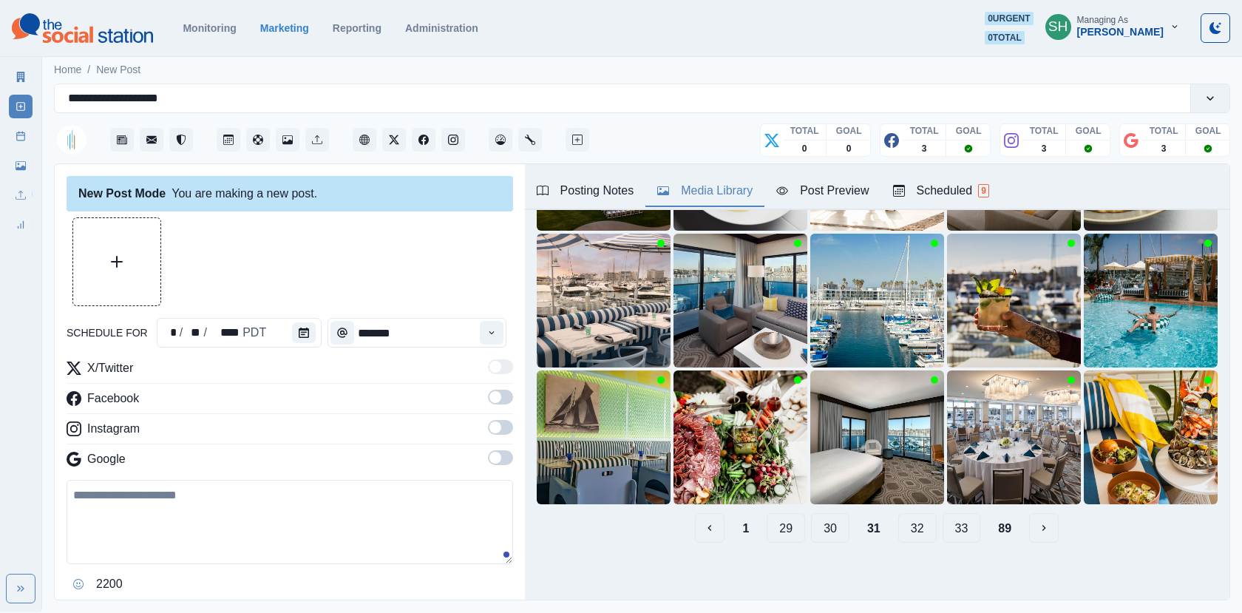
click at [915, 528] on button "32" at bounding box center [917, 528] width 38 height 30
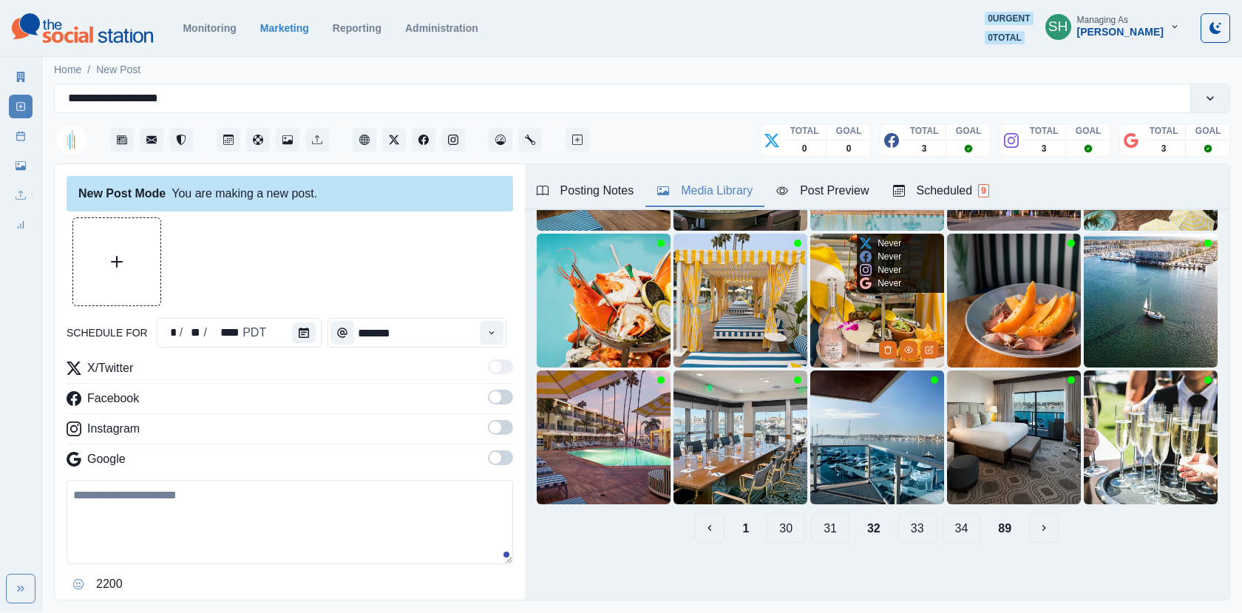
click at [915, 528] on button "33" at bounding box center [917, 528] width 38 height 30
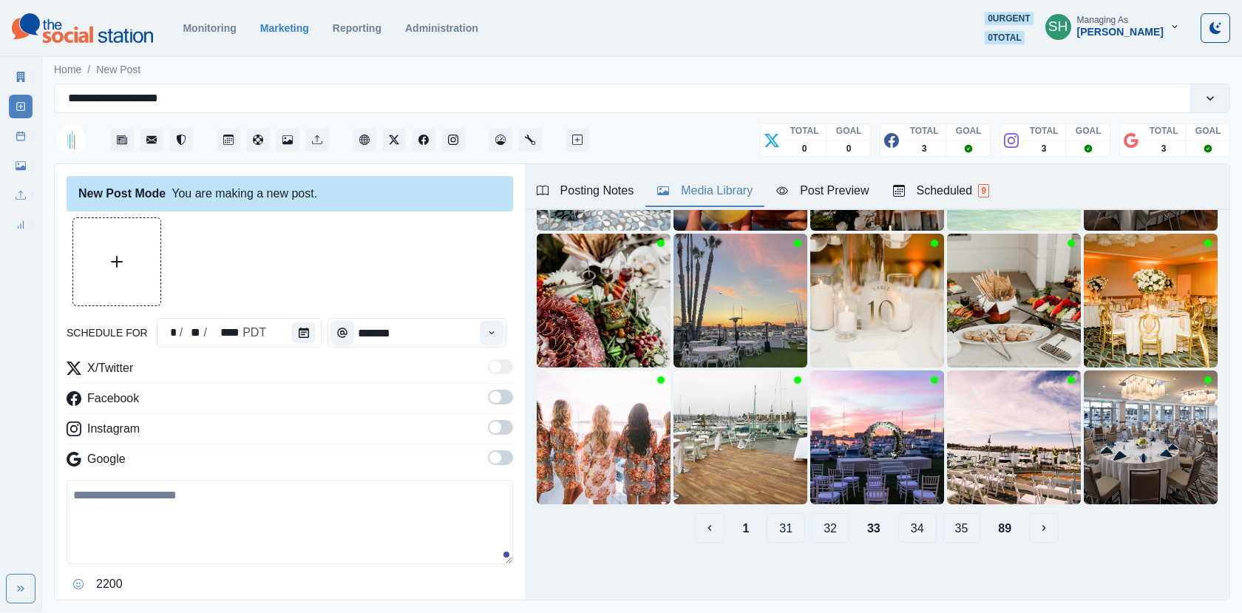
click at [915, 528] on button "34" at bounding box center [917, 528] width 38 height 30
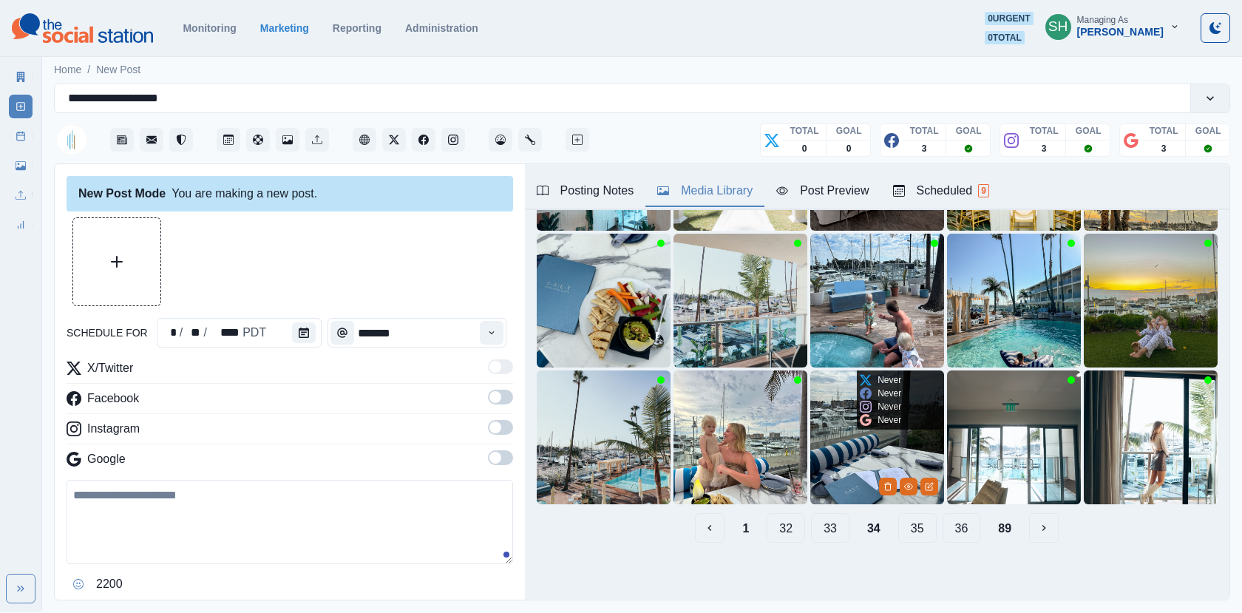
click at [915, 528] on button "35" at bounding box center [917, 528] width 38 height 30
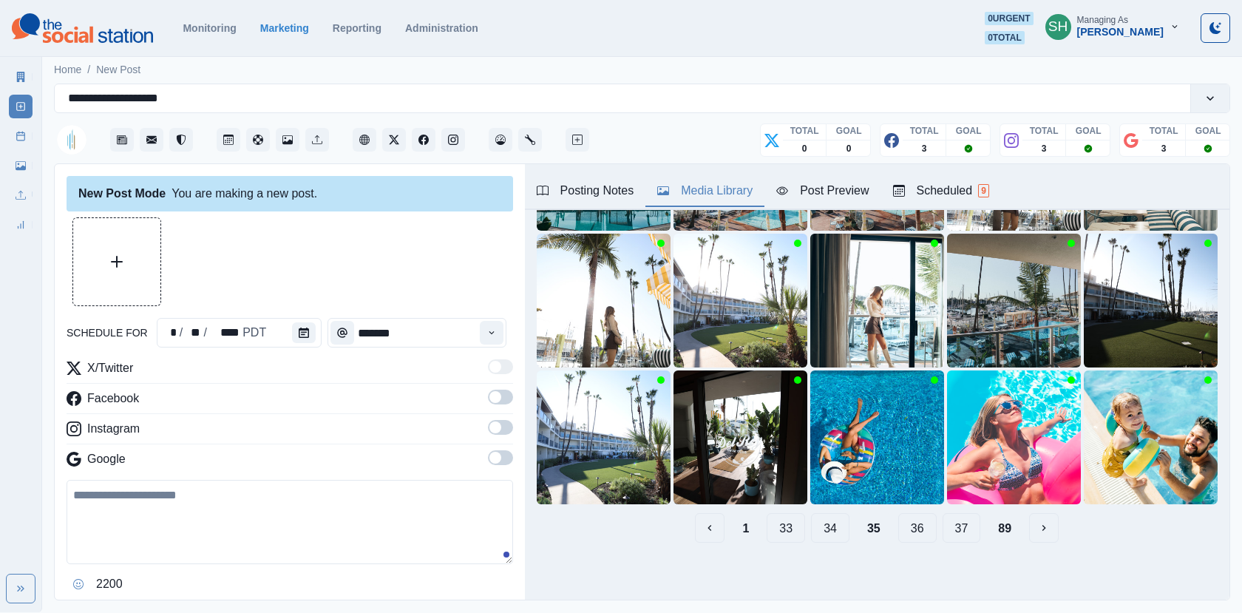
click at [915, 536] on button "36" at bounding box center [917, 528] width 38 height 30
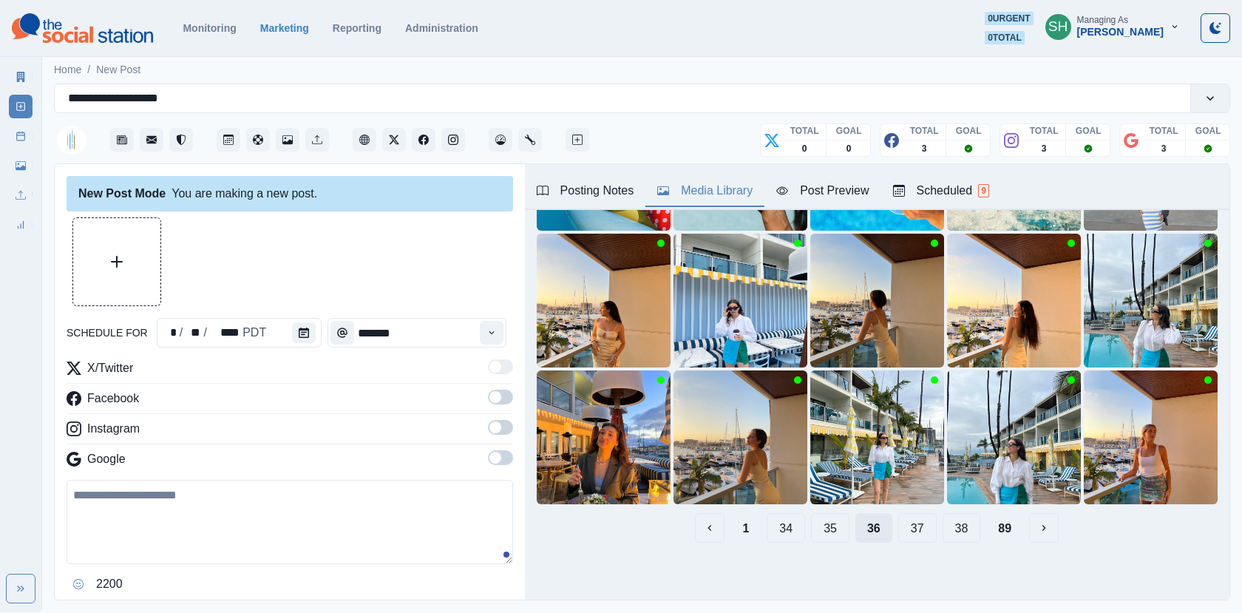
click at [915, 536] on button "37" at bounding box center [917, 528] width 38 height 30
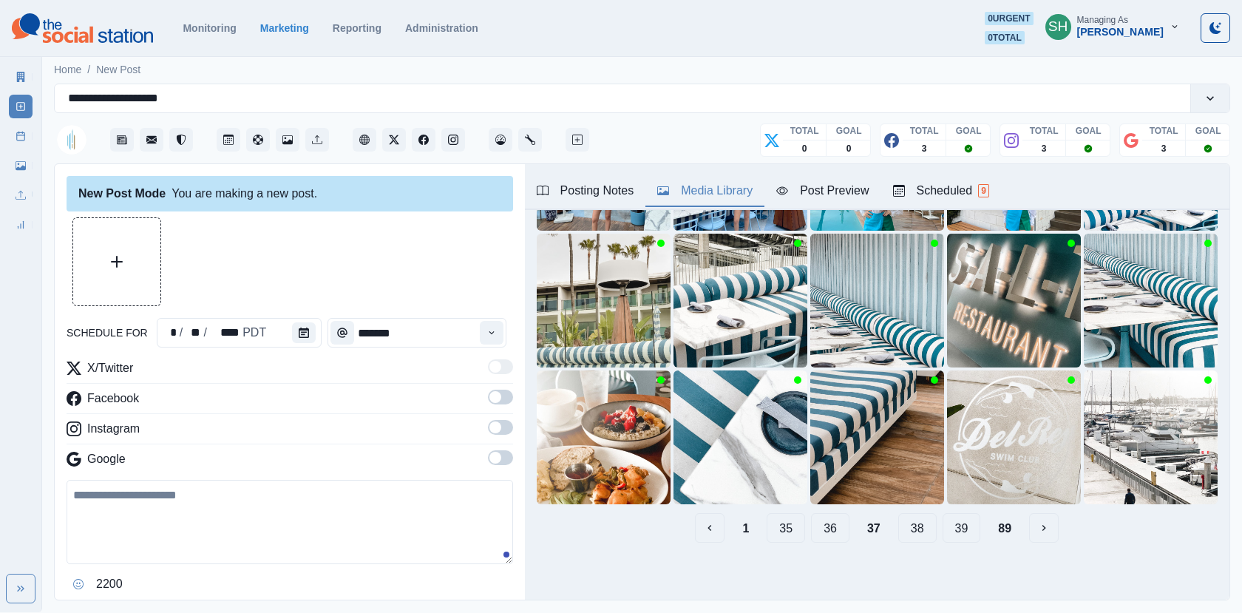
click at [915, 536] on button "38" at bounding box center [917, 528] width 38 height 30
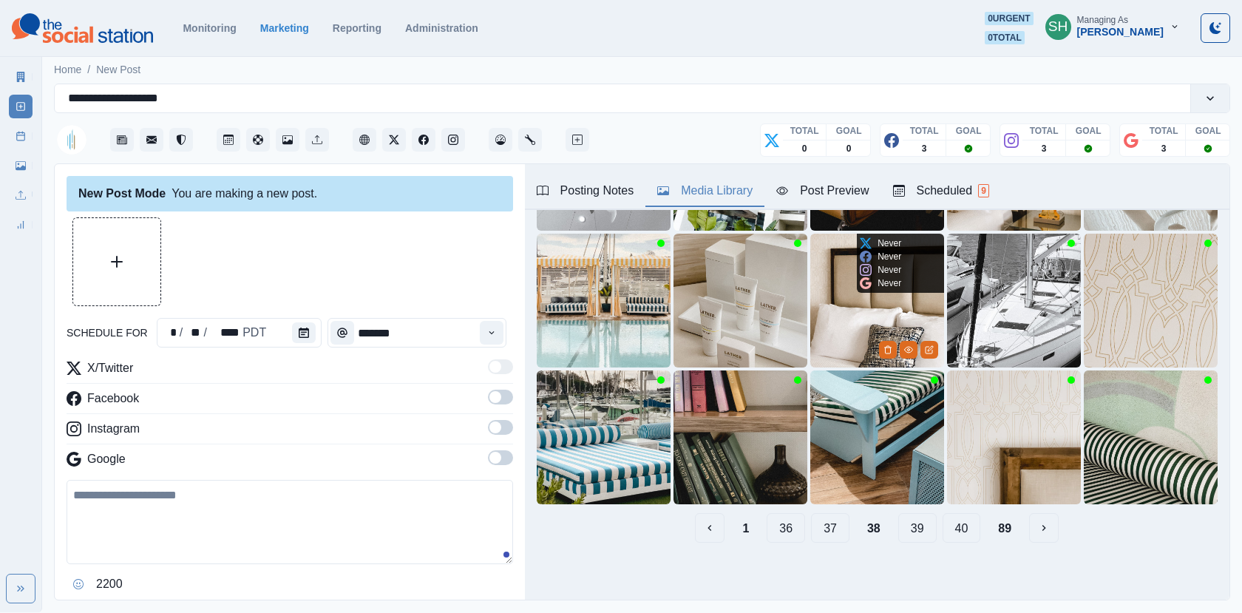
click at [915, 536] on button "39" at bounding box center [917, 528] width 38 height 30
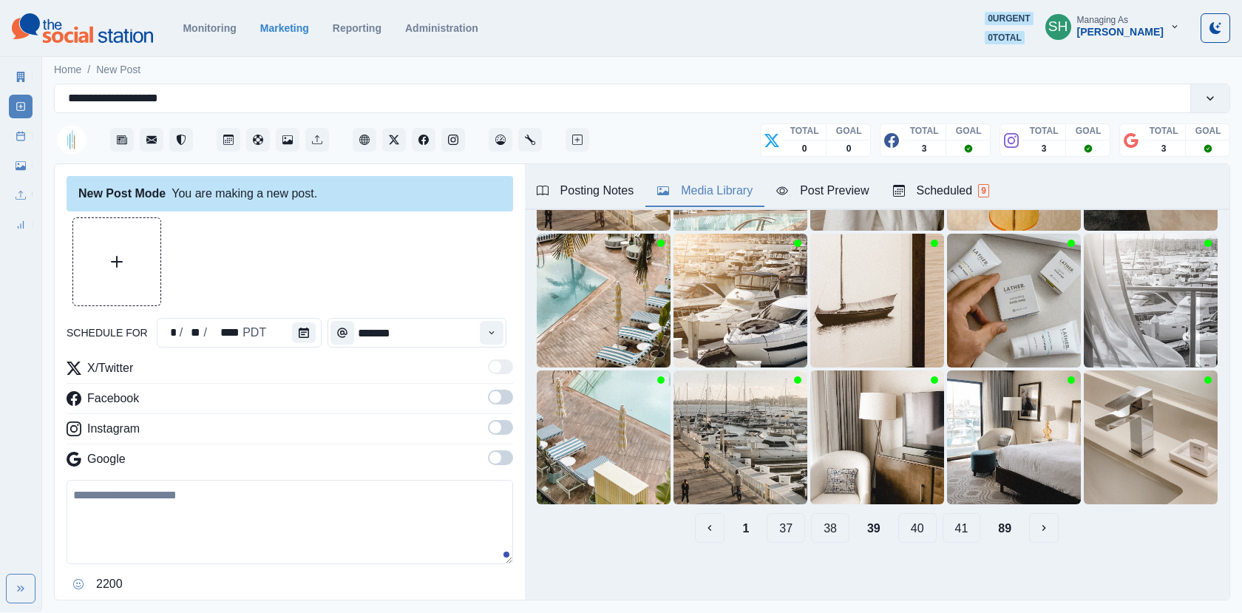
click at [915, 536] on button "40" at bounding box center [917, 528] width 38 height 30
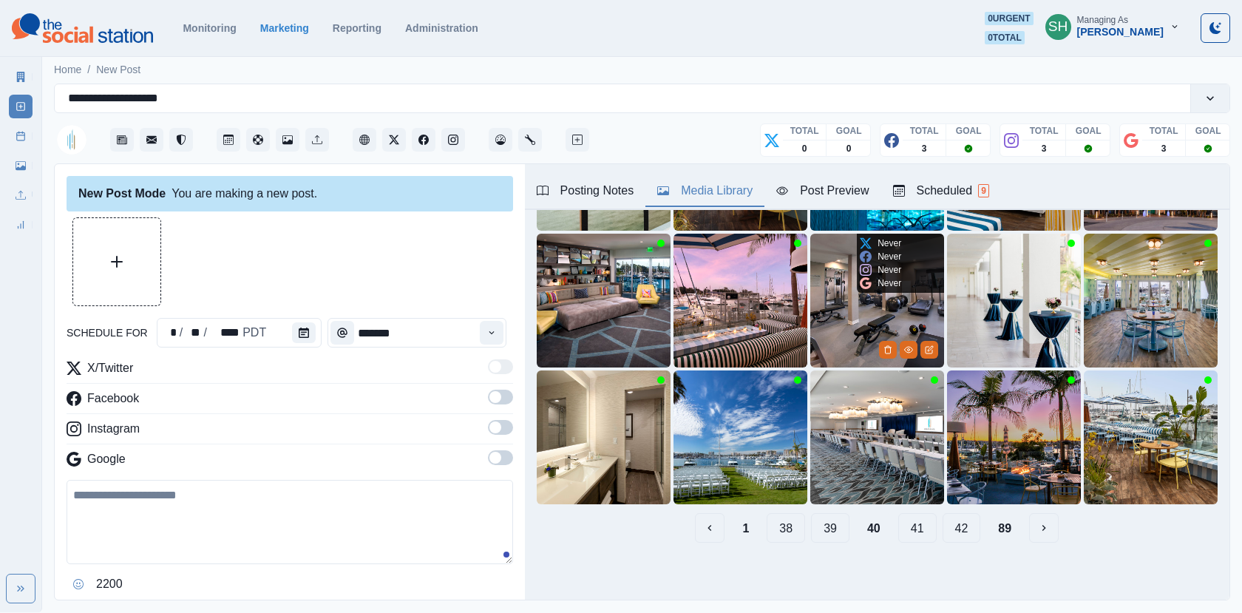
click at [915, 536] on button "41" at bounding box center [917, 528] width 38 height 30
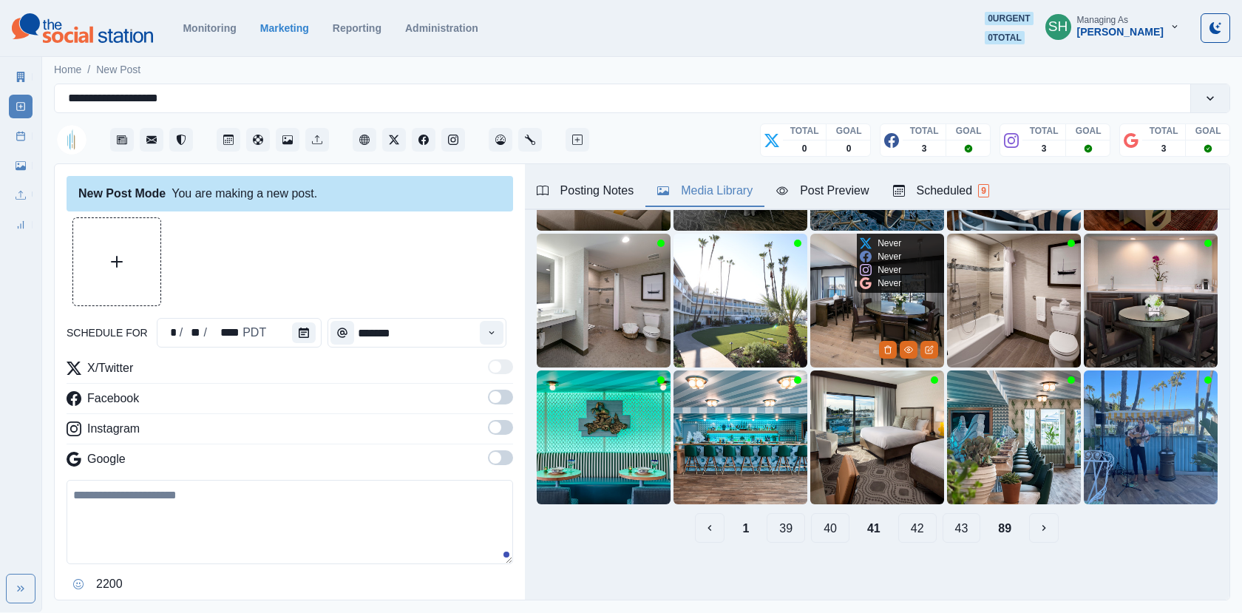
click at [915, 536] on button "42" at bounding box center [917, 528] width 38 height 30
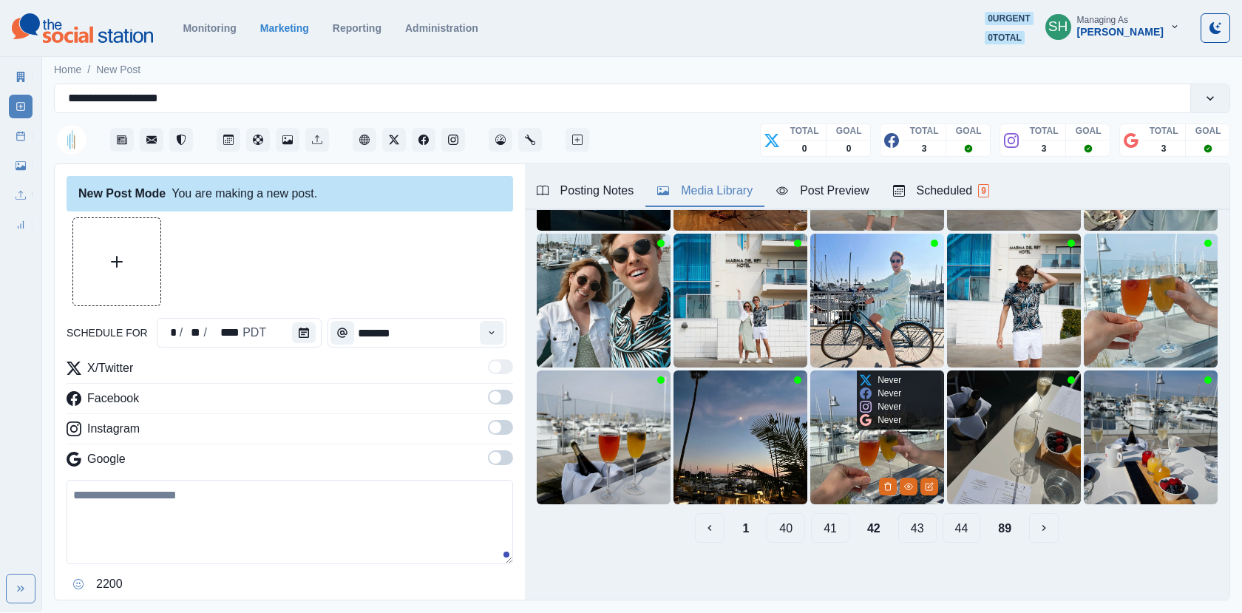
click at [915, 536] on button "43" at bounding box center [917, 528] width 38 height 30
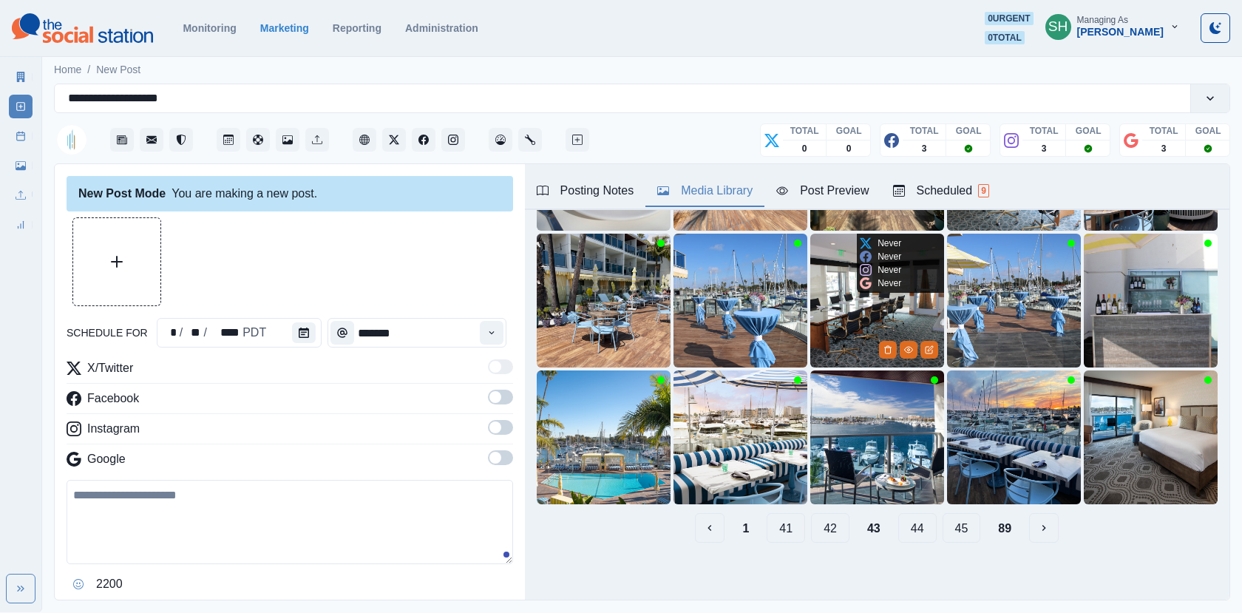
click at [915, 536] on button "44" at bounding box center [917, 528] width 38 height 30
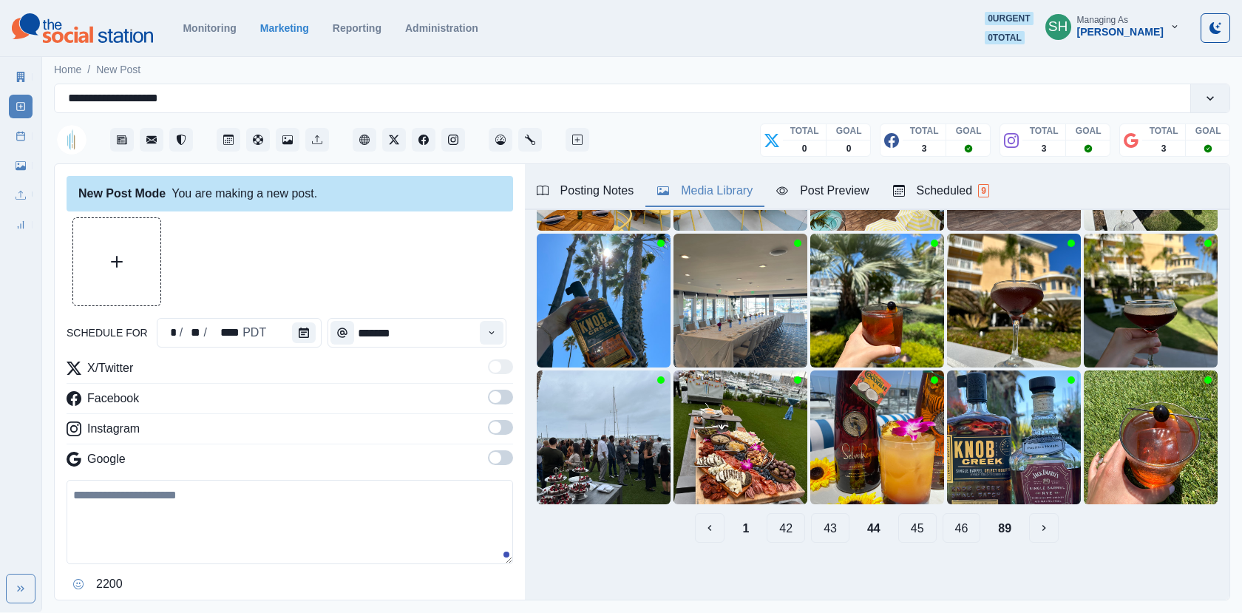
click at [915, 536] on button "45" at bounding box center [917, 528] width 38 height 30
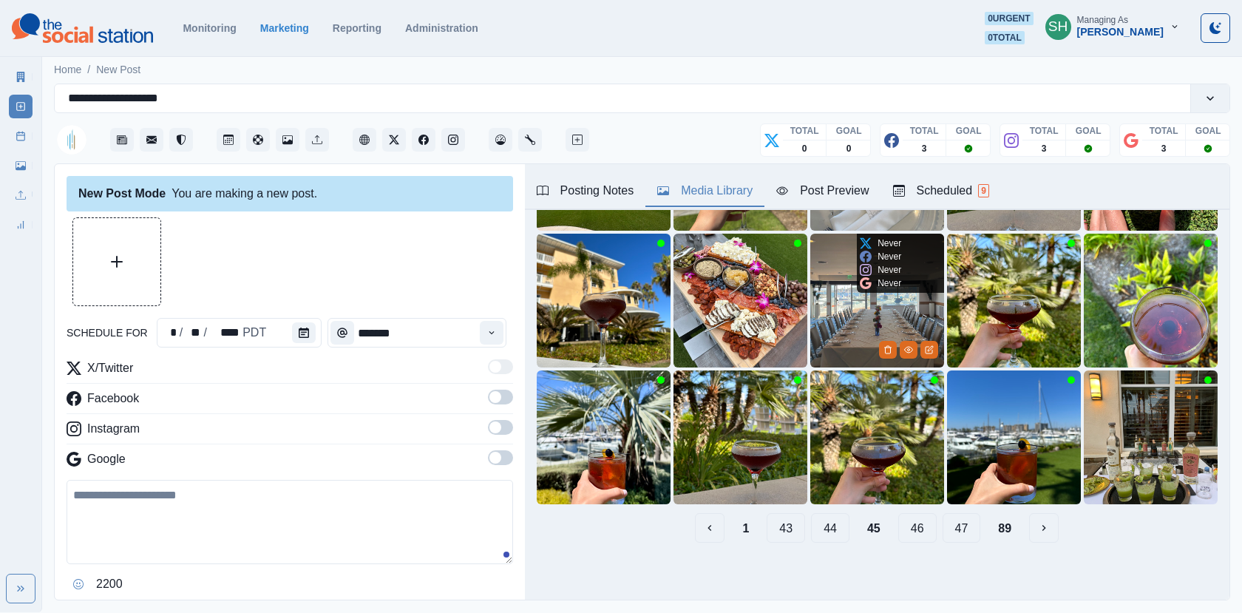
click at [915, 536] on button "46" at bounding box center [917, 528] width 38 height 30
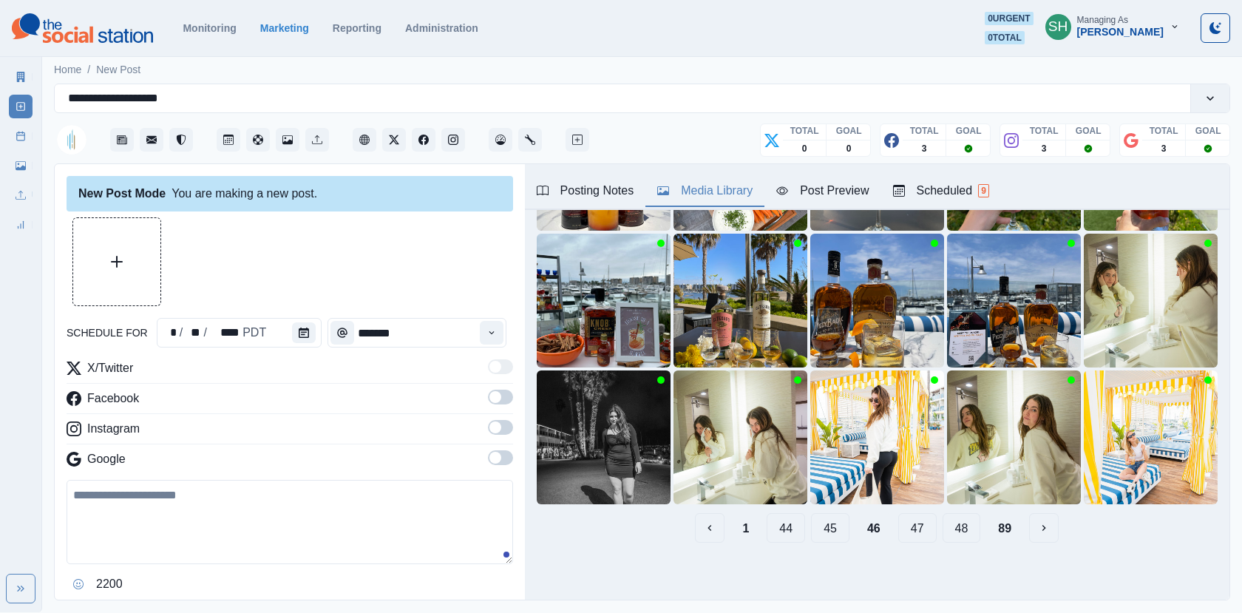
click at [915, 536] on button "47" at bounding box center [917, 528] width 38 height 30
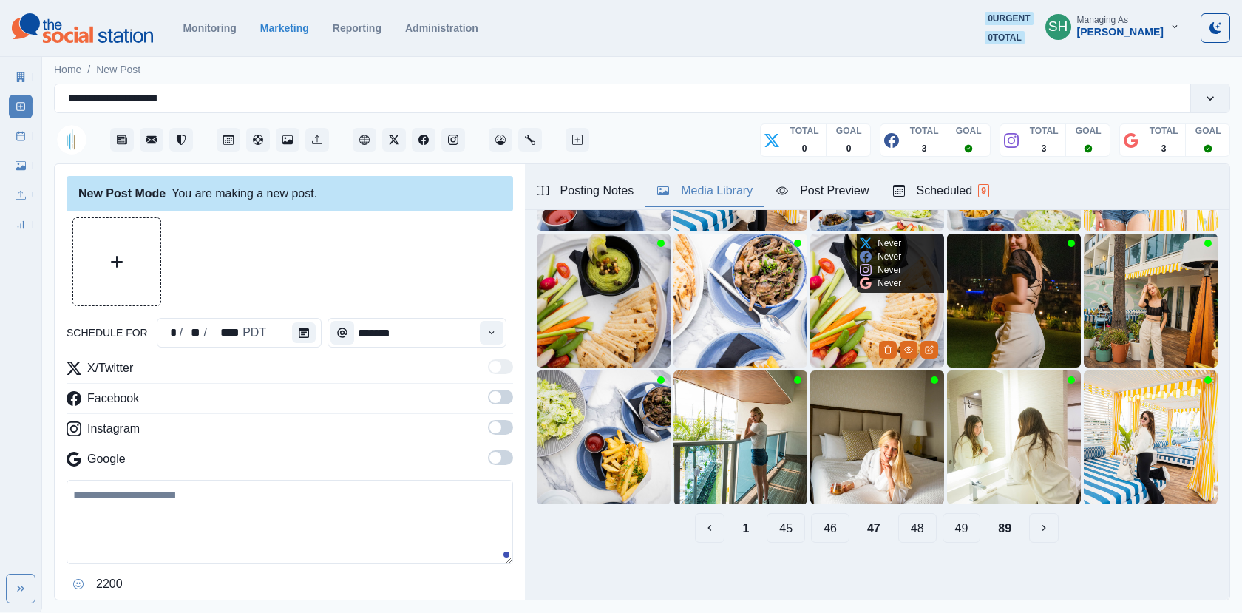
click at [915, 536] on button "48" at bounding box center [917, 528] width 38 height 30
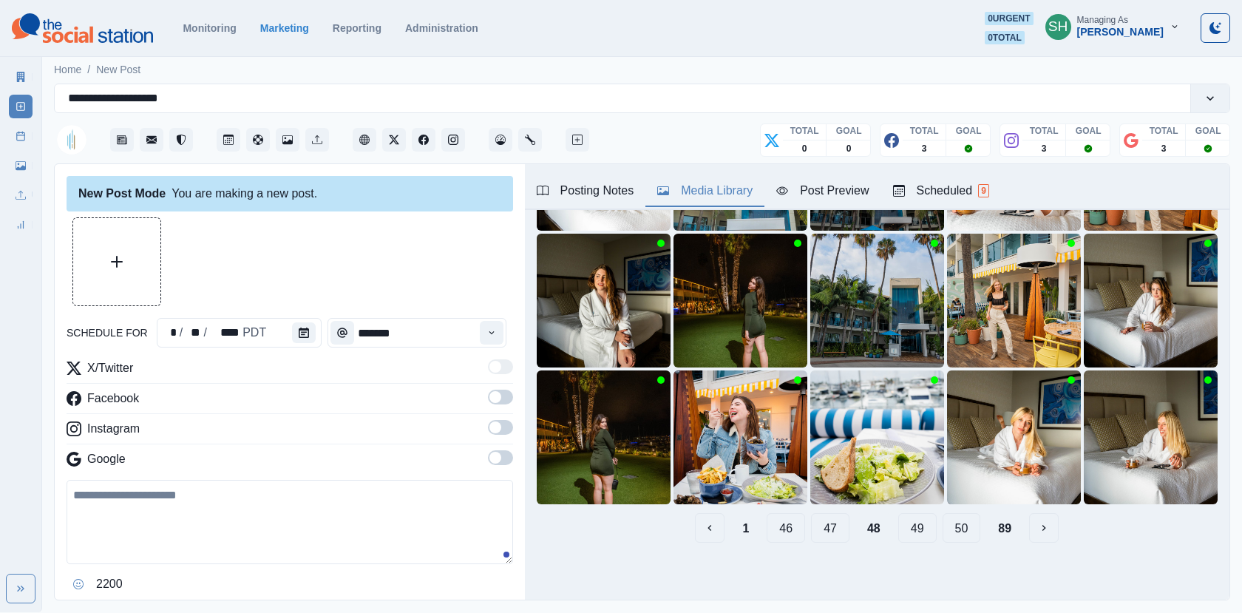
click at [986, 532] on div "1 46 47 48 49 50 89" at bounding box center [877, 528] width 681 height 30
click at [1000, 528] on button "89" at bounding box center [1004, 528] width 37 height 30
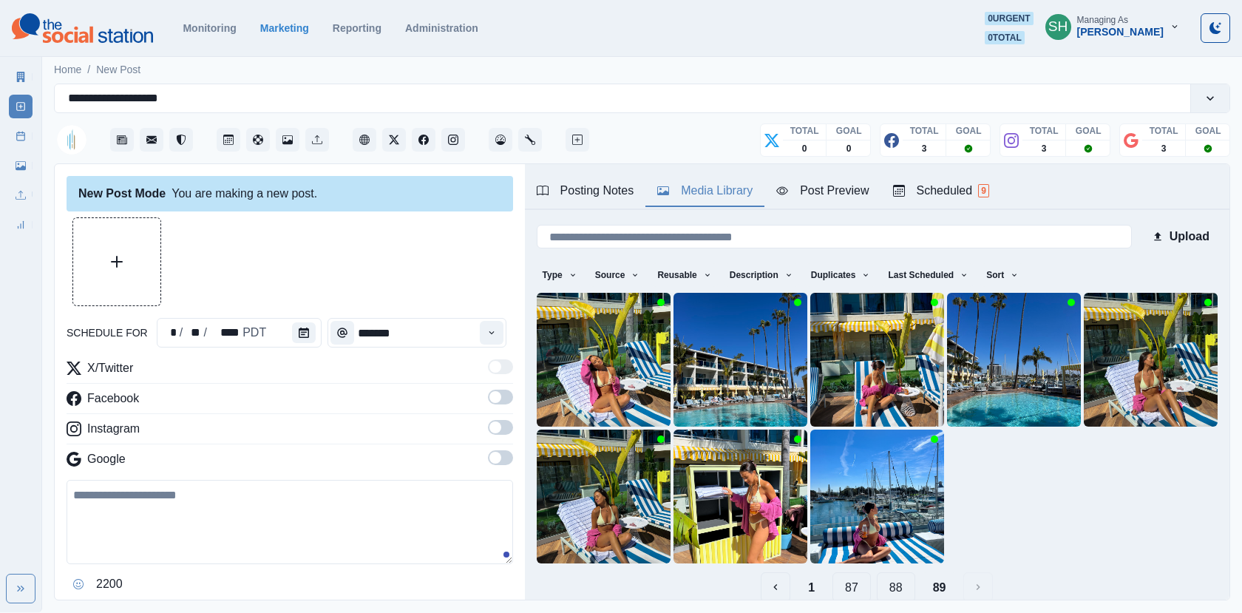
click at [890, 578] on button "88" at bounding box center [895, 587] width 38 height 30
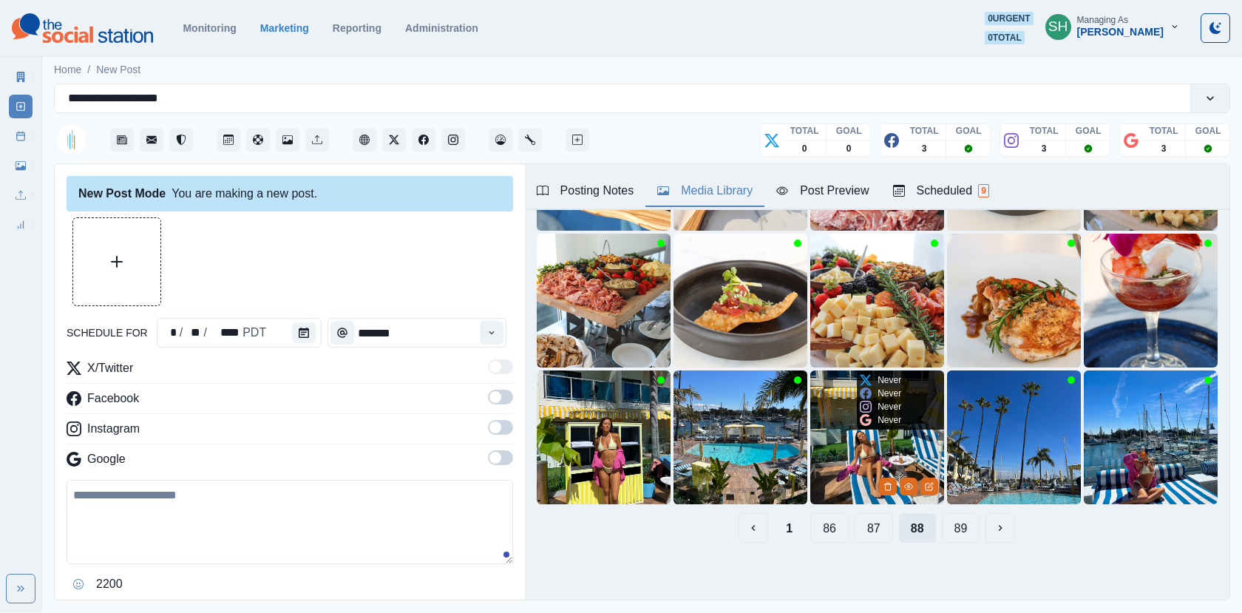
click at [890, 578] on div "Upload Type Any Image Video Source Any Upload Social Manager Found: Instagram F…" at bounding box center [877, 307] width 704 height 586
click at [872, 518] on button "87" at bounding box center [873, 528] width 38 height 30
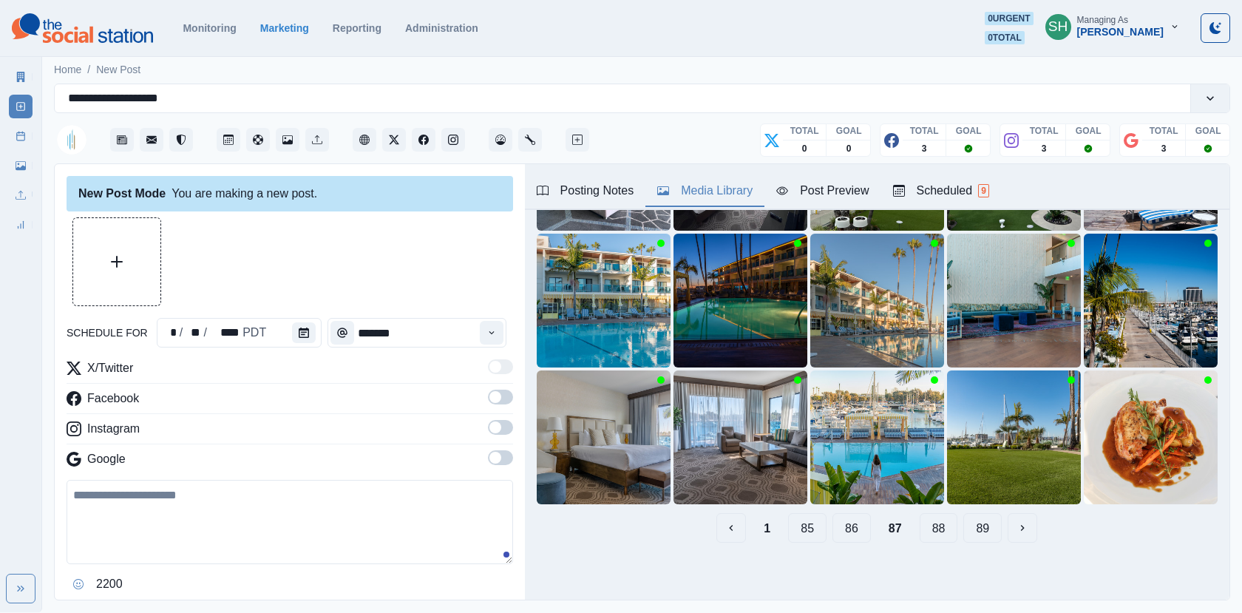
click at [853, 529] on button "86" at bounding box center [851, 528] width 38 height 30
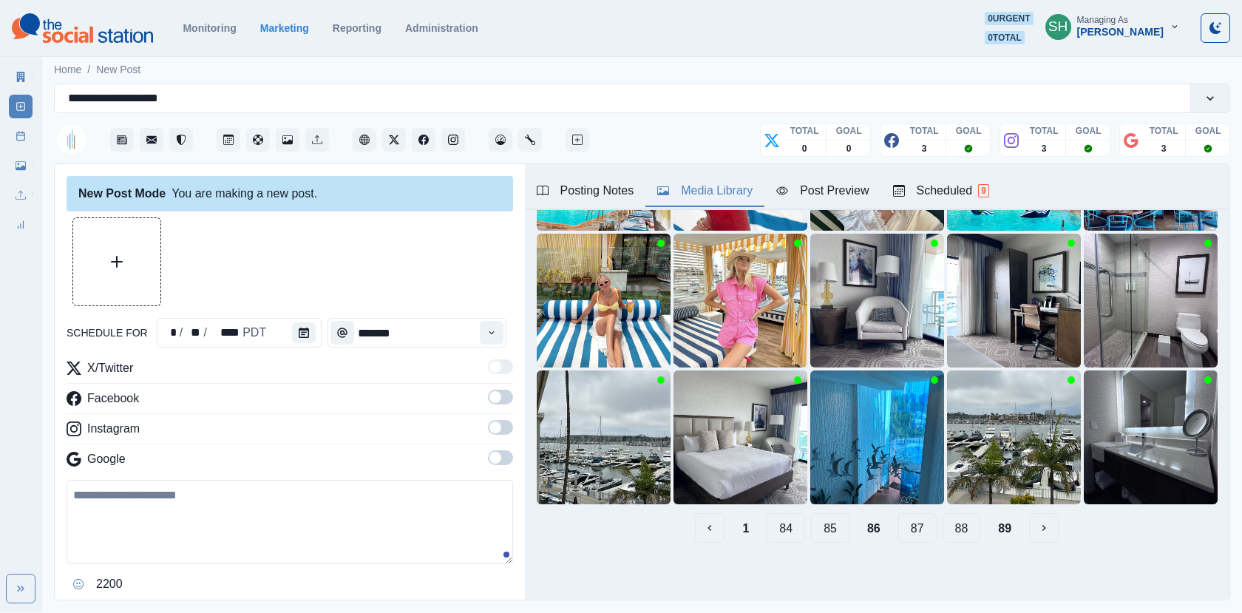
click at [842, 534] on button "85" at bounding box center [830, 528] width 38 height 30
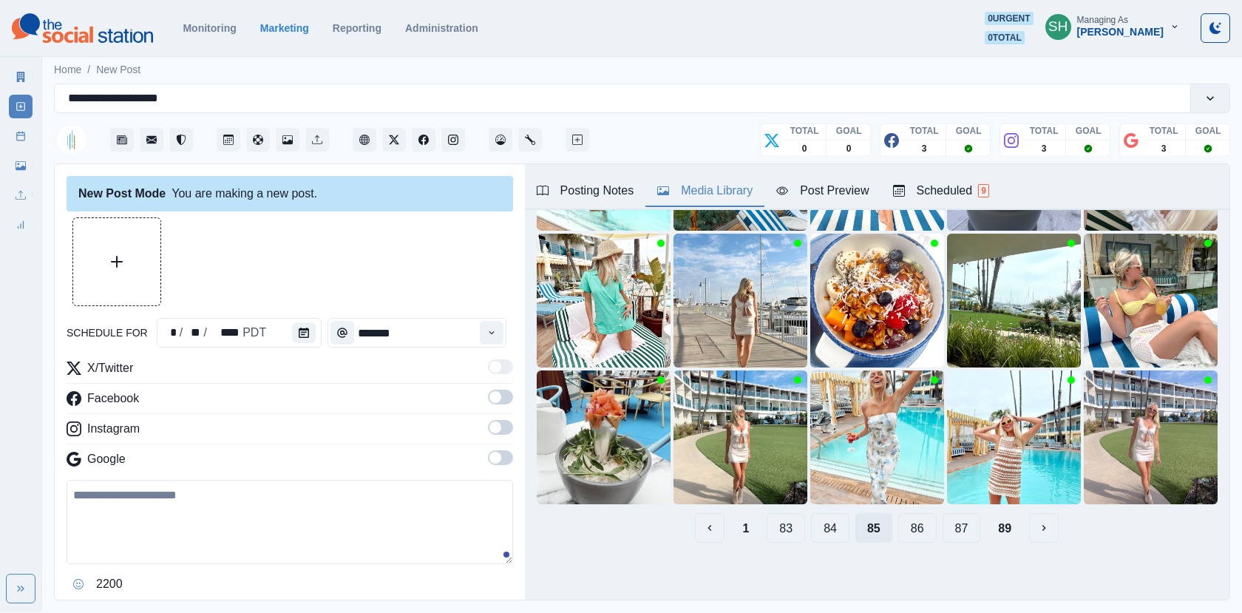
click at [842, 534] on button "84" at bounding box center [830, 528] width 38 height 30
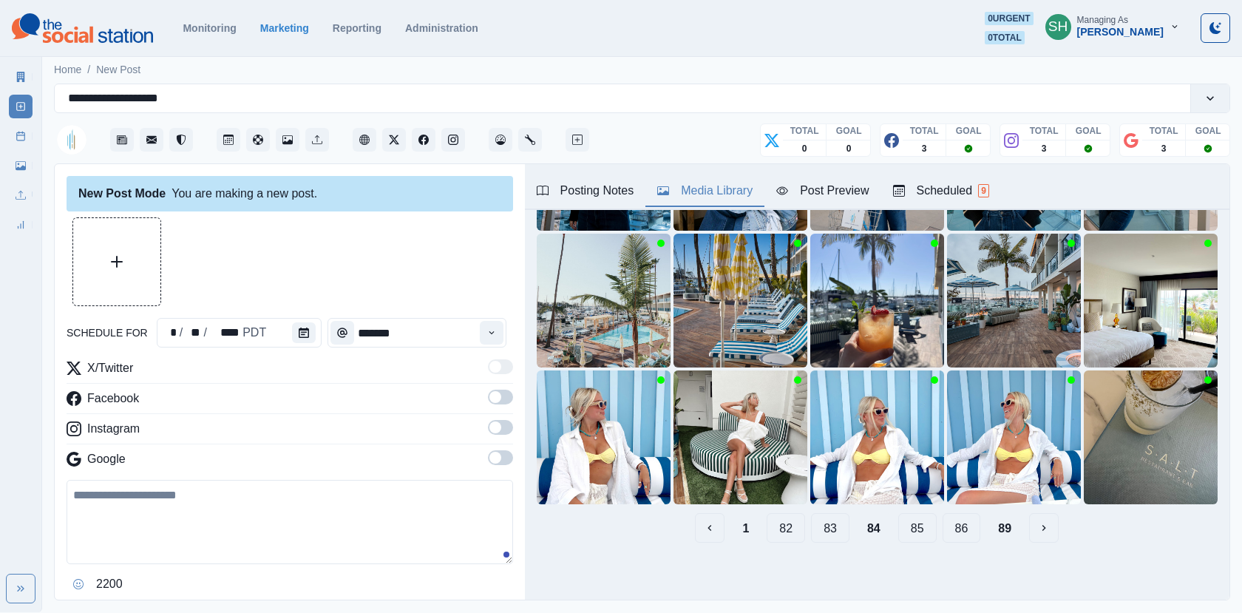
click at [842, 534] on button "83" at bounding box center [830, 528] width 38 height 30
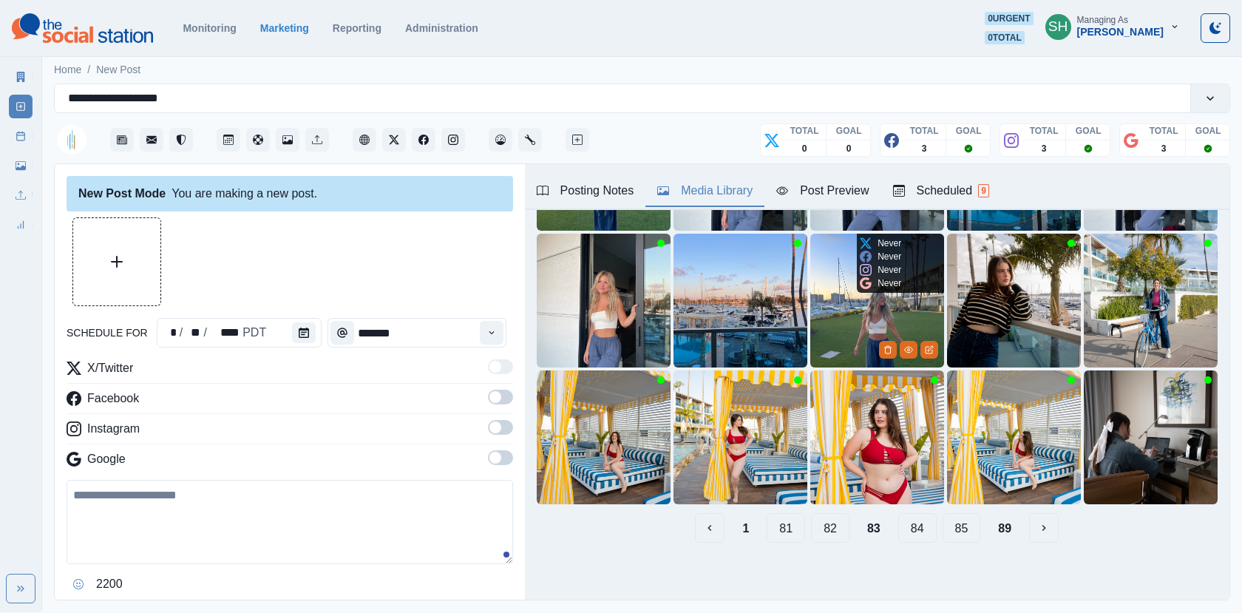
click at [842, 534] on button "82" at bounding box center [830, 528] width 38 height 30
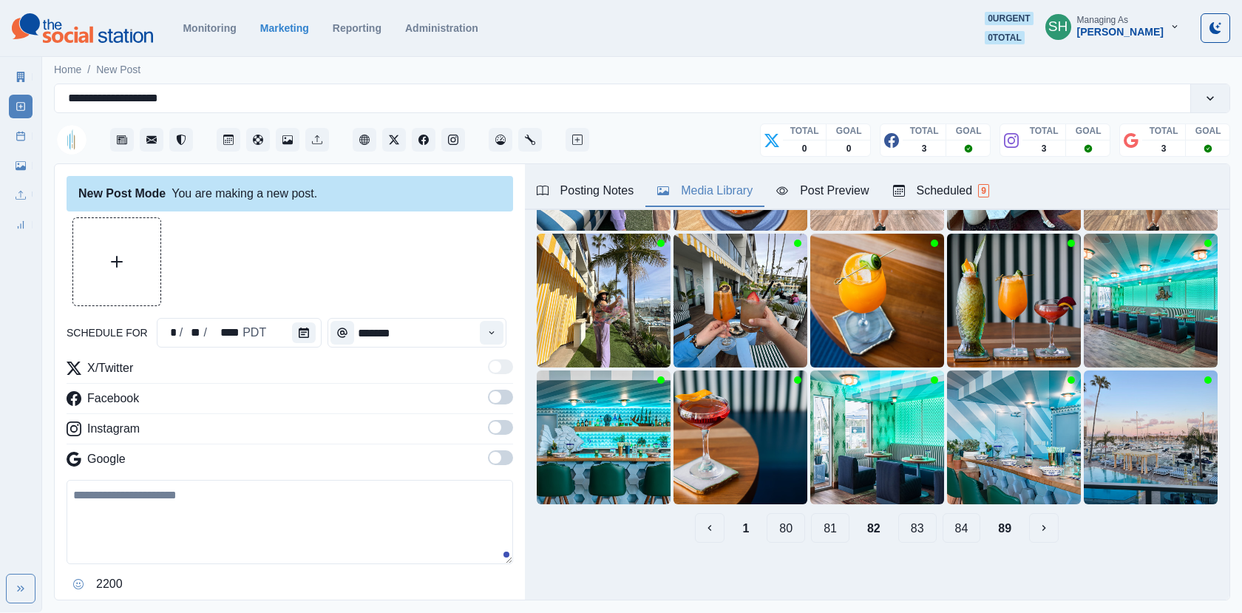
click at [842, 534] on button "81" at bounding box center [830, 528] width 38 height 30
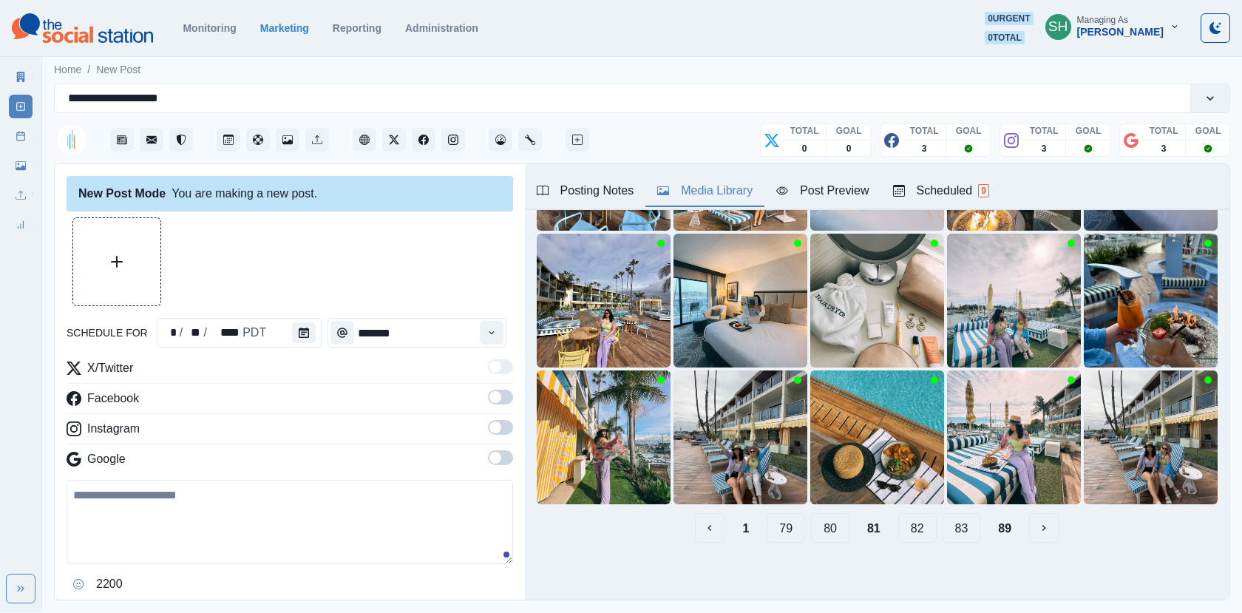
click at [842, 534] on button "80" at bounding box center [830, 528] width 38 height 30
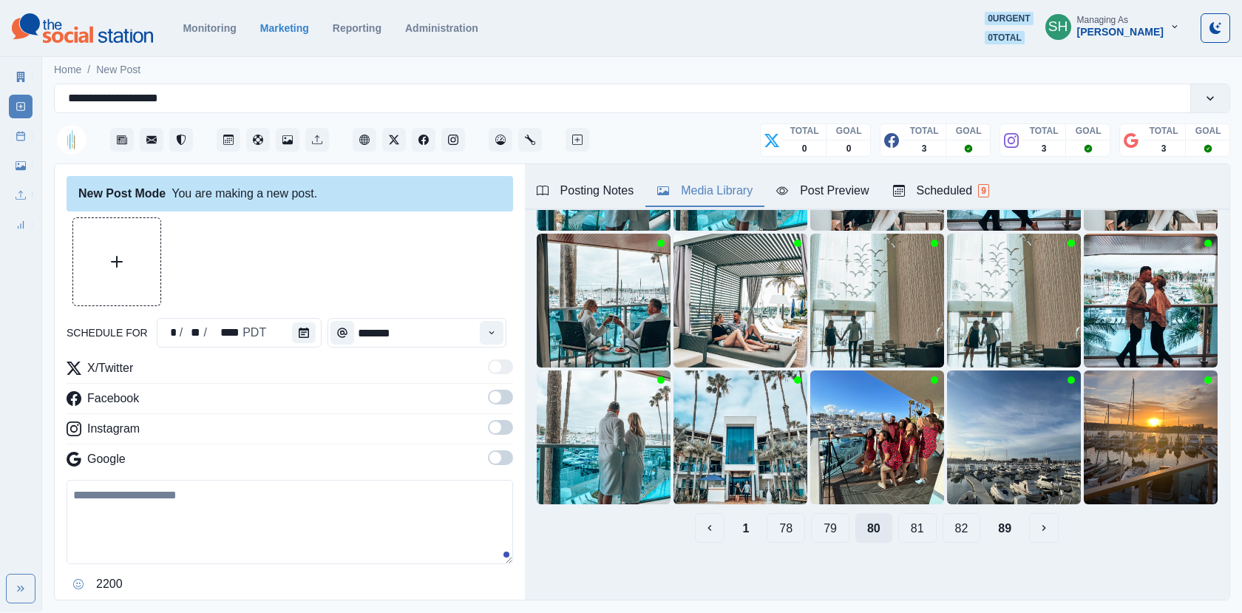
click at [842, 534] on button "79" at bounding box center [830, 528] width 38 height 30
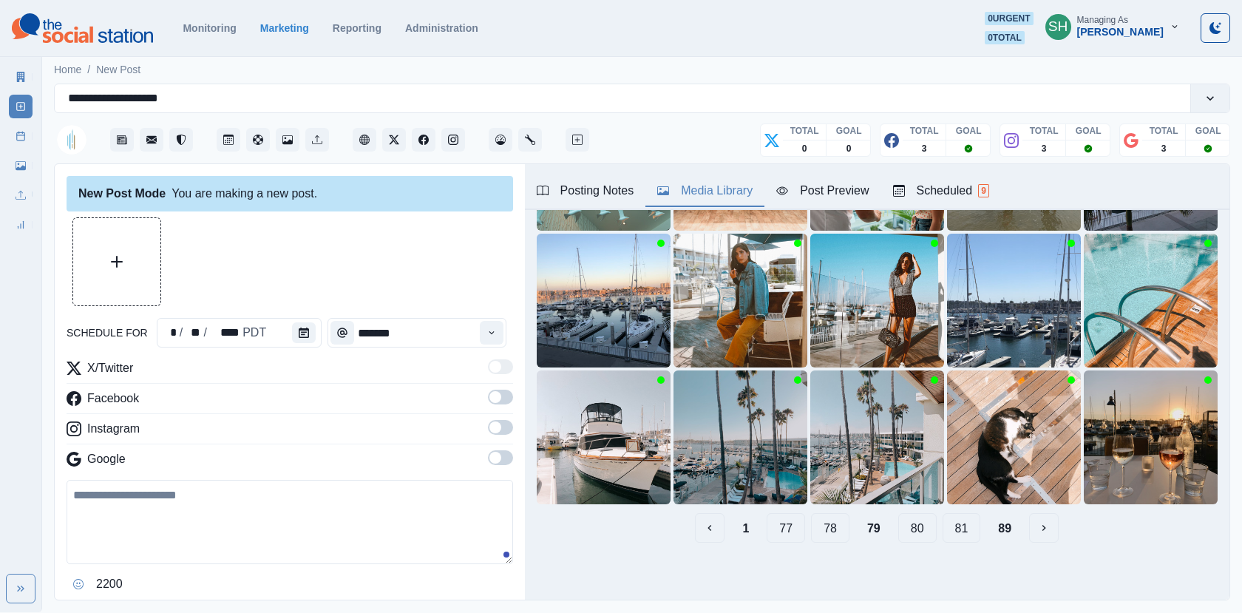
click at [842, 534] on button "78" at bounding box center [830, 528] width 38 height 30
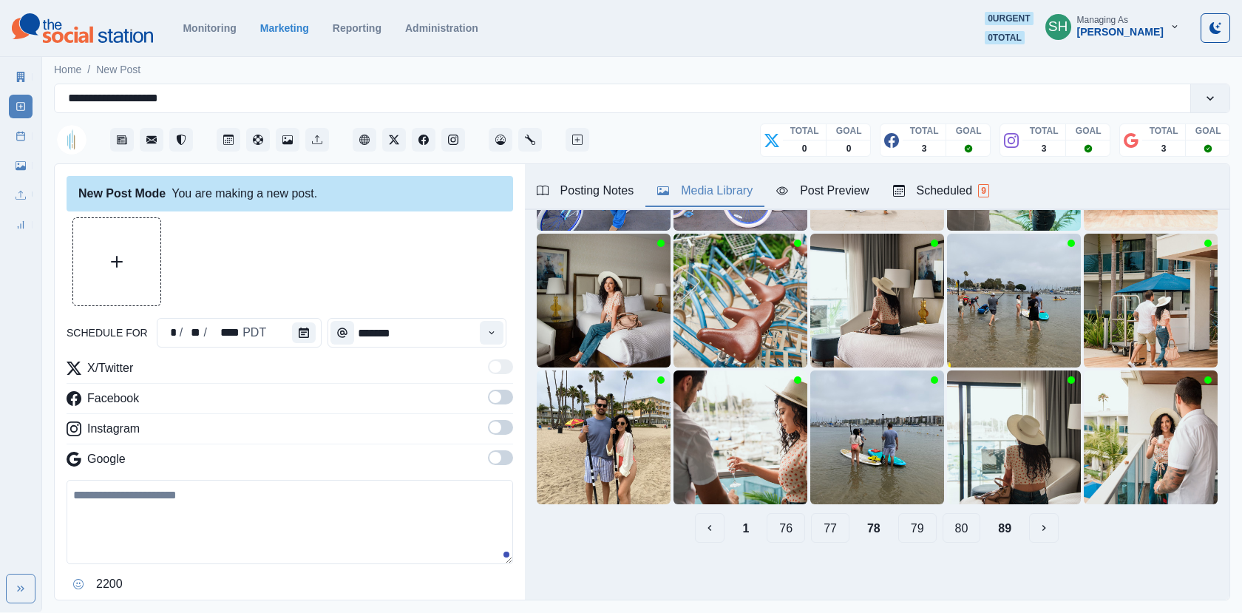
click at [842, 534] on button "77" at bounding box center [830, 528] width 38 height 30
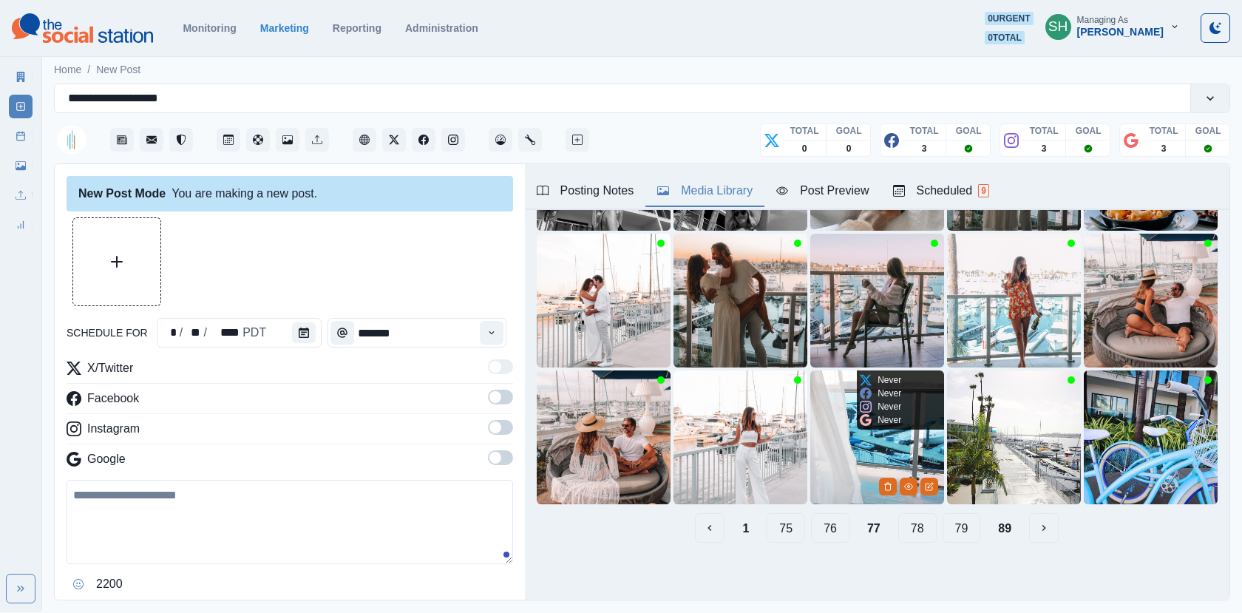
click at [842, 534] on button "76" at bounding box center [830, 528] width 38 height 30
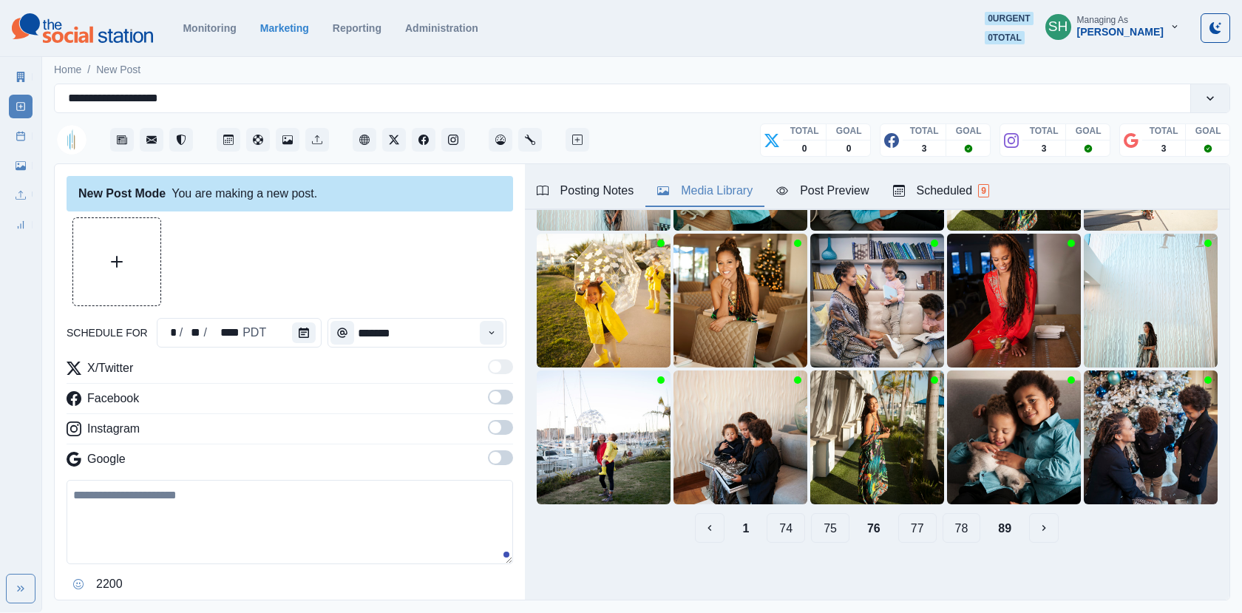
click at [957, 527] on button "78" at bounding box center [961, 528] width 38 height 30
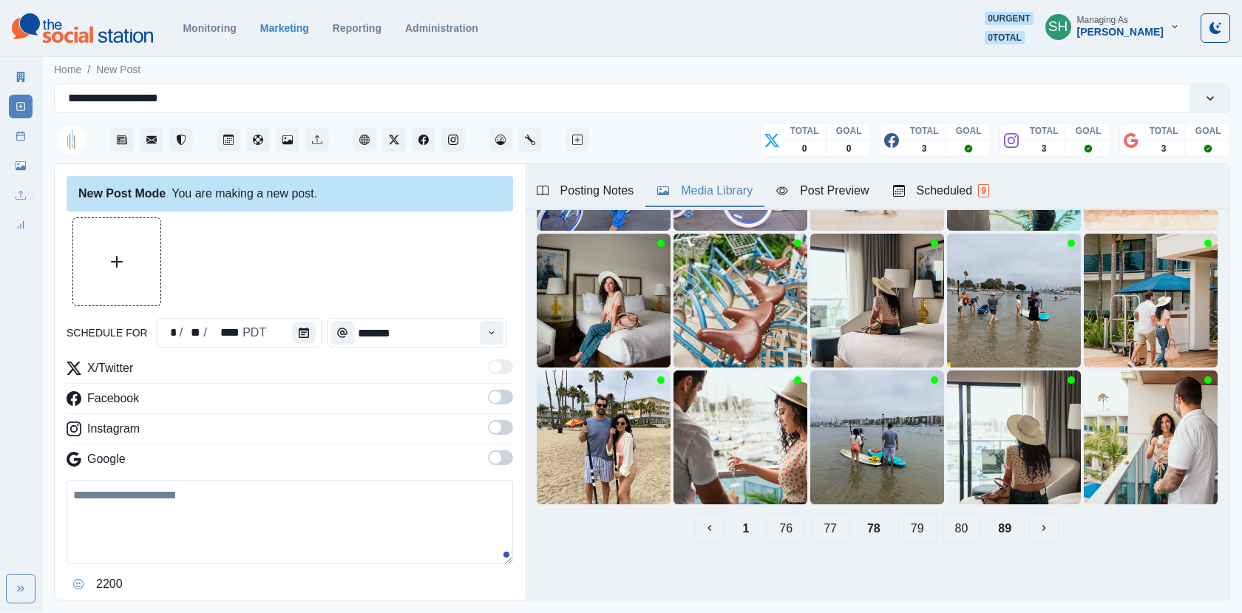
click at [830, 522] on button "77" at bounding box center [830, 528] width 38 height 30
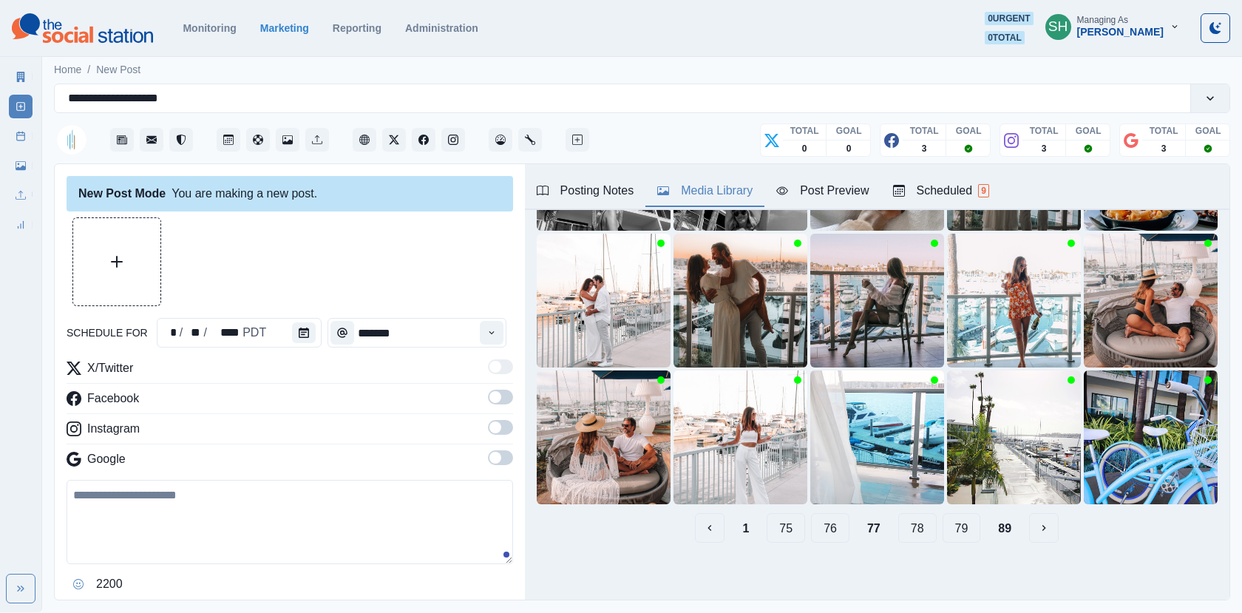
click at [945, 530] on button "79" at bounding box center [961, 528] width 38 height 30
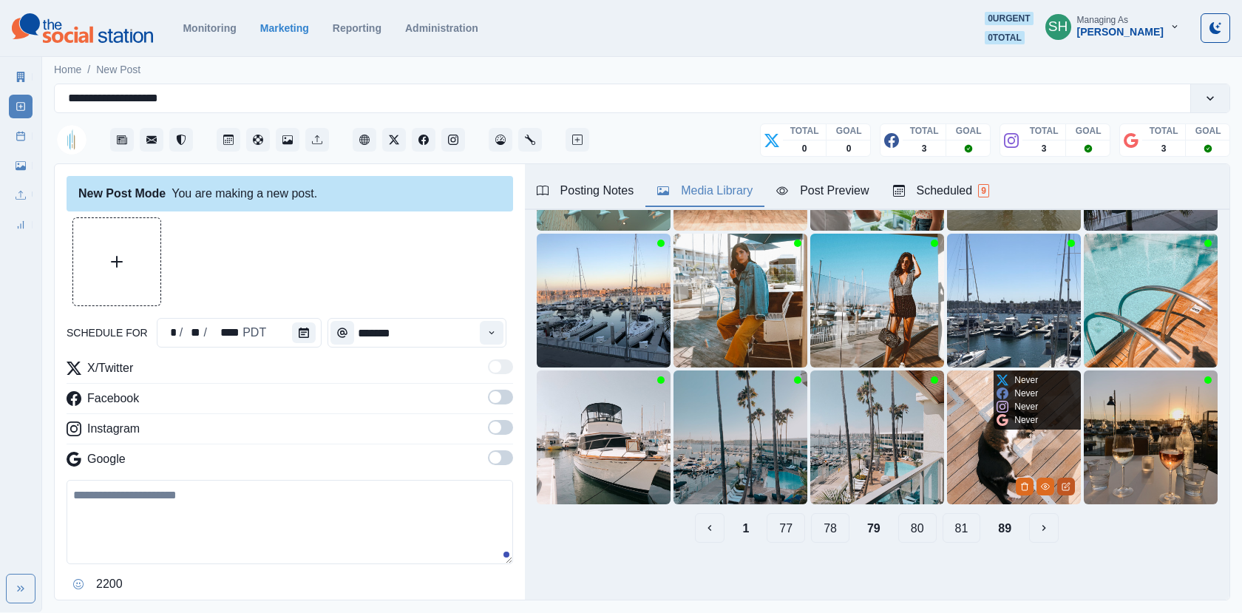
click at [1074, 487] on button "Edit Media" at bounding box center [1066, 486] width 18 height 18
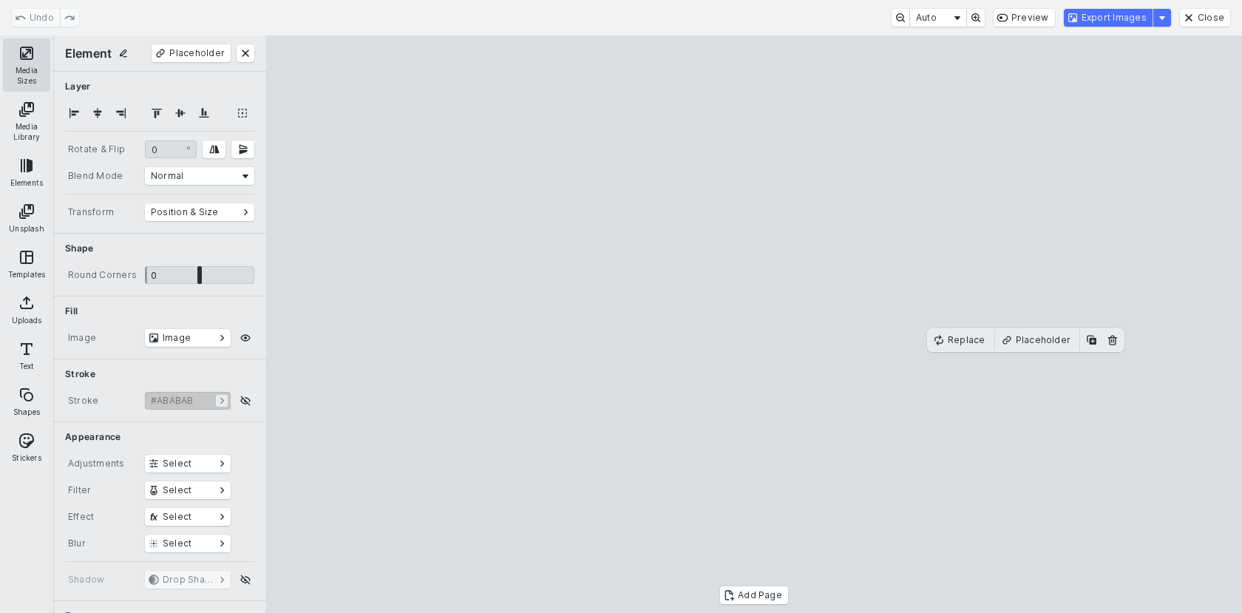
click at [21, 56] on button "Media Sizes" at bounding box center [26, 64] width 47 height 53
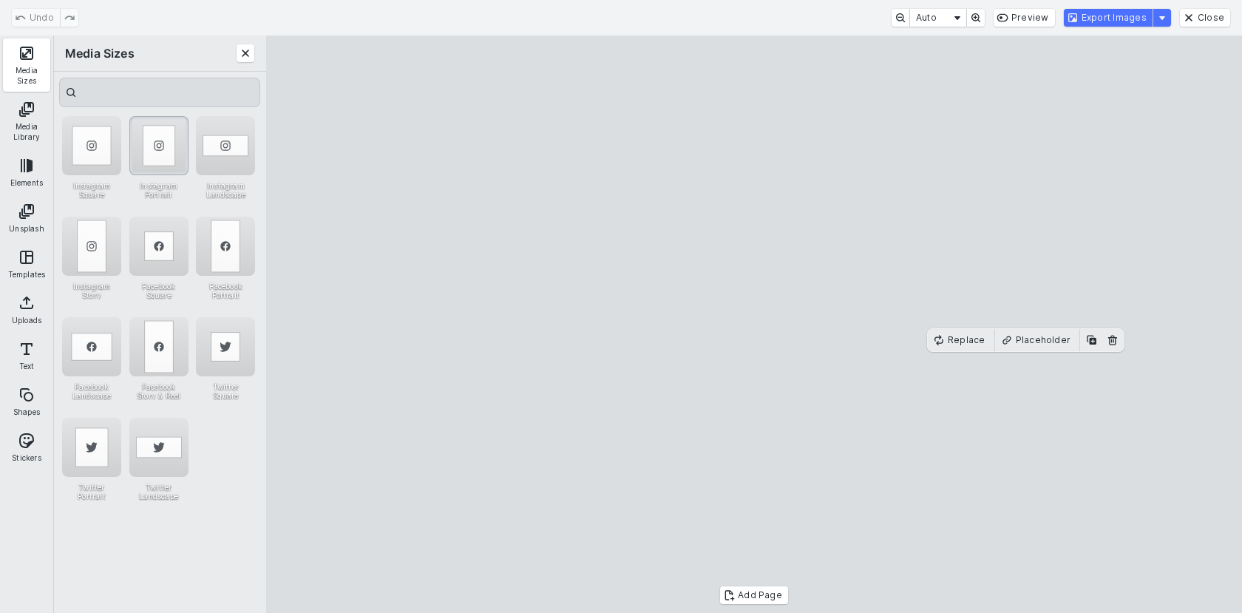
click at [157, 146] on div "Instagram Portrait" at bounding box center [158, 145] width 59 height 59
click at [754, 324] on cesdk-canvas "Editor canvas" at bounding box center [754, 324] width 0 height 0
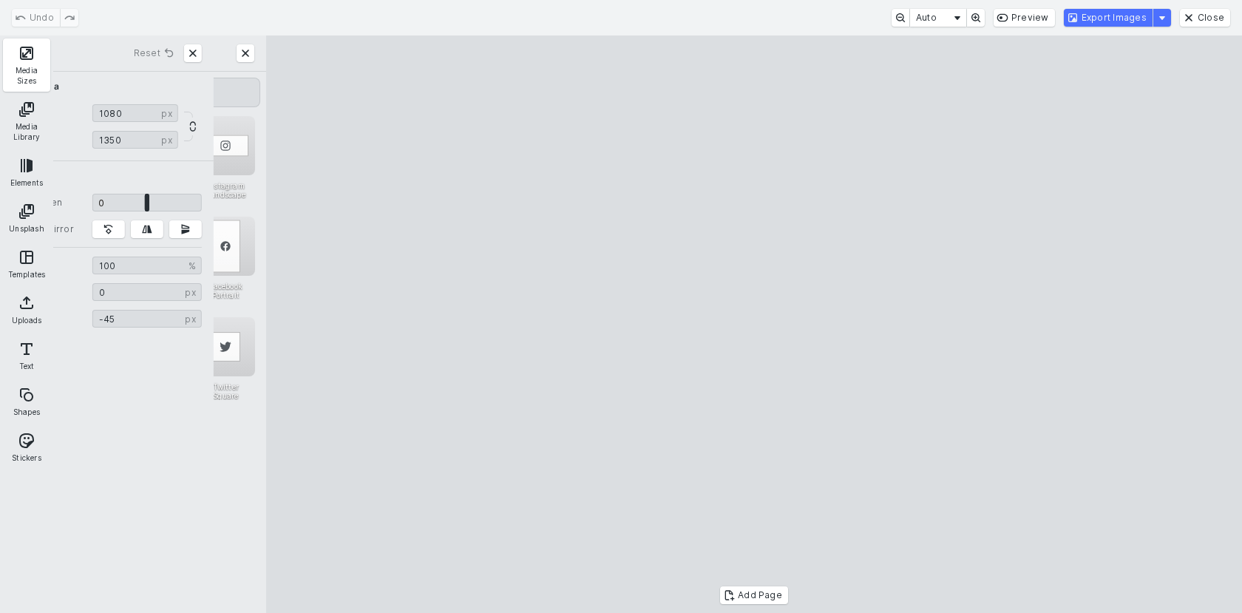
type input "***"
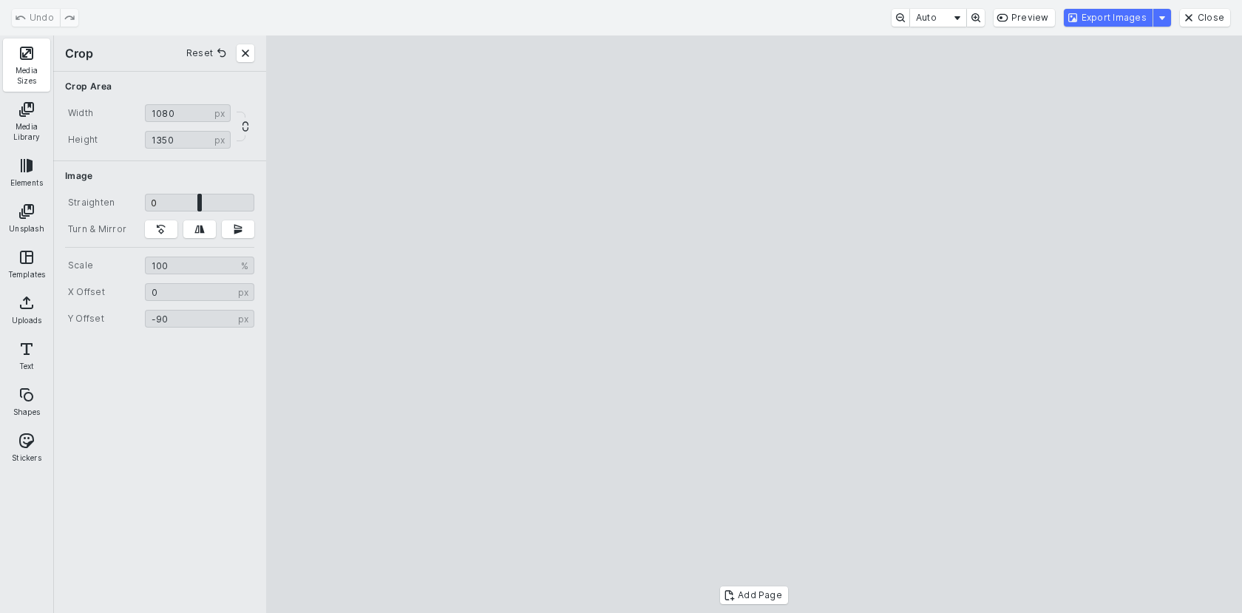
drag, startPoint x: 717, startPoint y: 324, endPoint x: 717, endPoint y: 236, distance: 87.9
click at [754, 324] on cesdk-canvas "Editor canvas" at bounding box center [754, 324] width 0 height 0
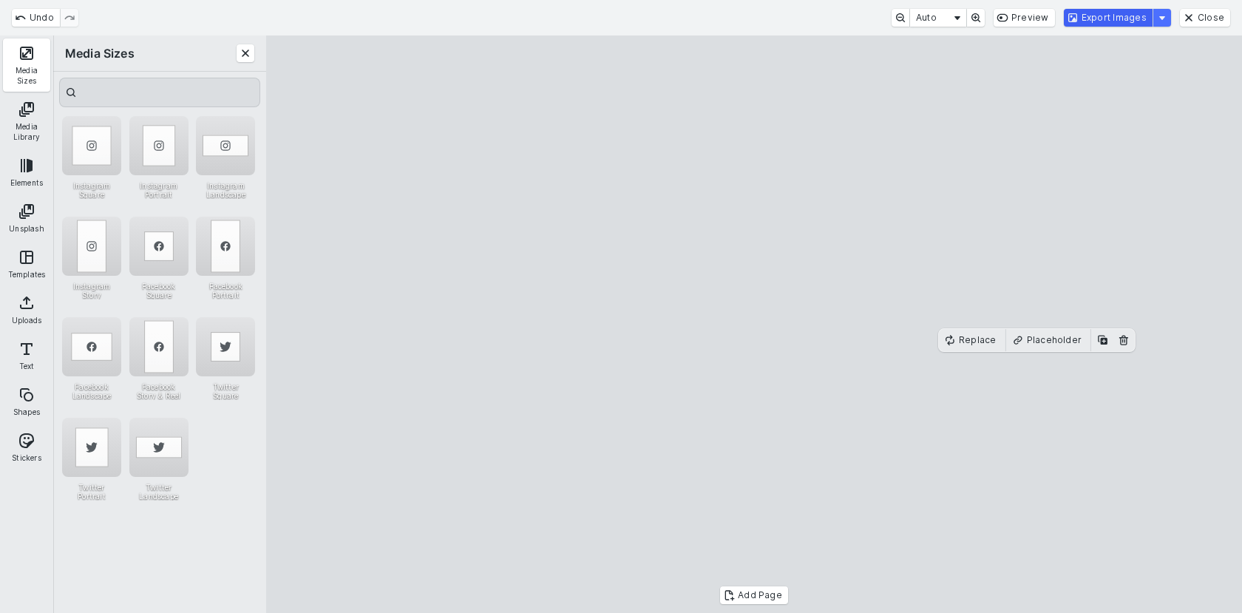
click at [1085, 17] on button "Export Images" at bounding box center [1107, 18] width 89 height 18
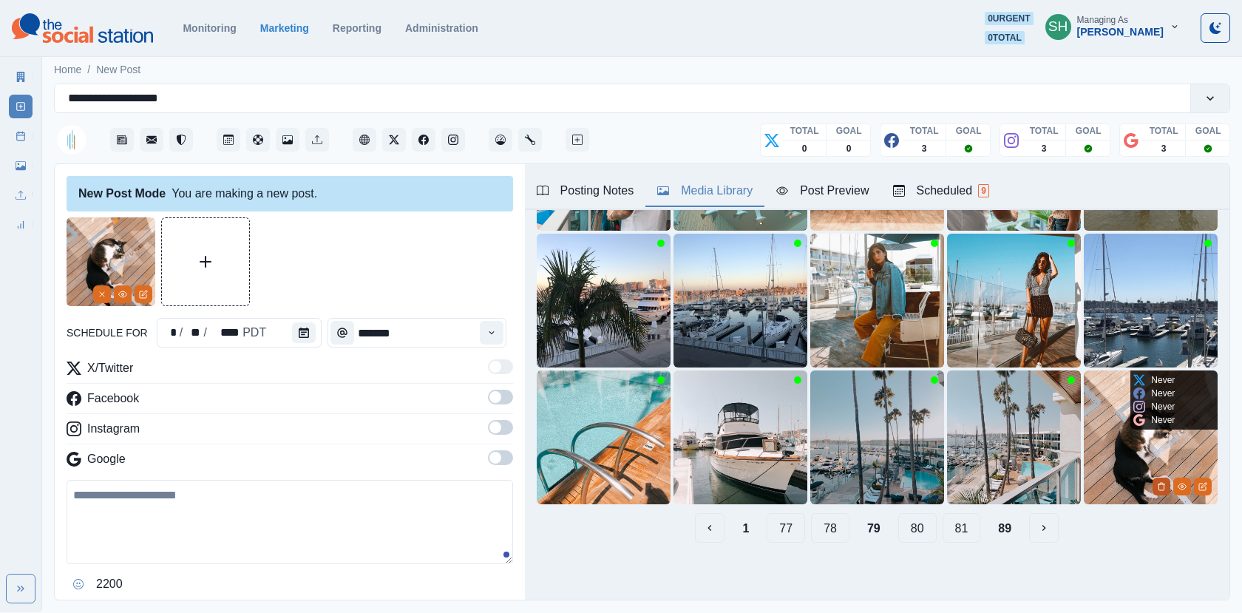
click at [1158, 486] on icon "Delete Media" at bounding box center [1161, 486] width 9 height 9
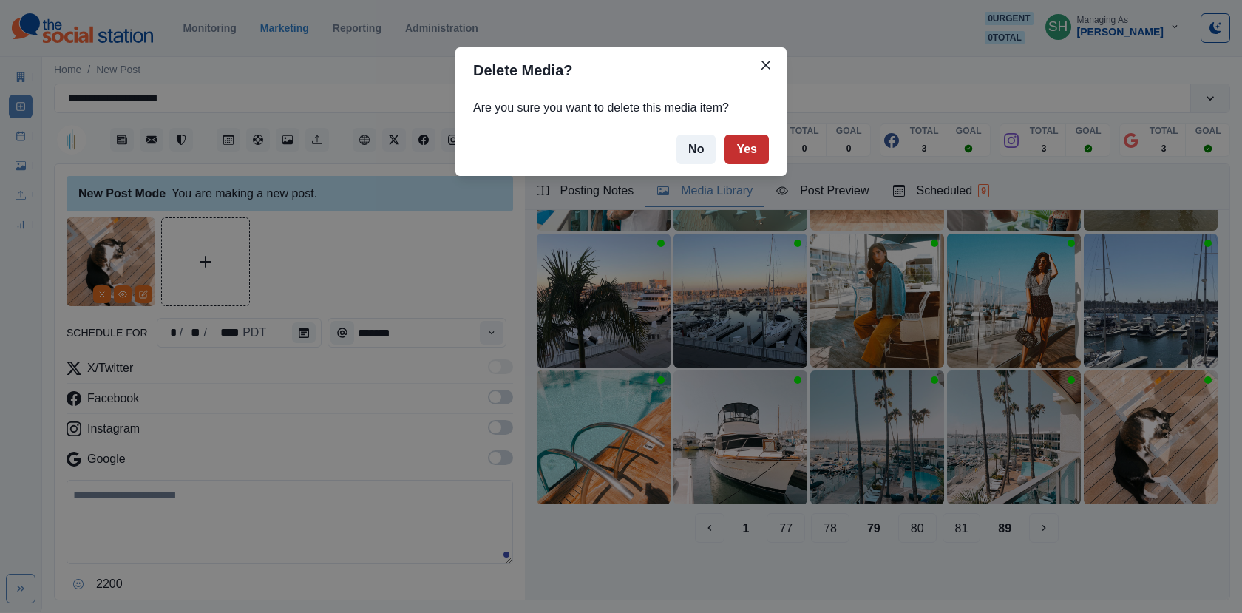
click at [749, 158] on button "Yes" at bounding box center [746, 149] width 44 height 30
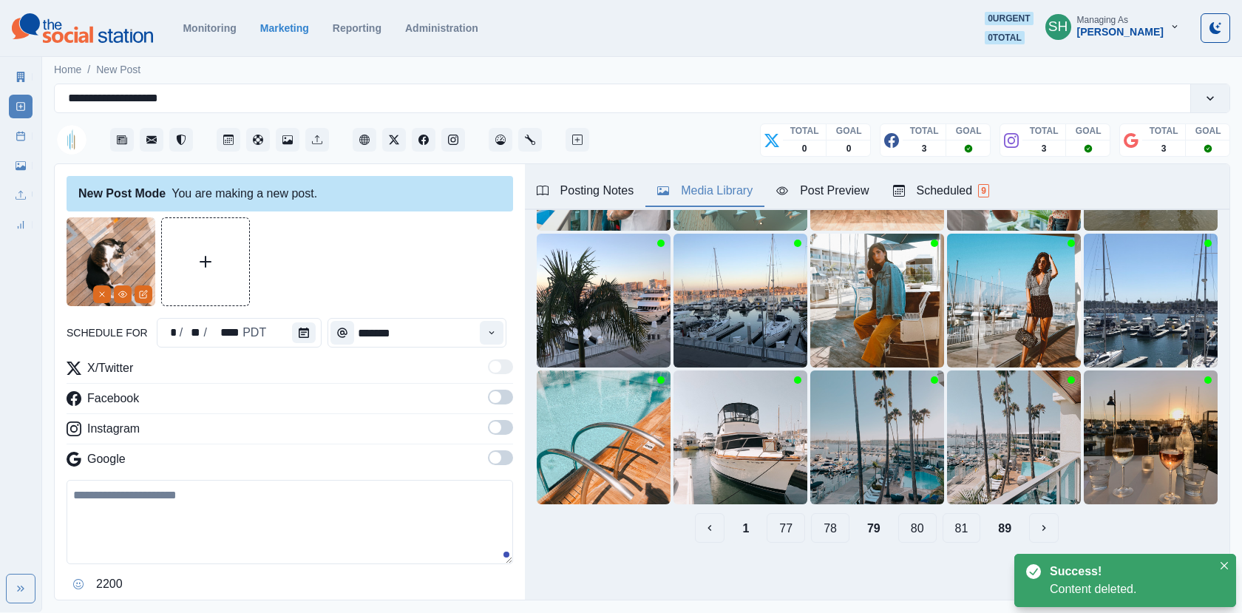
click at [748, 528] on button "1" at bounding box center [745, 528] width 30 height 30
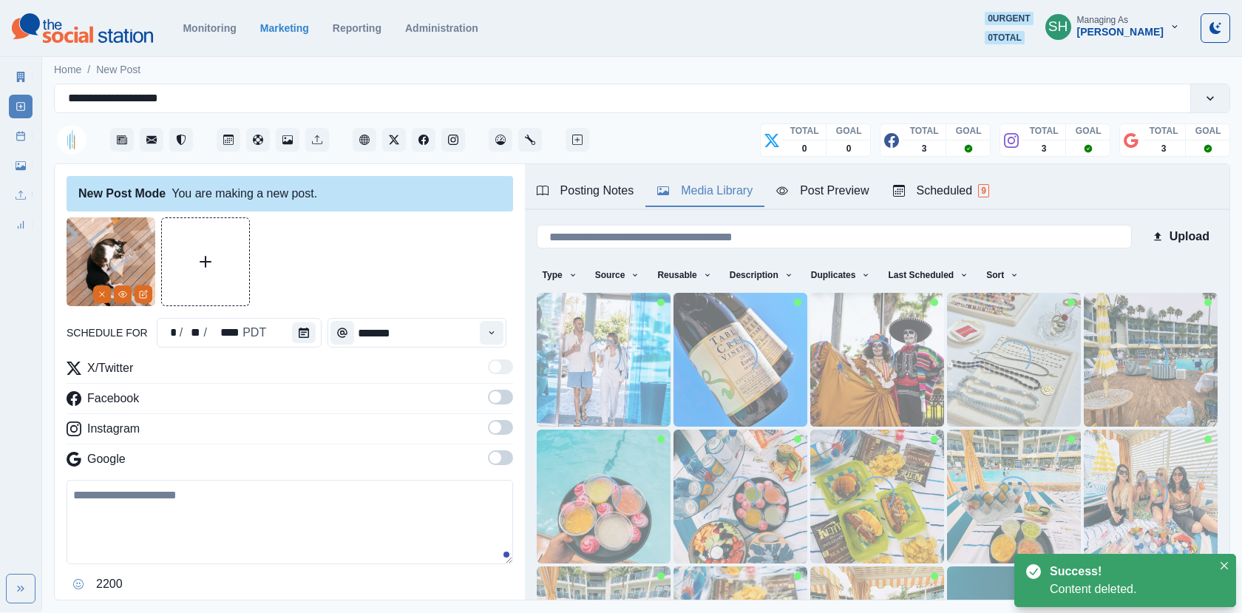
click at [841, 195] on div "Post Preview" at bounding box center [822, 191] width 92 height 18
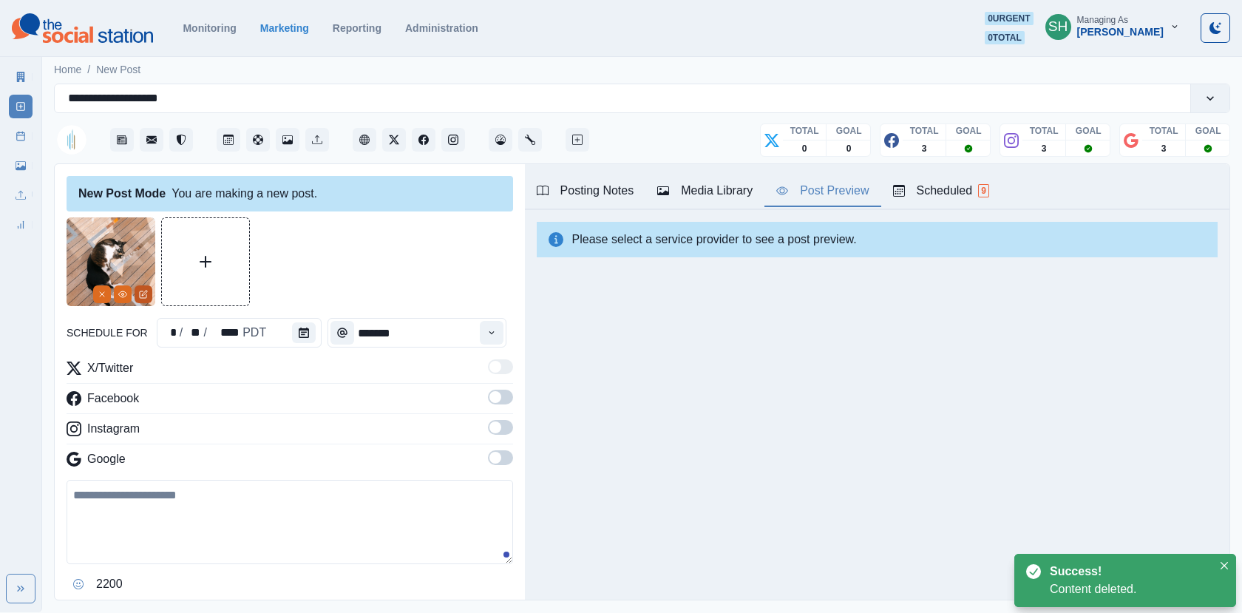
click at [137, 291] on button "Edit Media" at bounding box center [143, 294] width 18 height 18
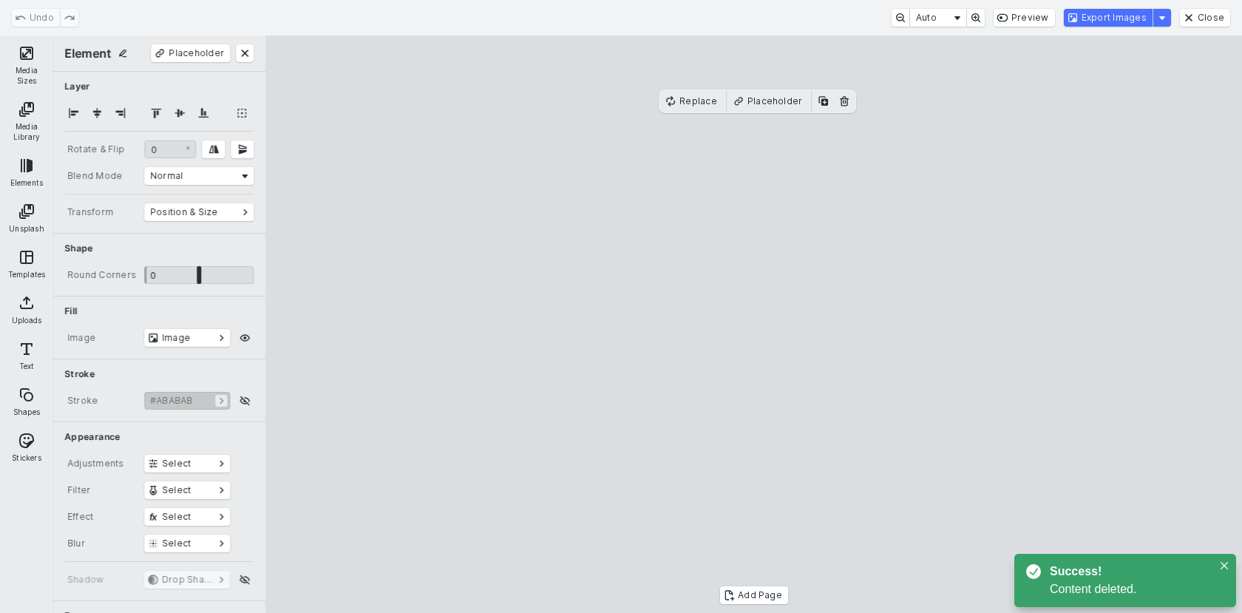
click at [1203, 7] on div "Undo Auto Preview Export Images Close" at bounding box center [621, 17] width 1242 height 35
click at [1203, 10] on button "Close" at bounding box center [1204, 18] width 50 height 18
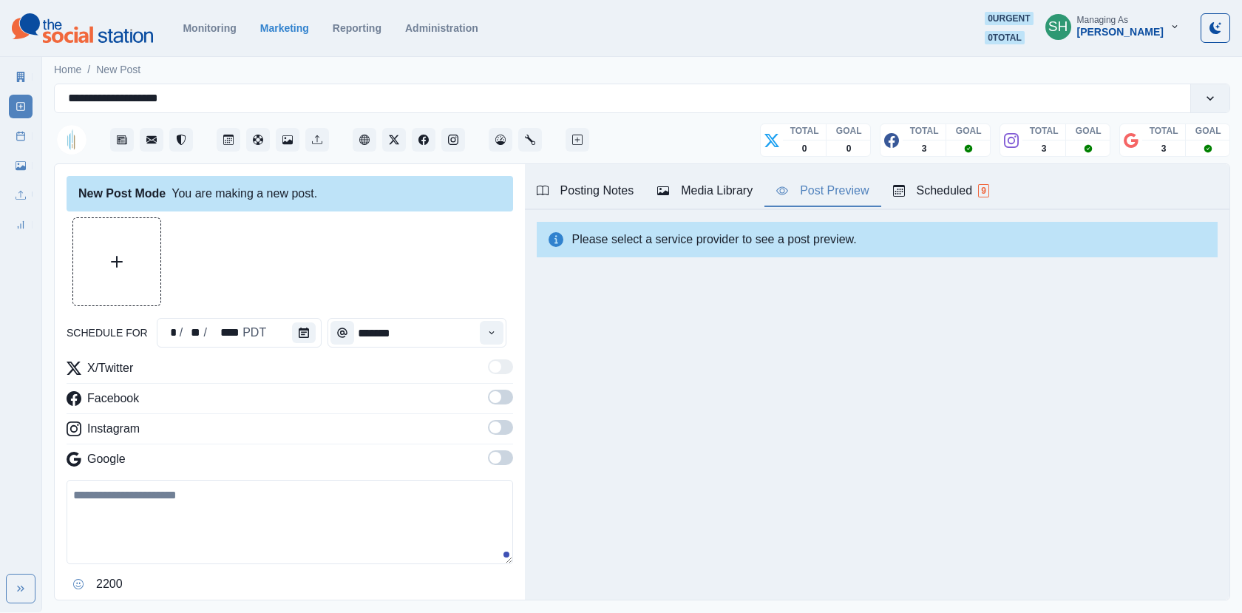
click at [668, 194] on icon "button" at bounding box center [663, 190] width 12 height 9
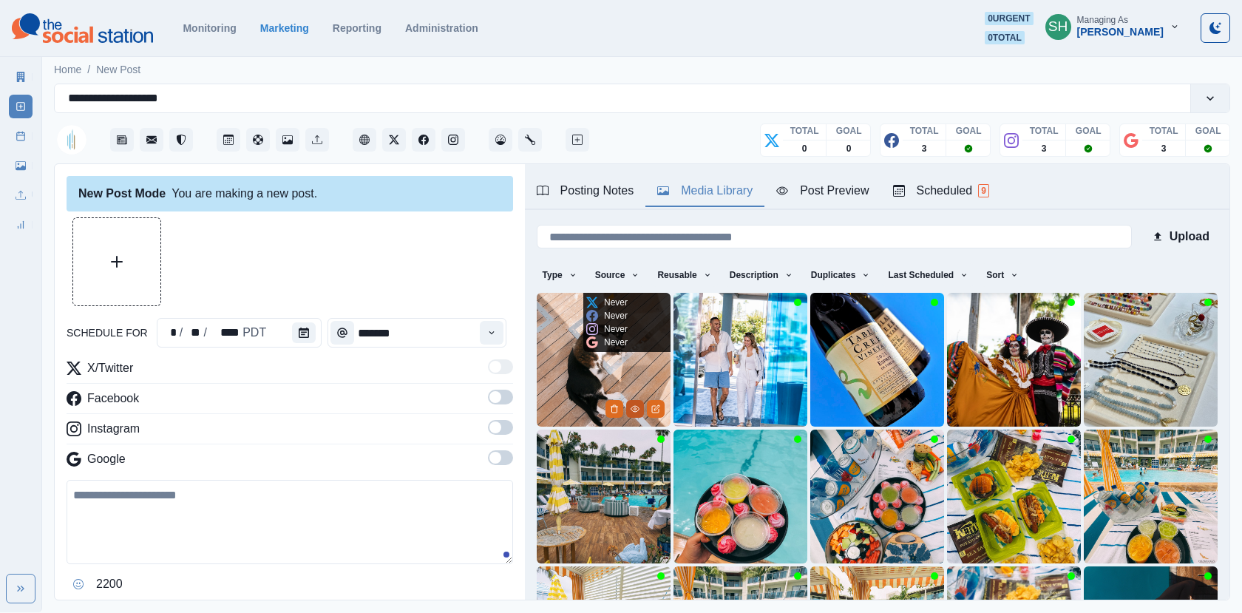
click at [636, 408] on icon "View Media" at bounding box center [634, 408] width 9 height 9
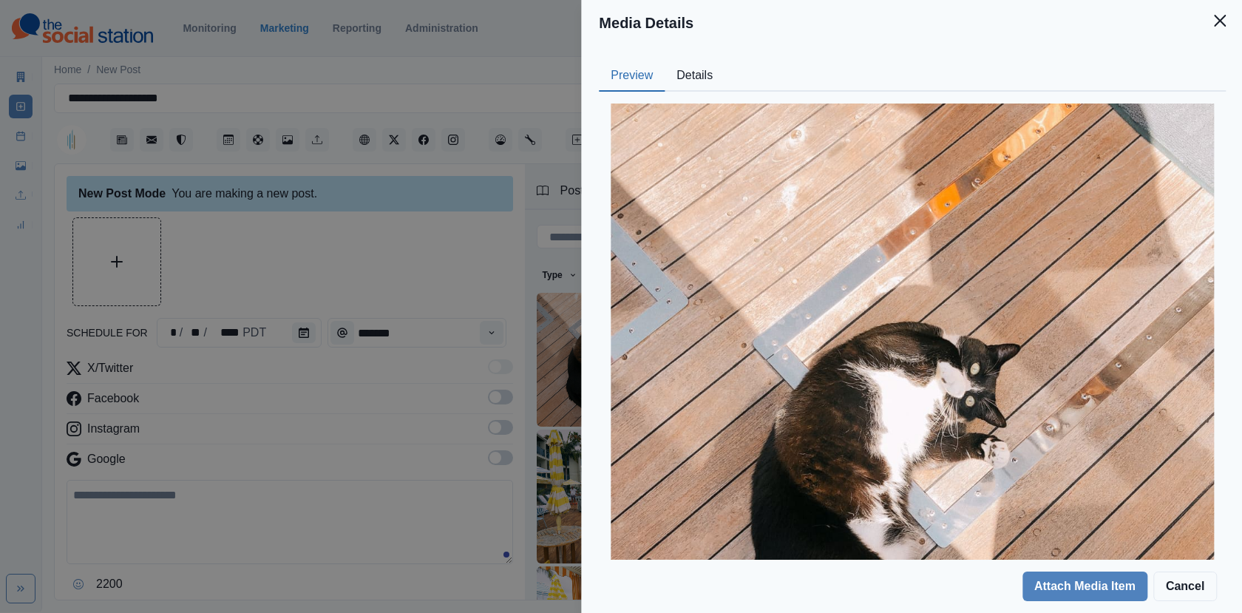
click at [671, 80] on button "Details" at bounding box center [694, 76] width 60 height 31
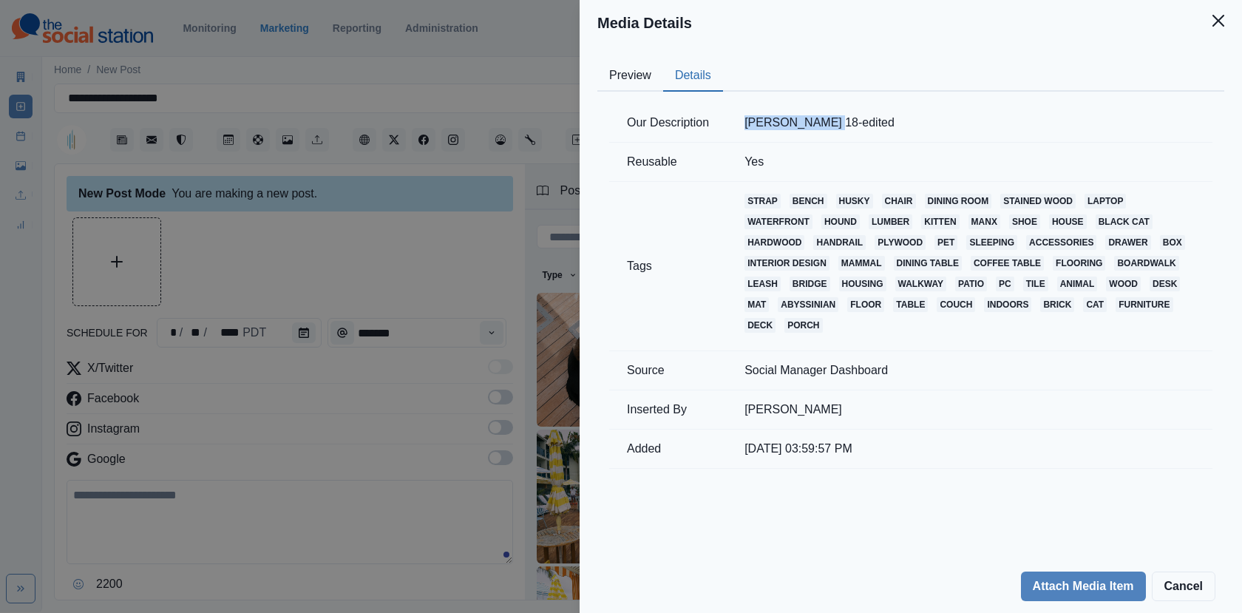
drag, startPoint x: 815, startPoint y: 120, endPoint x: 738, endPoint y: 119, distance: 76.9
click at [738, 119] on td "[PERSON_NAME] 18-edited" at bounding box center [969, 122] width 486 height 39
copy td "[PERSON_NAME]"
click at [486, 290] on div "Media Details Preview Details Our Description [PERSON_NAME] 18-edited Reusable …" at bounding box center [621, 306] width 1242 height 613
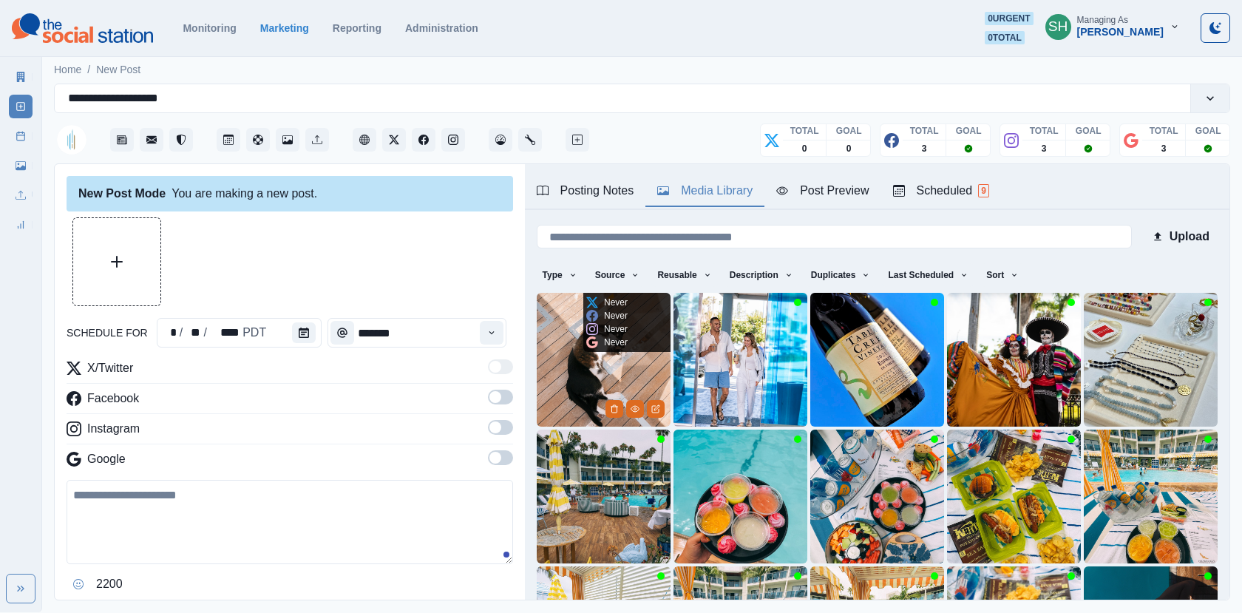
click at [572, 350] on img at bounding box center [604, 360] width 134 height 134
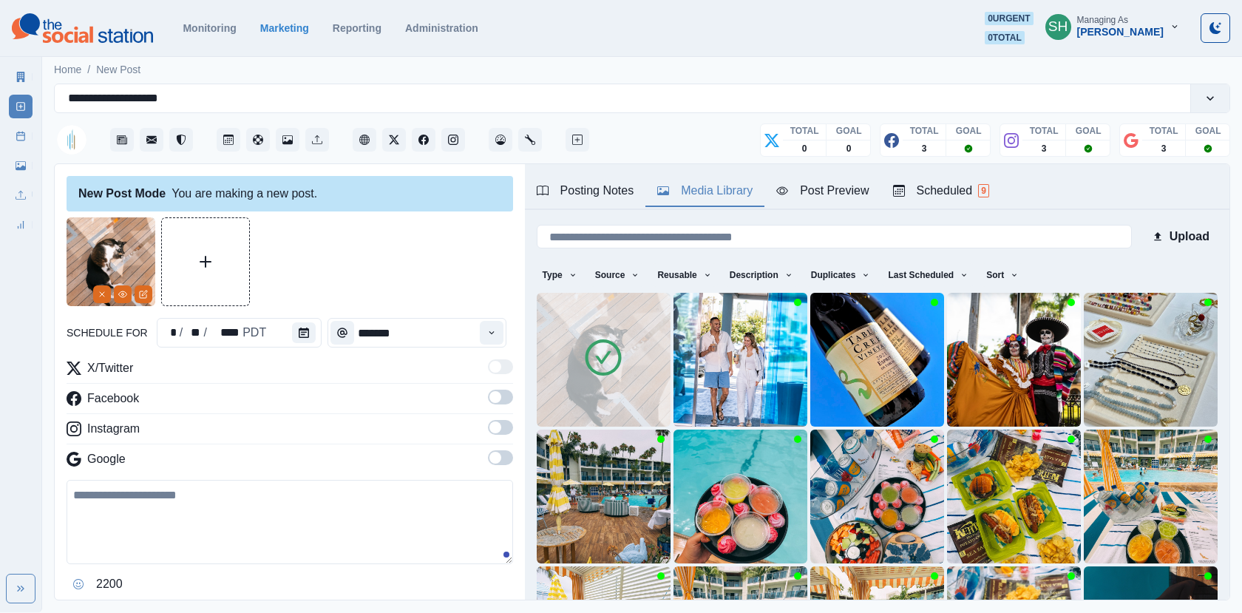
click at [582, 174] on div "Posting Notes Media Library Post Preview Scheduled 9" at bounding box center [877, 187] width 704 height 46
click at [582, 188] on div "Posting Notes" at bounding box center [586, 191] width 98 height 18
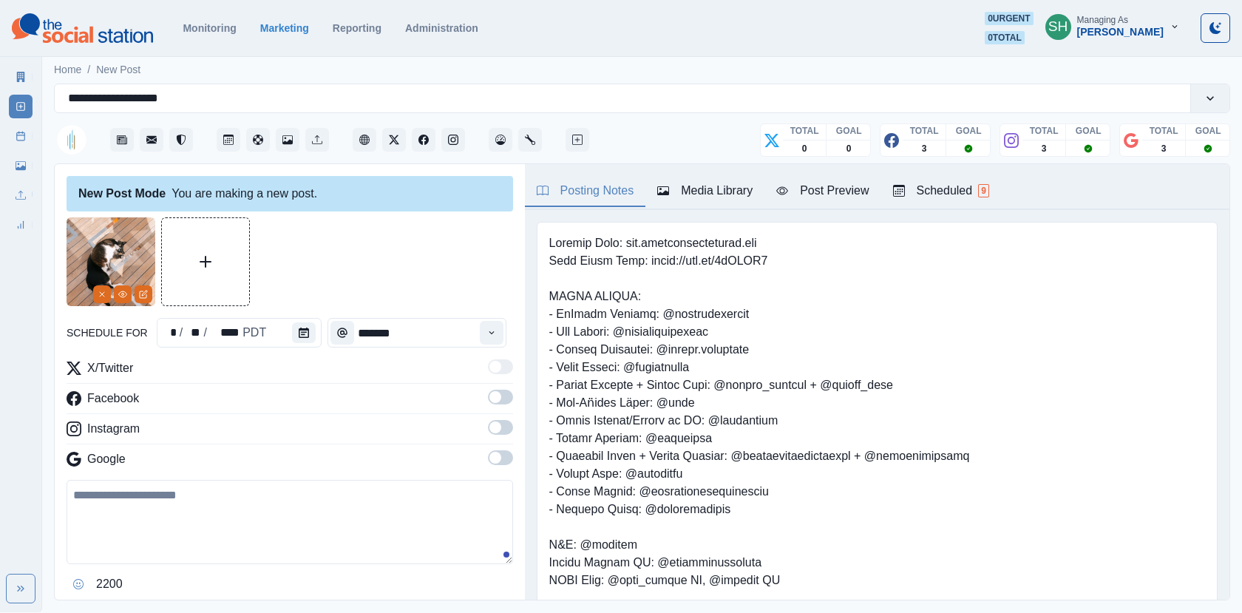
click at [348, 534] on textarea at bounding box center [290, 522] width 446 height 84
paste textarea "**********"
click at [71, 491] on textarea "**********" at bounding box center [290, 522] width 446 height 84
click at [302, 330] on icon "Calendar" at bounding box center [304, 332] width 10 height 10
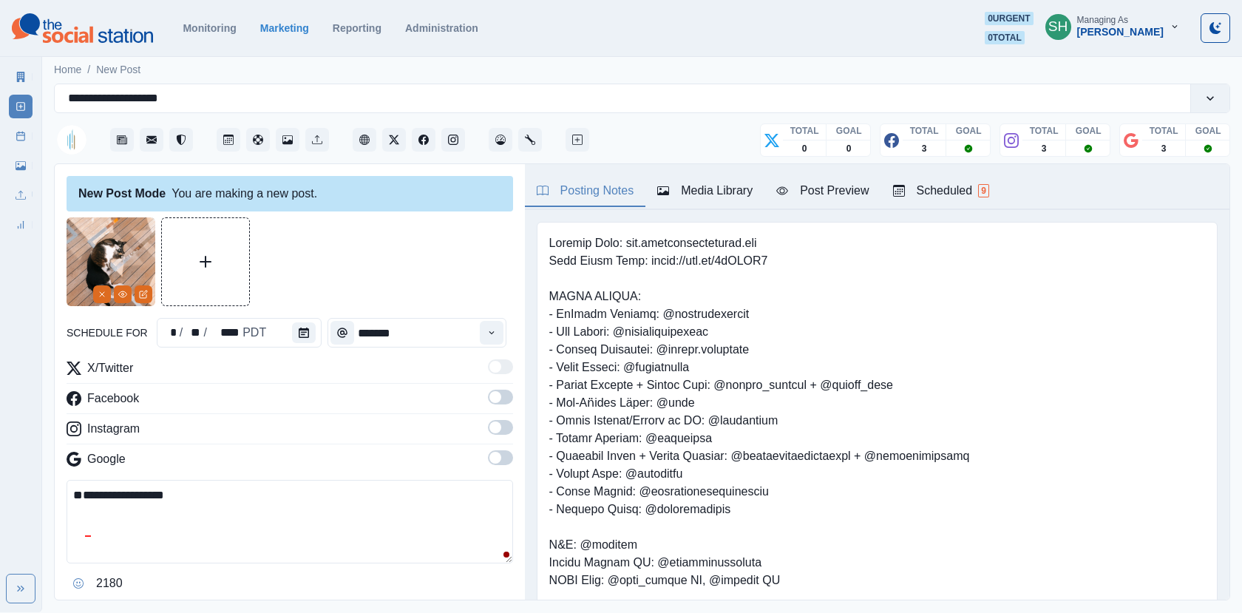
click at [312, 355] on div "**********" at bounding box center [290, 426] width 446 height 419
click at [301, 337] on button "Calendar" at bounding box center [304, 332] width 24 height 21
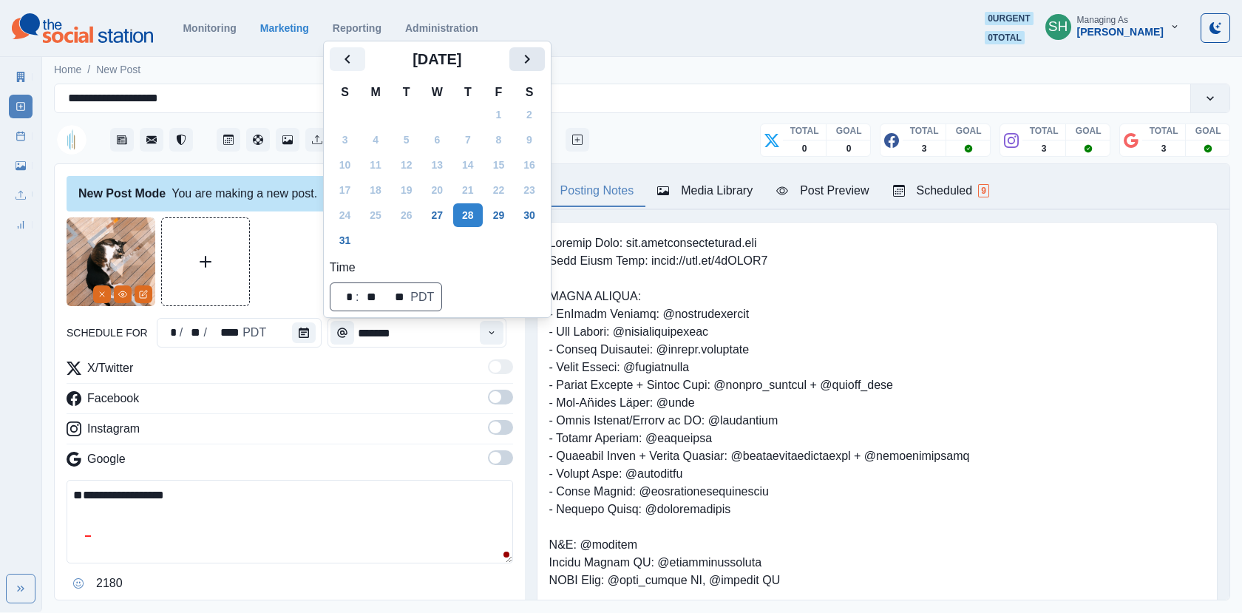
click at [536, 63] on icon "Next" at bounding box center [527, 59] width 18 height 18
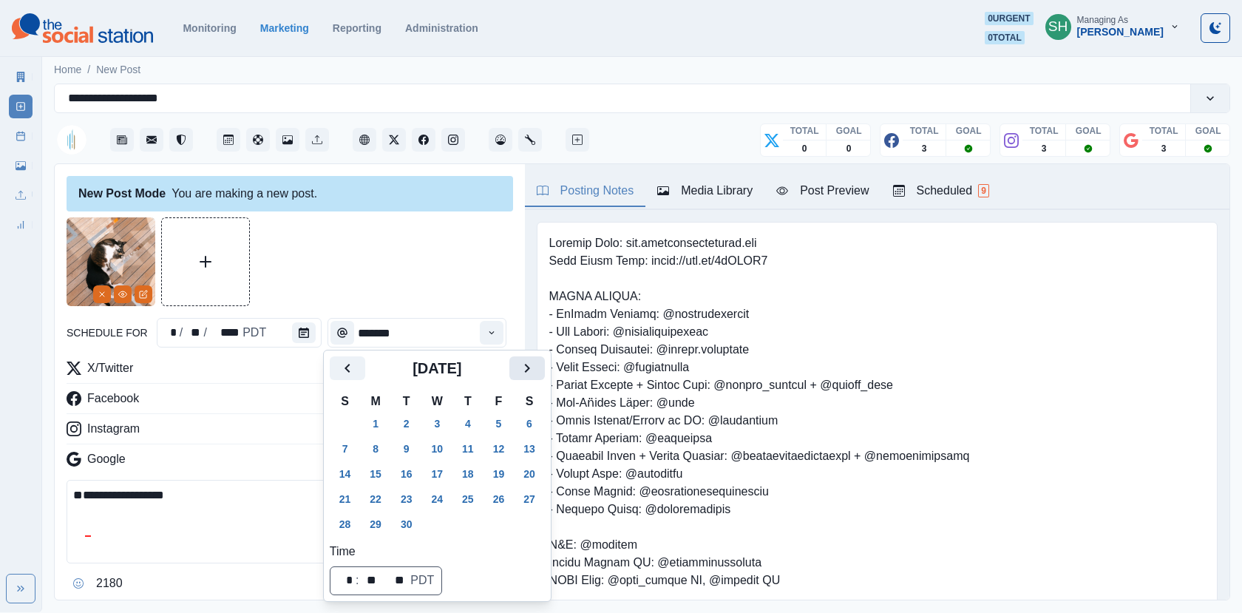
click at [541, 378] on button "Next" at bounding box center [526, 368] width 35 height 24
click at [375, 498] on button "20" at bounding box center [376, 499] width 30 height 24
click at [375, 287] on div at bounding box center [290, 261] width 446 height 89
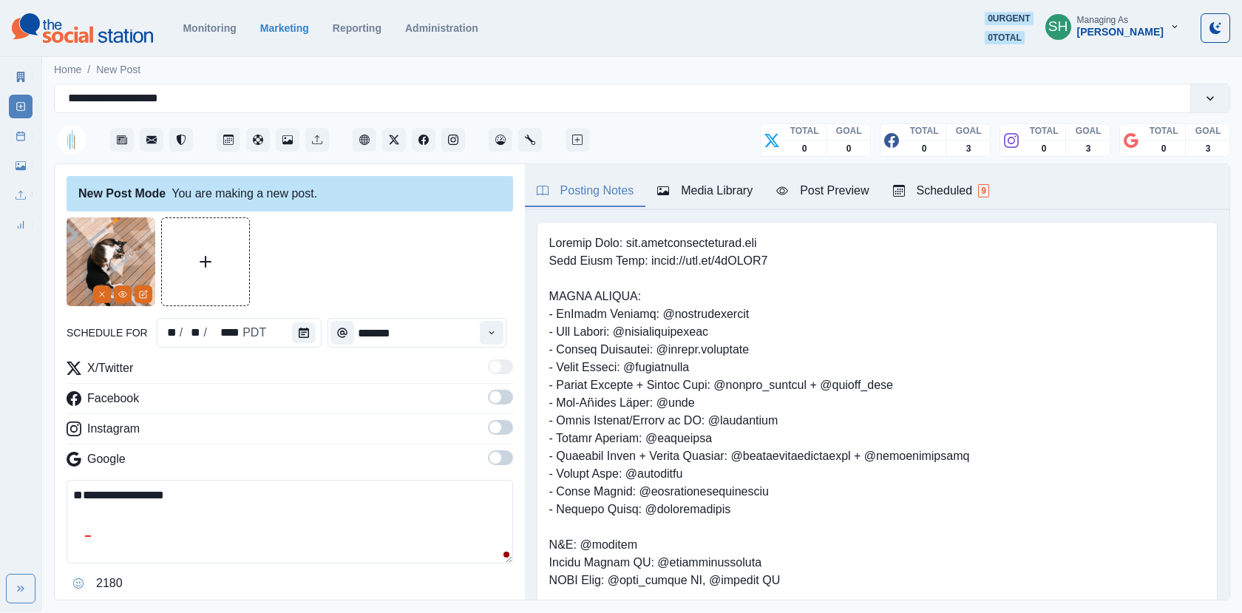
scroll to position [134, 0]
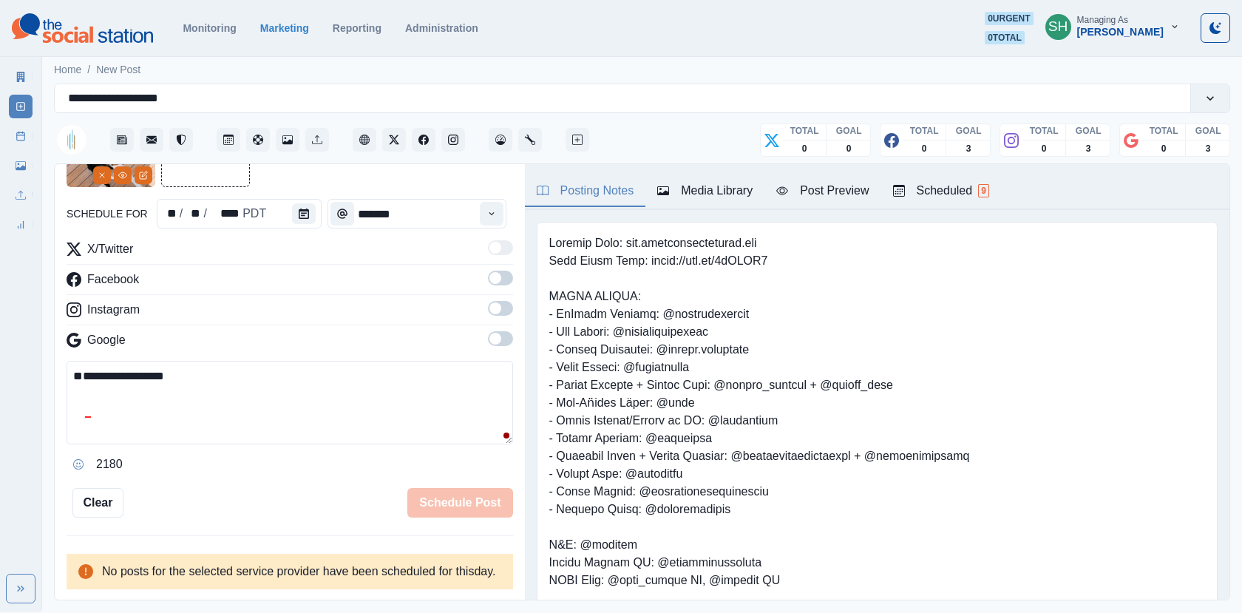
click at [497, 272] on span at bounding box center [495, 278] width 12 height 12
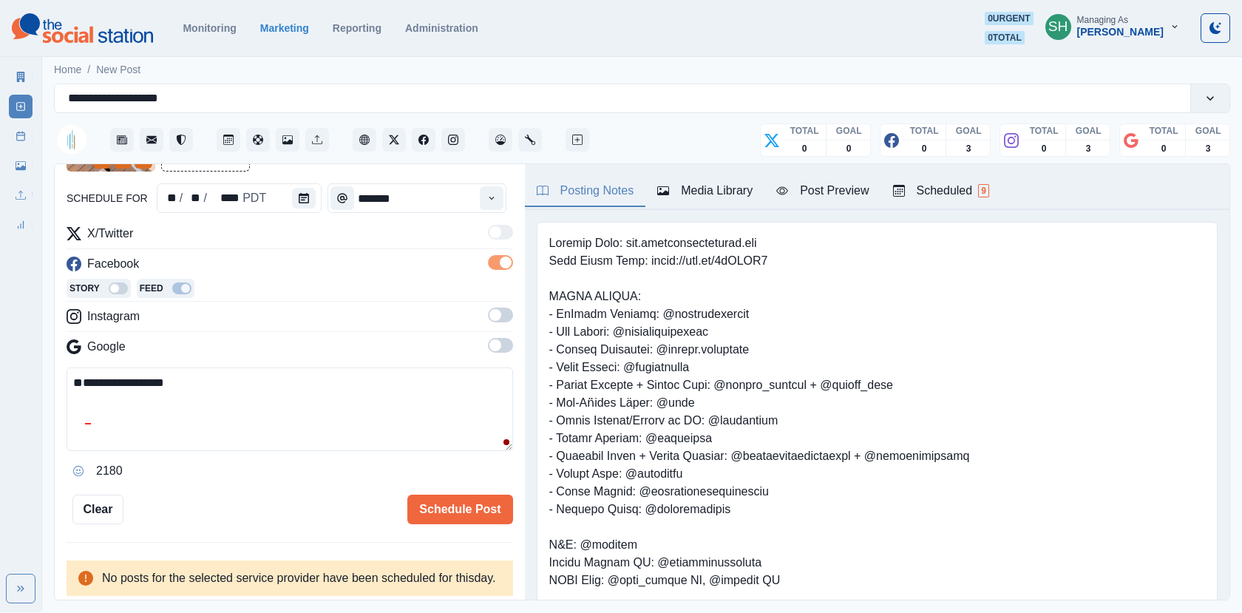
click at [497, 324] on label at bounding box center [500, 319] width 25 height 24
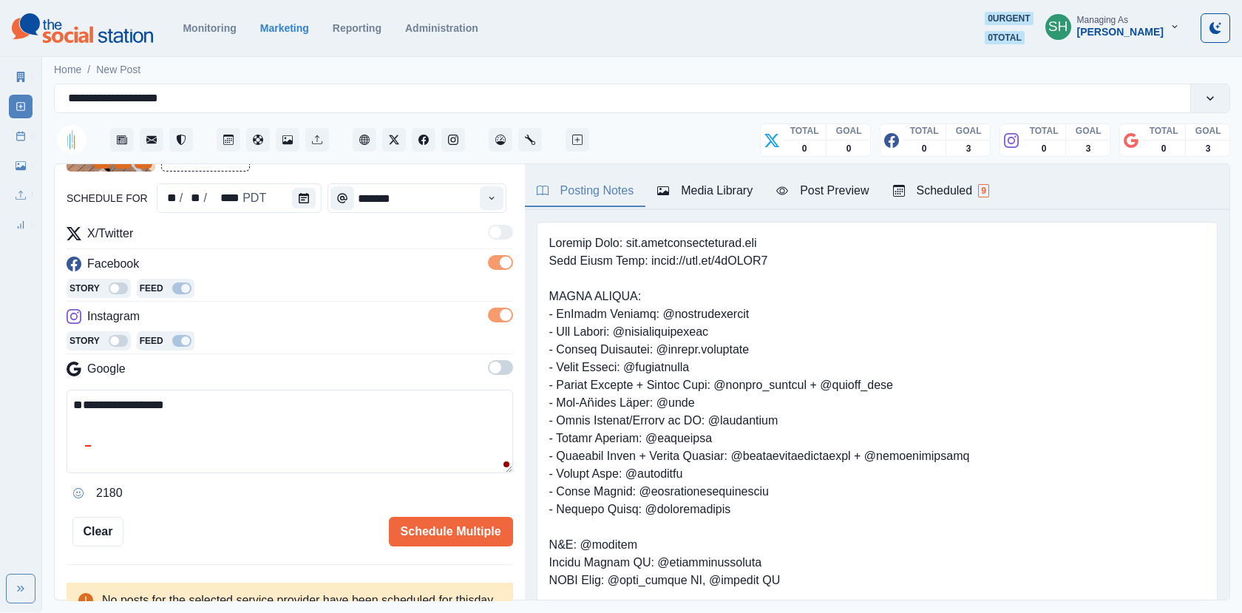
click at [497, 369] on span at bounding box center [495, 367] width 12 height 12
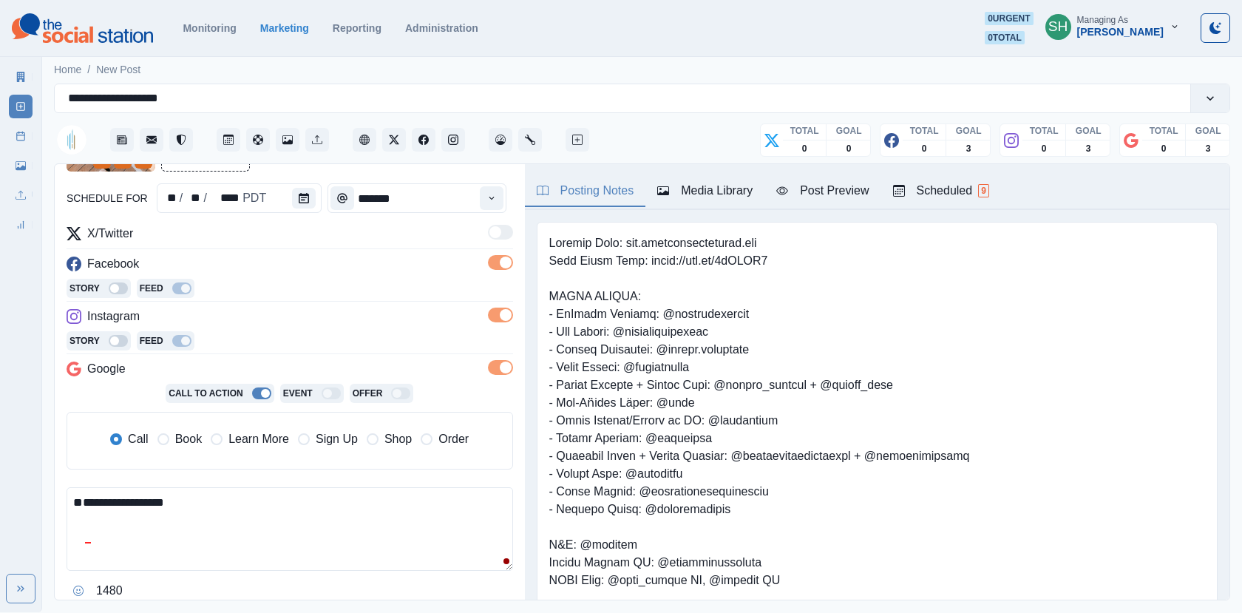
scroll to position [338, 0]
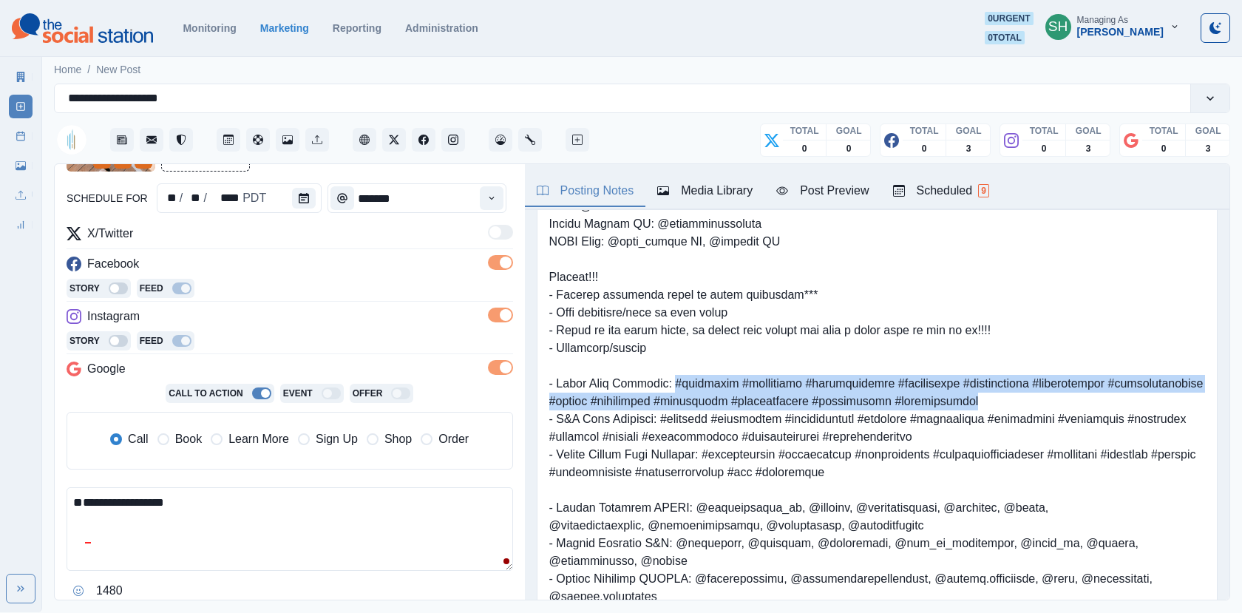
drag, startPoint x: 957, startPoint y: 404, endPoint x: 671, endPoint y: 382, distance: 286.8
click at [671, 382] on pre at bounding box center [876, 259] width 655 height 727
copy pre "#hotelgram #ahotellife #boutiquehotel #wheretostay #uniquehotels #hotelculture …"
click at [786, 196] on icon "button" at bounding box center [782, 191] width 12 height 12
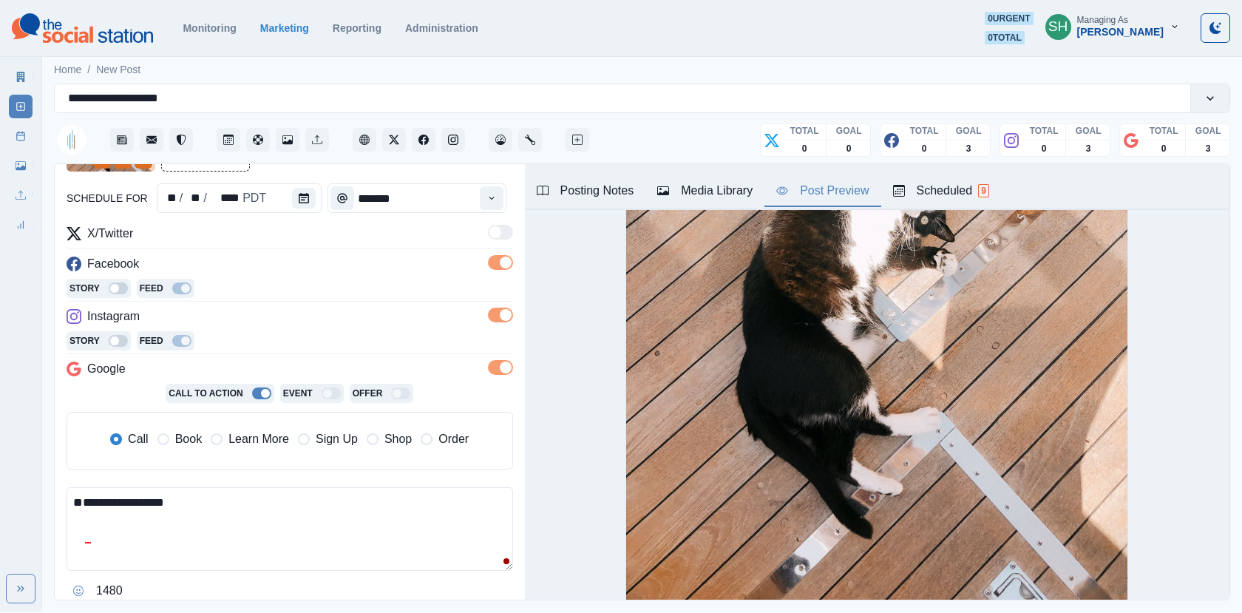
click at [211, 543] on textarea "**********" at bounding box center [290, 529] width 446 height 84
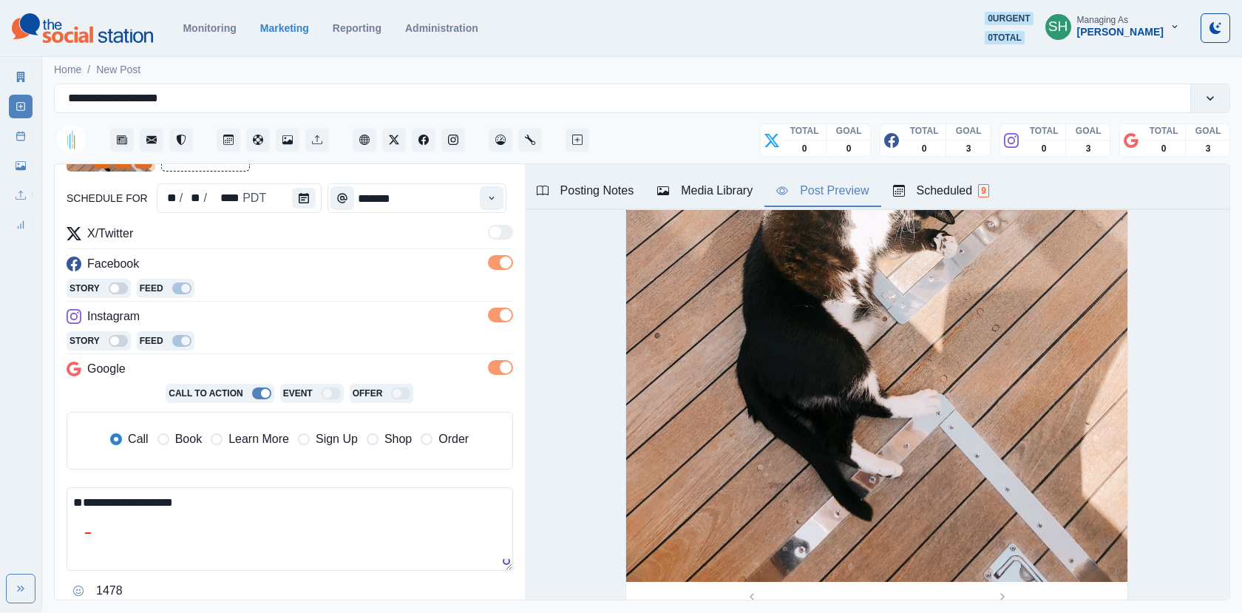
paste textarea "**********"
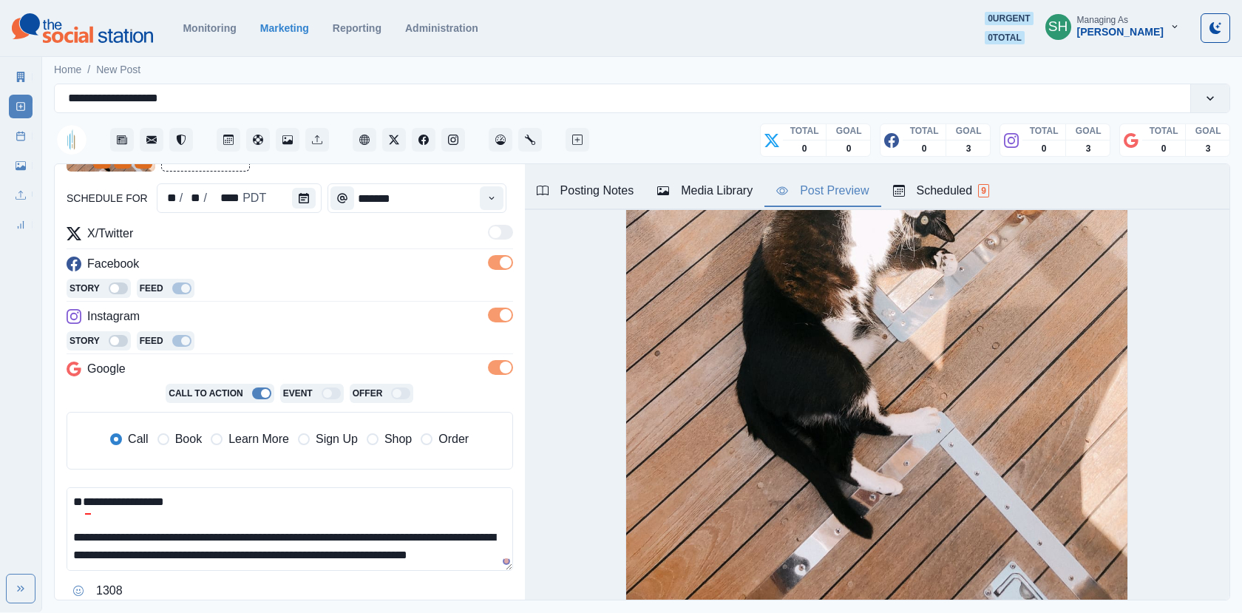
scroll to position [0, 0]
click at [159, 498] on textarea "**********" at bounding box center [290, 529] width 446 height 84
click at [177, 439] on span "Book" at bounding box center [188, 439] width 27 height 18
type textarea "**********"
